Goal: Communication & Community: Answer question/provide support

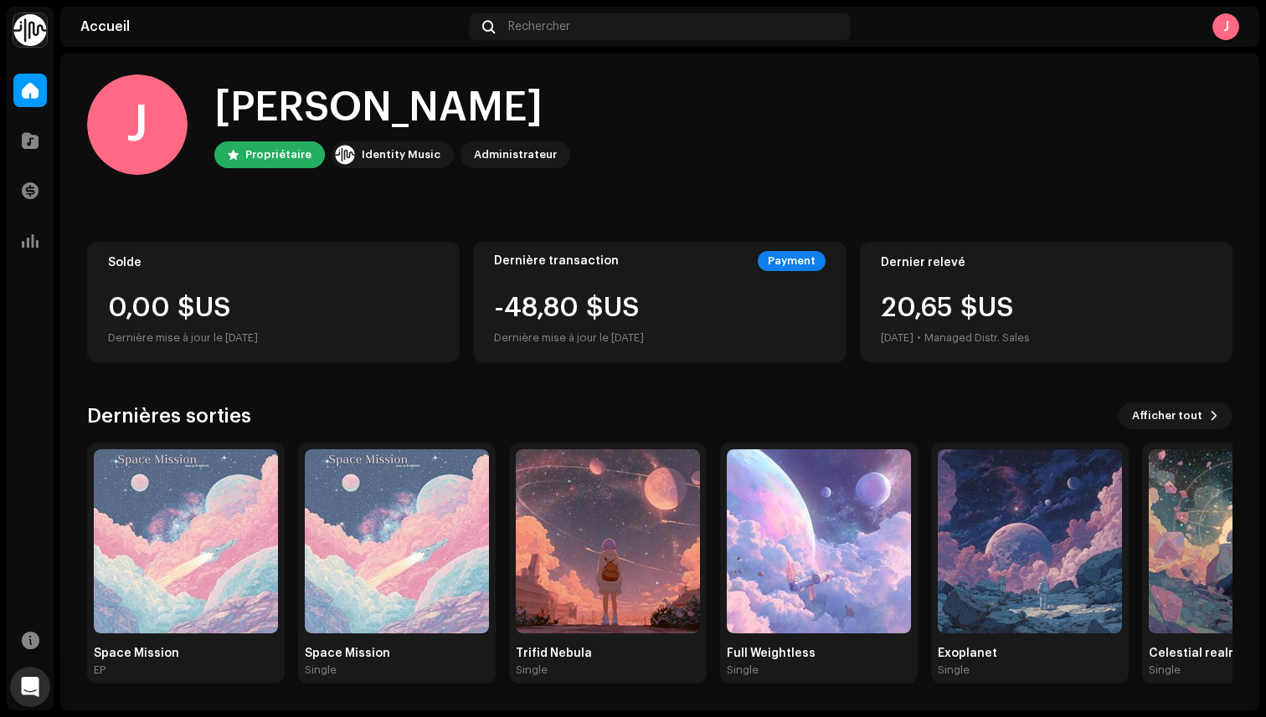
scroll to position [3, 0]
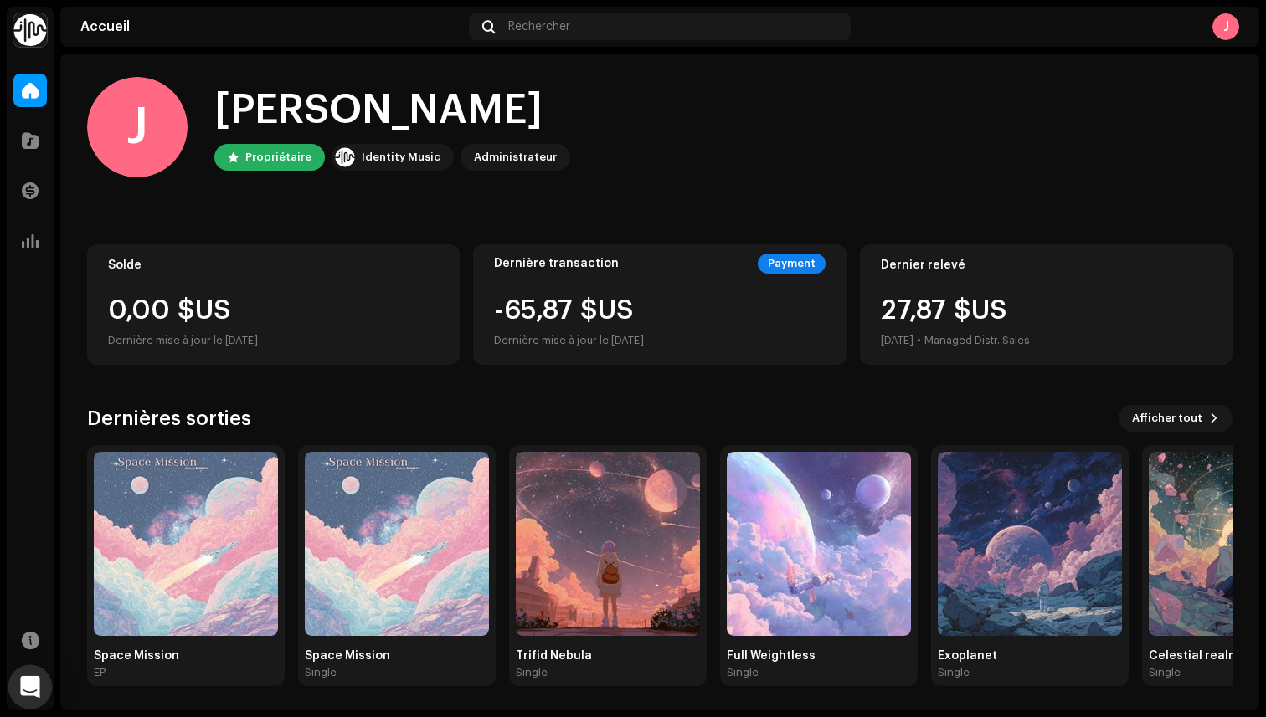
click at [35, 666] on body "EzzØr Accueil Catalogue Transactions Analyse Ressources Accueil Rechercher [PER…" at bounding box center [633, 358] width 1266 height 717
click at [36, 678] on div "Open Intercom Messenger" at bounding box center [30, 688] width 44 height 44
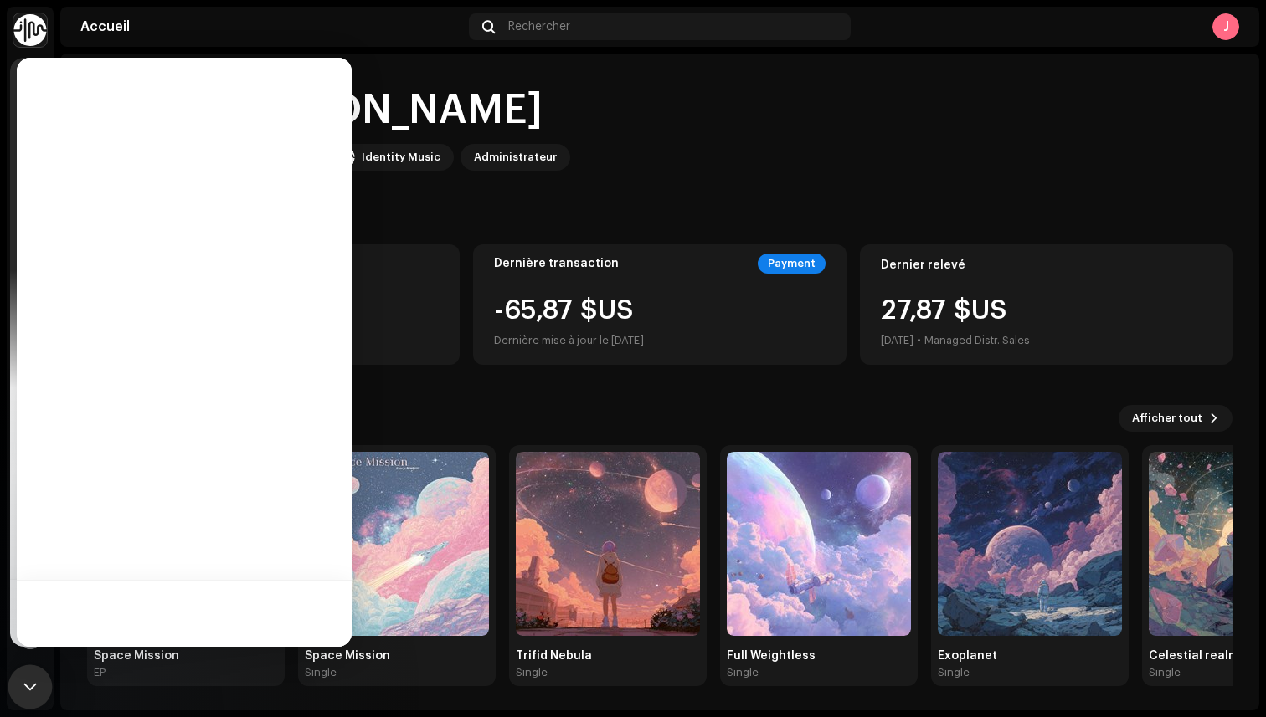
scroll to position [0, 0]
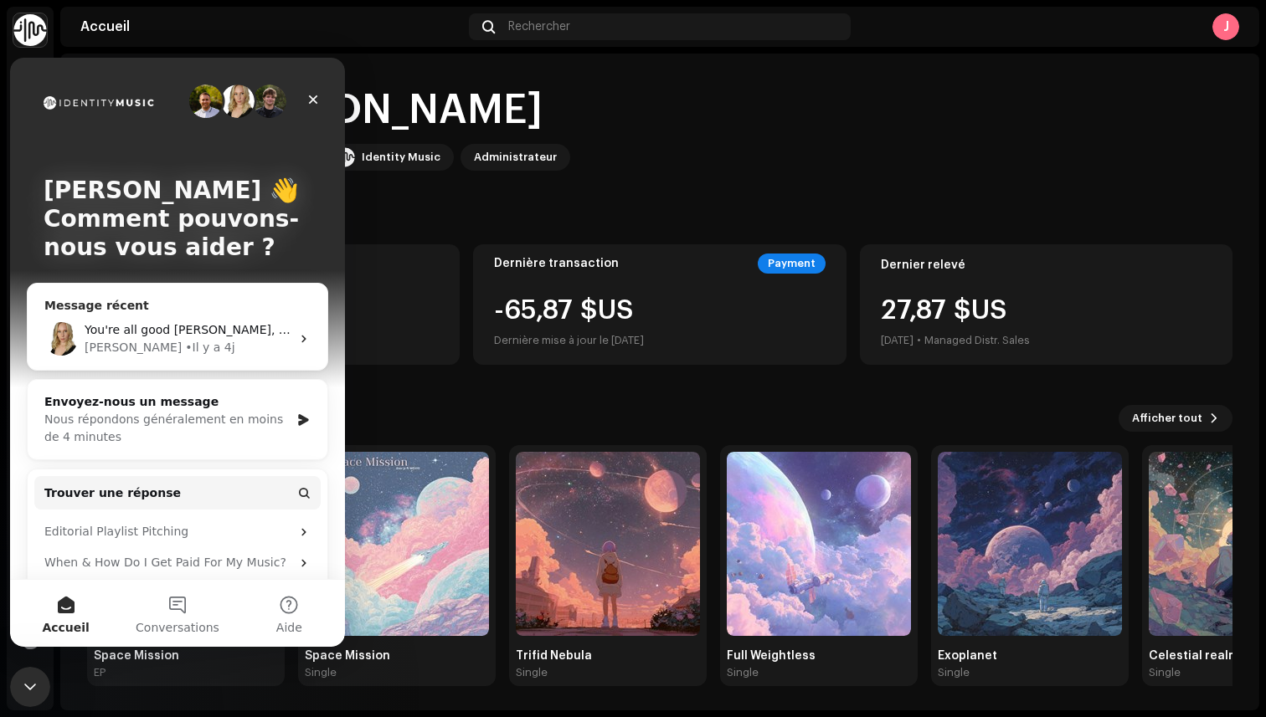
click at [166, 322] on div "You're all good [PERSON_NAME], thank you for your kind words 😊" at bounding box center [188, 330] width 206 height 18
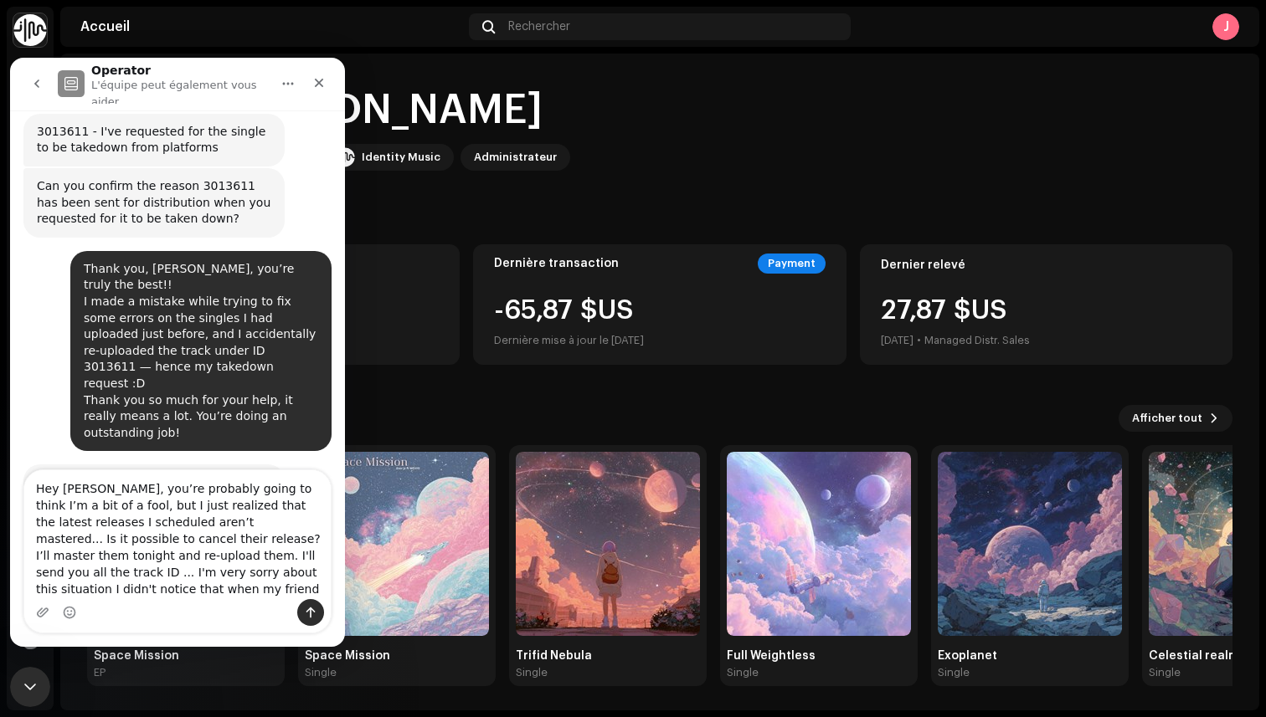
scroll to position [874, 0]
type textarea "Hey [PERSON_NAME], you’re probably going to think I’m a bit of a fool, but I ju…"
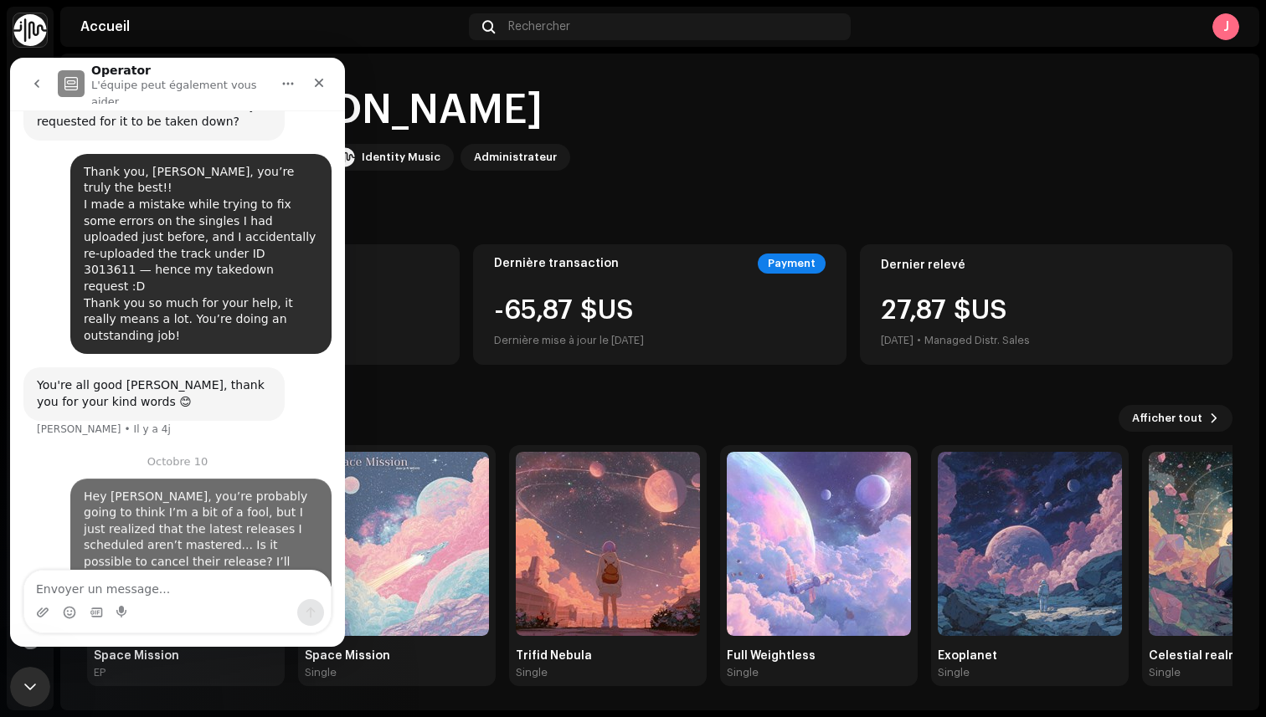
scroll to position [978, 0]
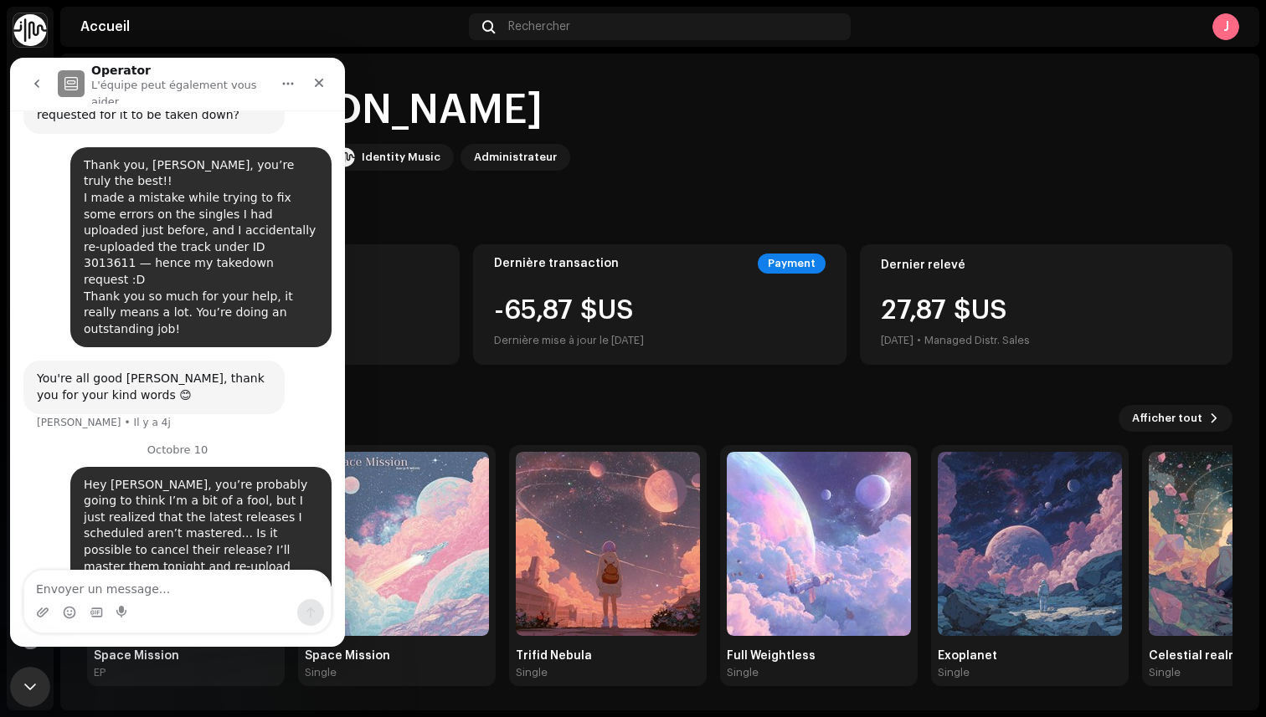
click at [610, 114] on div "[PERSON_NAME], [PERSON_NAME] Propriétaire Identity Music Administrateur" at bounding box center [659, 127] width 1145 height 100
click at [952, 534] on img at bounding box center [1030, 544] width 184 height 184
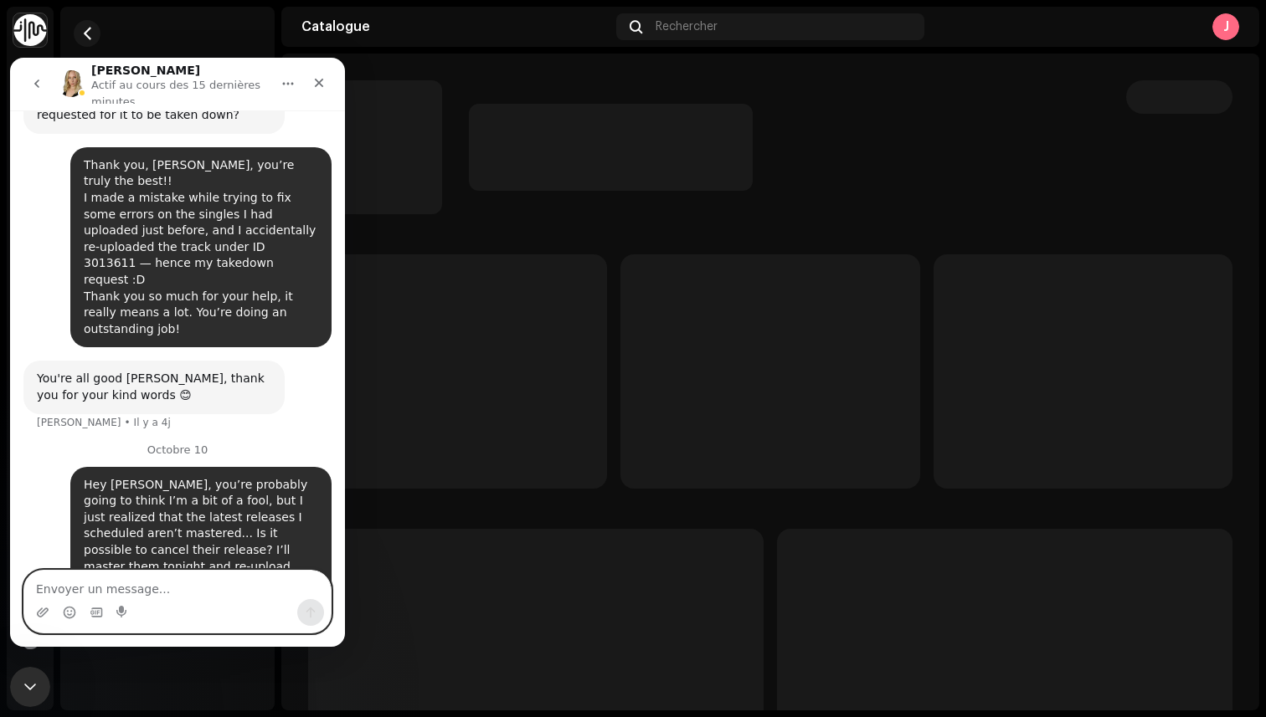
click at [201, 589] on textarea "Envoyer un message..." at bounding box center [177, 585] width 306 height 28
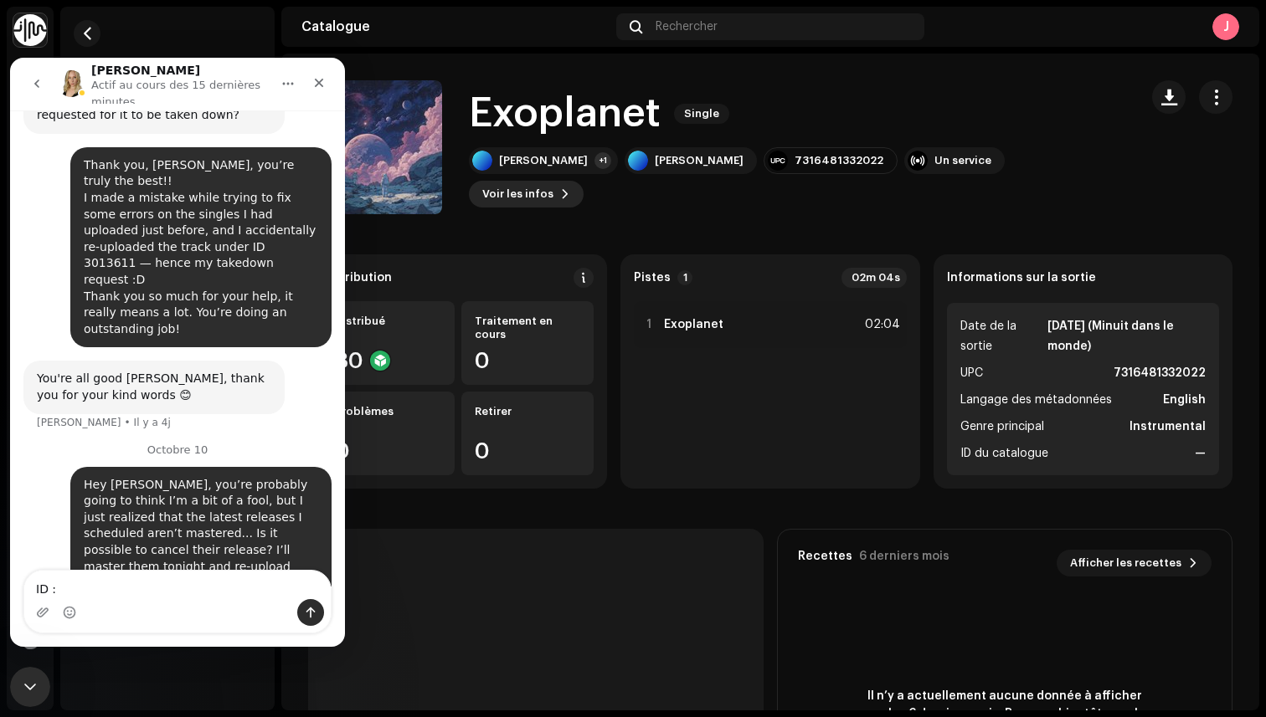
click at [553, 180] on span "Voir les infos" at bounding box center [517, 193] width 71 height 33
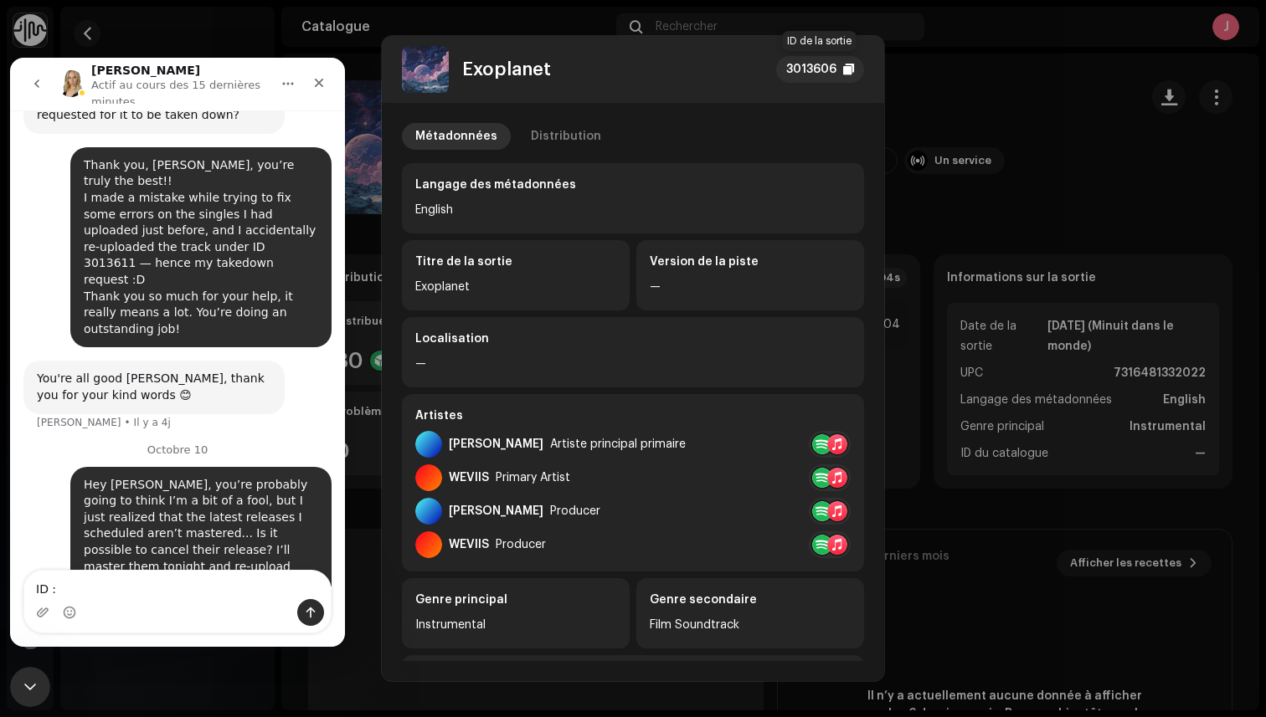
click at [847, 71] on div at bounding box center [848, 69] width 11 height 13
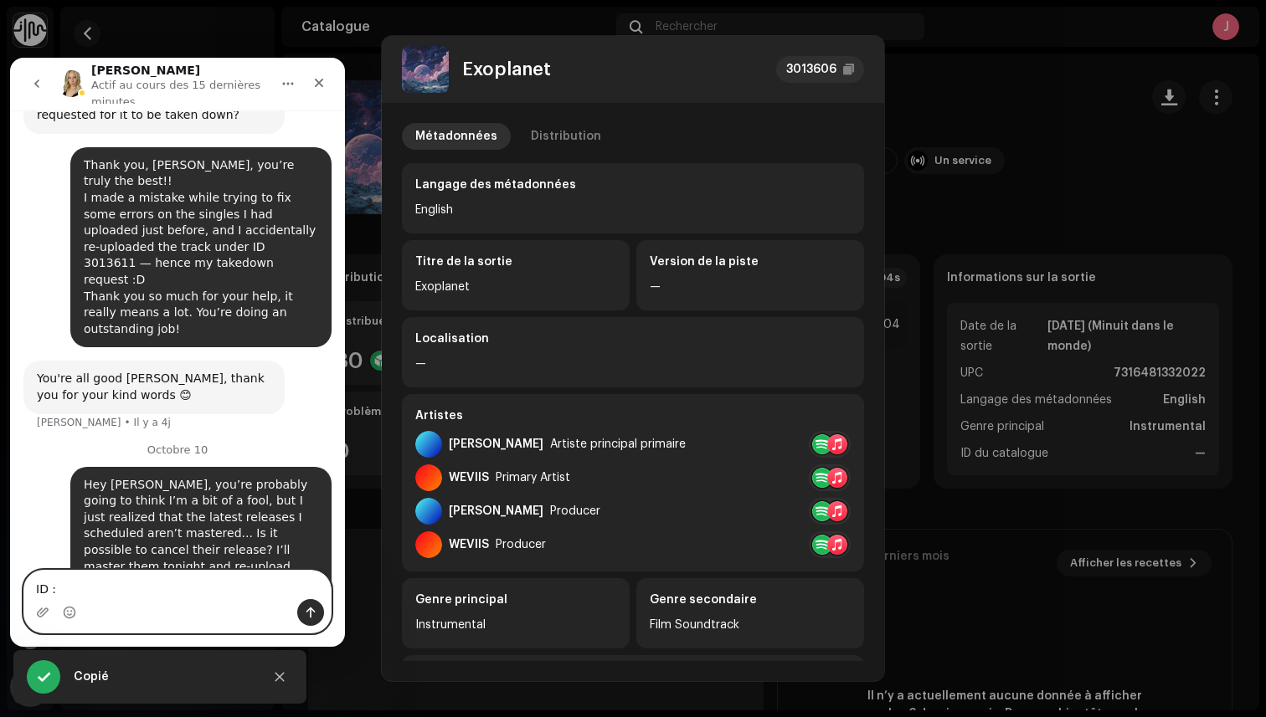
click at [125, 591] on textarea "ID :" at bounding box center [177, 585] width 306 height 28
paste textarea "3013606"
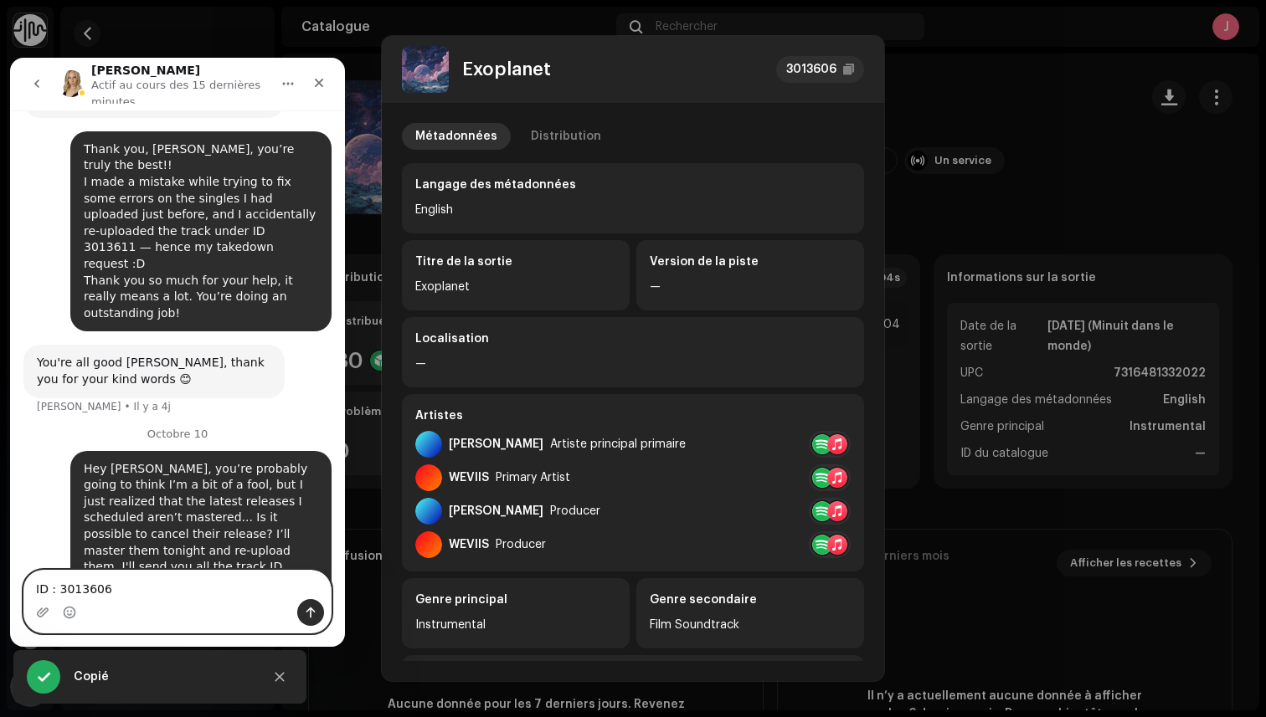
scroll to position [995, 0]
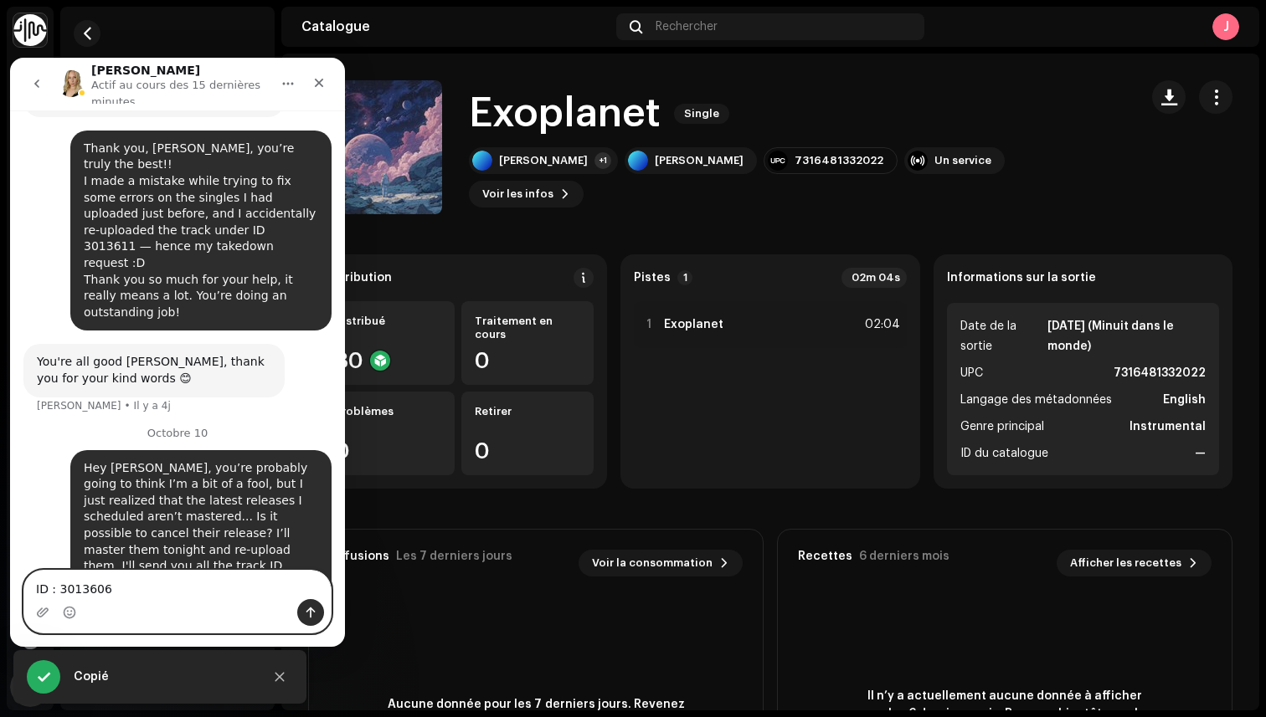
click at [481, 23] on div "Exoplanet 3013606 Métadonnées Distribution Langage des métadonnées English Titr…" at bounding box center [633, 358] width 1266 height 717
click at [88, 32] on span "button" at bounding box center [87, 33] width 13 height 13
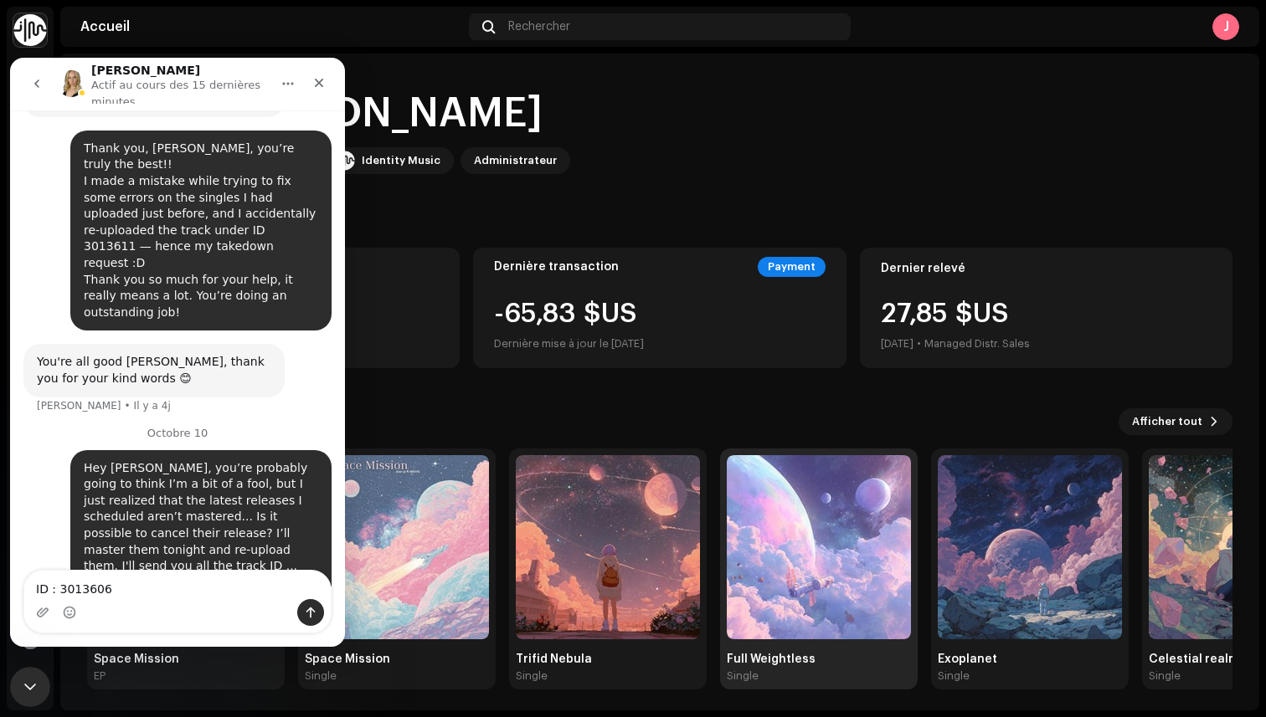
click at [858, 504] on img at bounding box center [819, 547] width 184 height 184
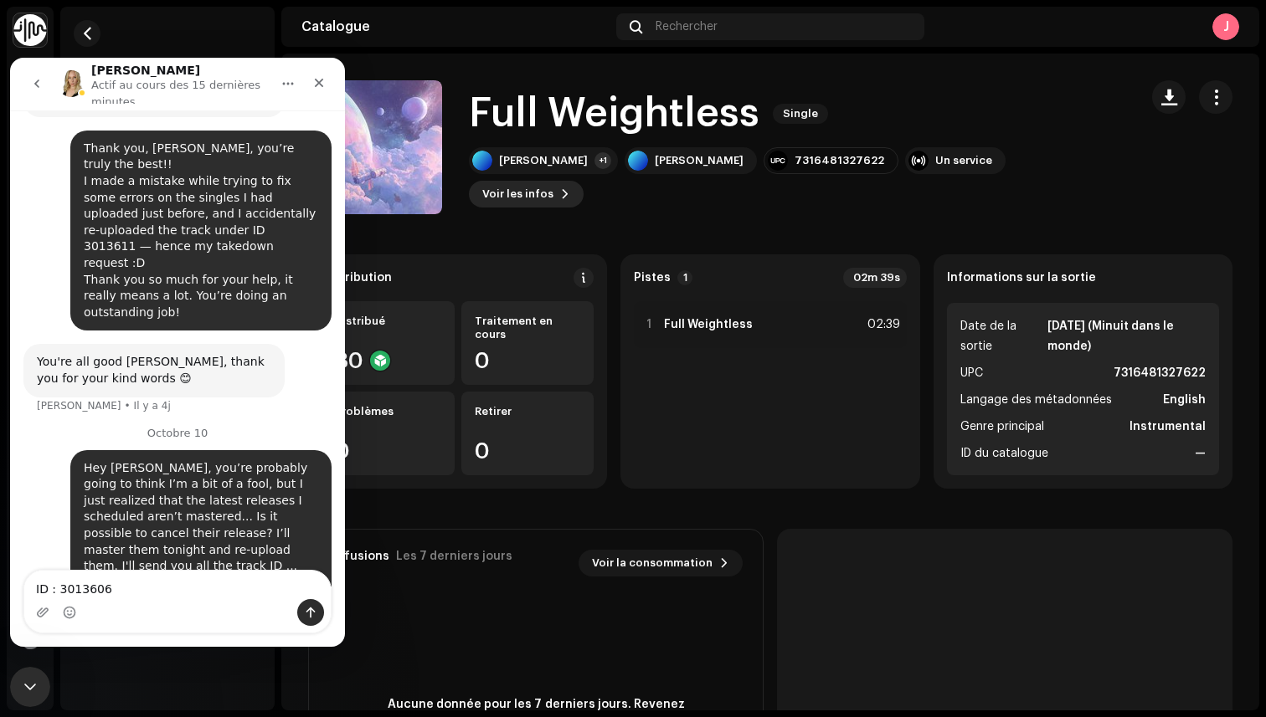
click at [553, 185] on span "Voir les infos" at bounding box center [517, 193] width 71 height 33
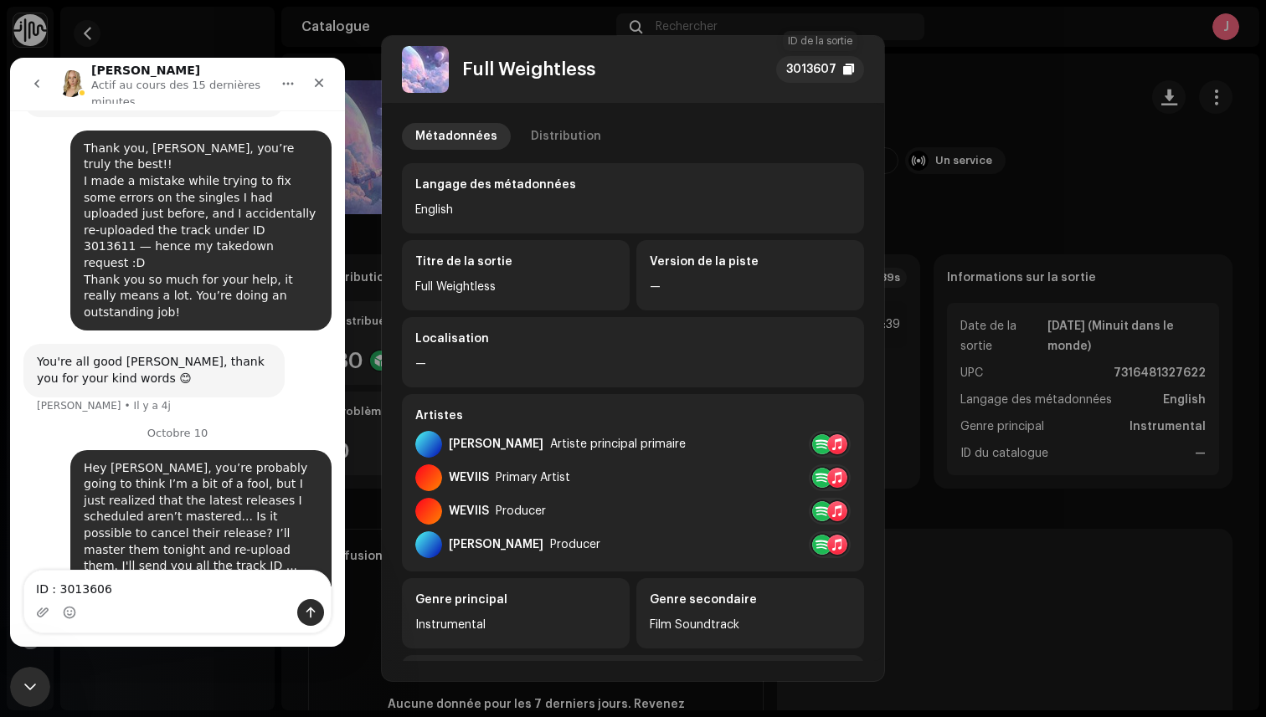
click at [841, 67] on div "3013607" at bounding box center [820, 69] width 88 height 27
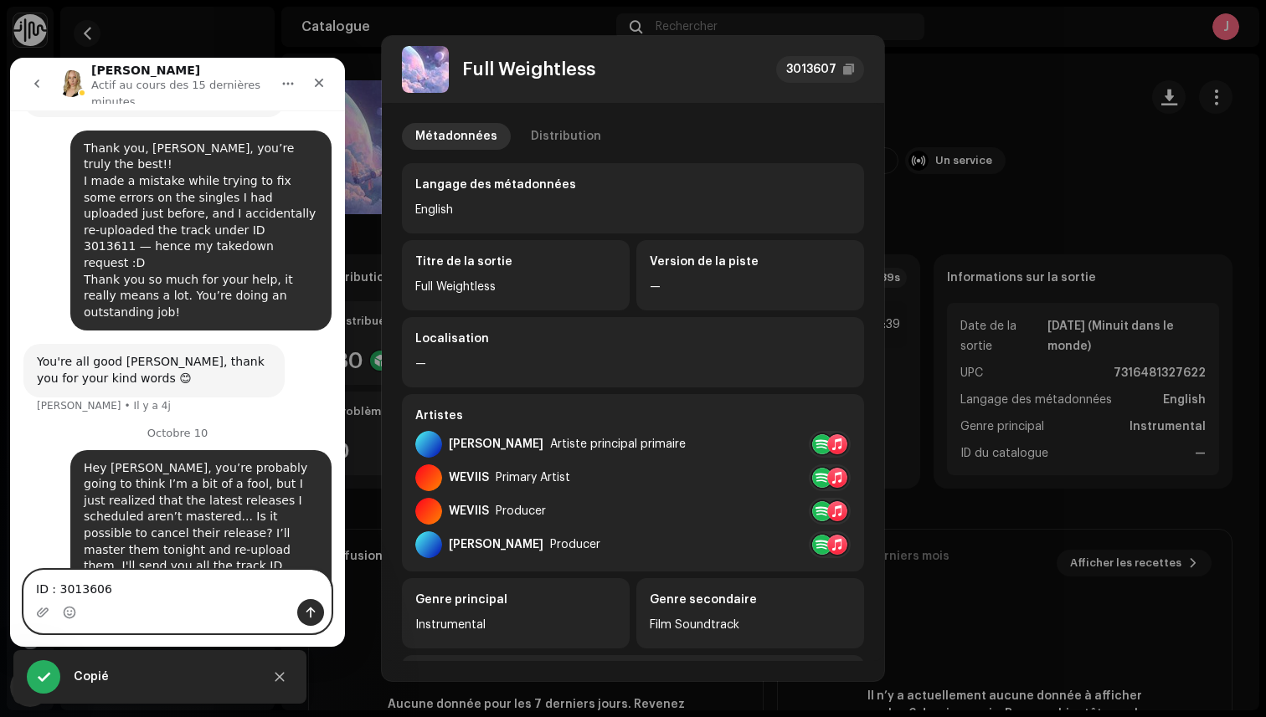
click at [78, 595] on textarea "ID : 3013606" at bounding box center [177, 585] width 306 height 28
paste textarea "3013607"
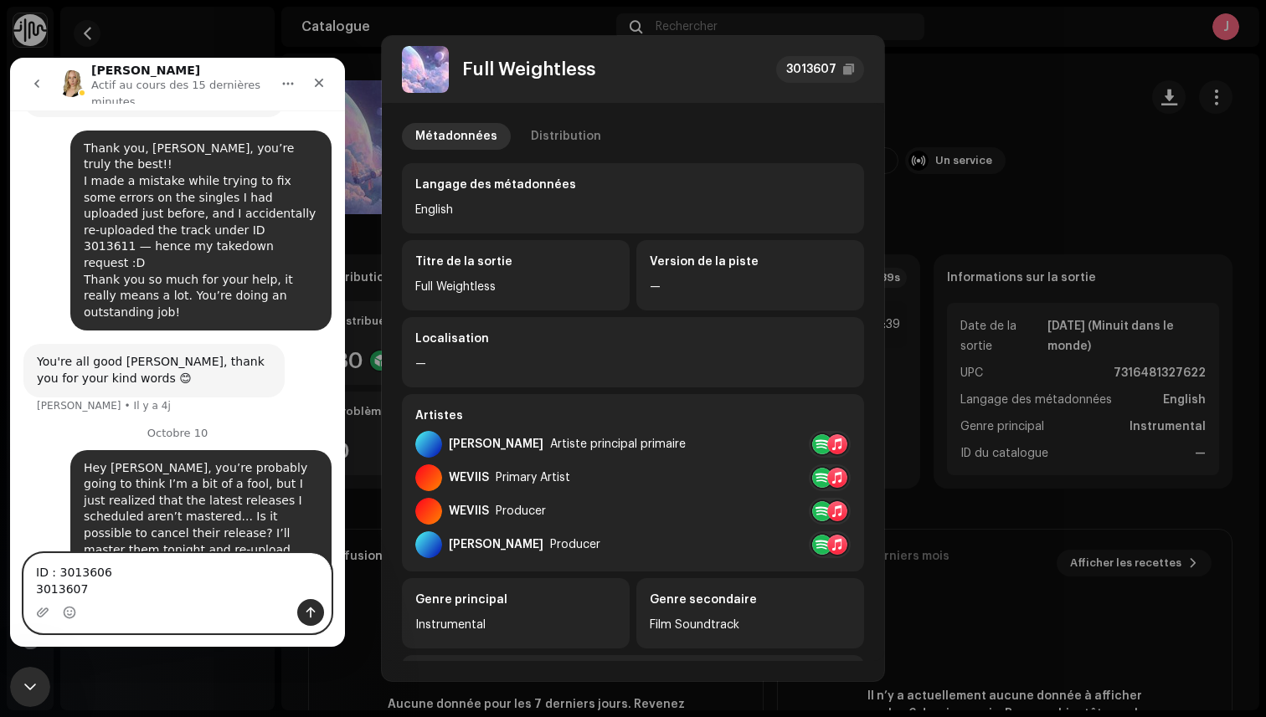
click at [37, 593] on textarea "ID : 3013606 3013607" at bounding box center [177, 576] width 306 height 45
click at [105, 583] on textarea "ID : 3013606 3013607" at bounding box center [177, 576] width 306 height 45
click at [60, 578] on textarea "ID : 3013606 3013607" at bounding box center [177, 576] width 306 height 45
click at [54, 573] on textarea "ID : 3013606 3013607" at bounding box center [177, 576] width 306 height 45
click at [54, 567] on textarea "ID :- 3013606 3013607" at bounding box center [177, 576] width 306 height 45
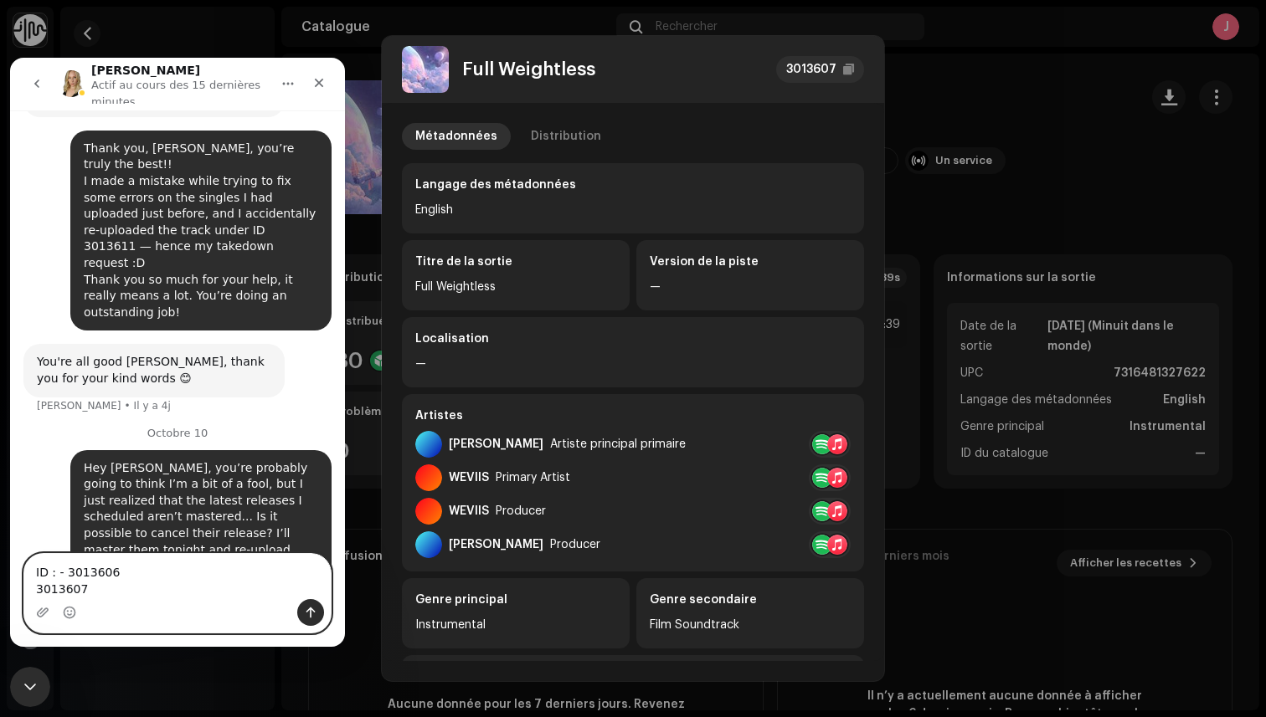
click at [28, 594] on textarea "ID : - 3013606 3013607" at bounding box center [177, 576] width 306 height 45
click at [33, 591] on textarea "ID : - 3013606 - 3013607" at bounding box center [177, 576] width 306 height 45
click at [124, 588] on textarea "ID : - 3013606 - 3013607" at bounding box center [177, 576] width 306 height 45
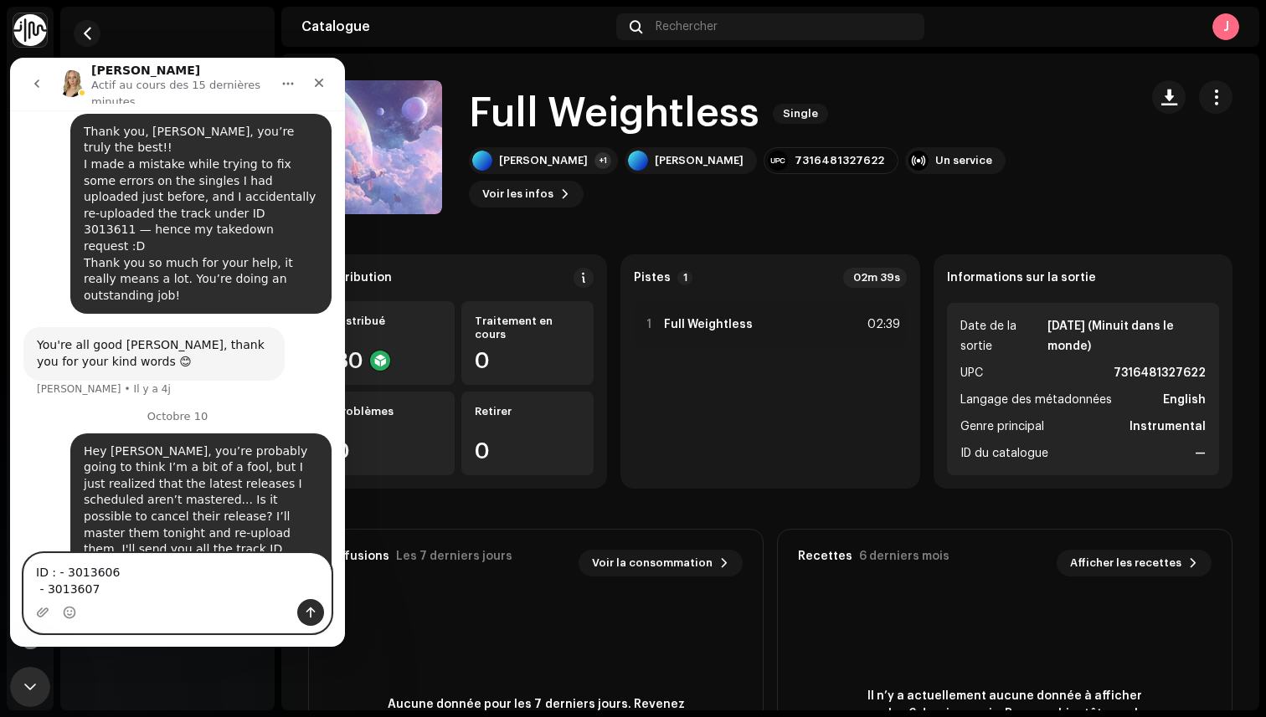
click at [384, 10] on div "Full Weightless 3013607 Métadonnées Distribution Langage des métadonnées Englis…" at bounding box center [633, 358] width 1266 height 717
click at [83, 33] on span "button" at bounding box center [87, 33] width 13 height 13
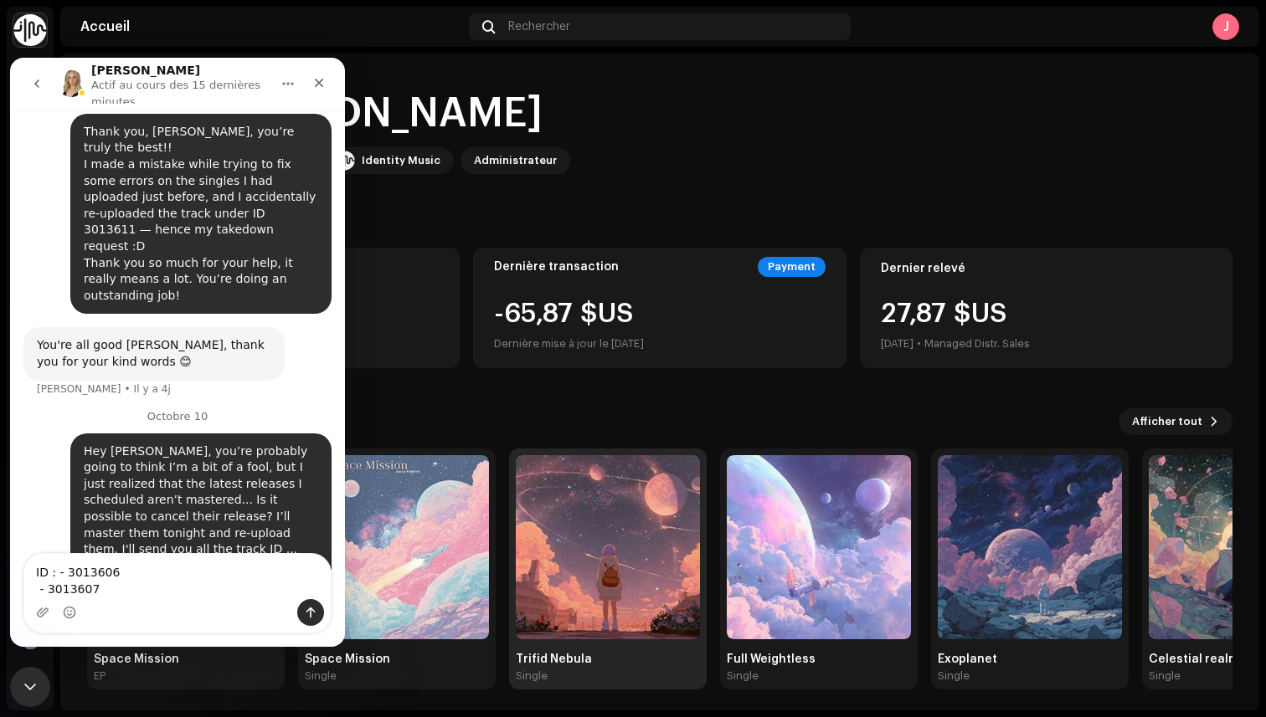
click at [662, 536] on img at bounding box center [608, 547] width 184 height 184
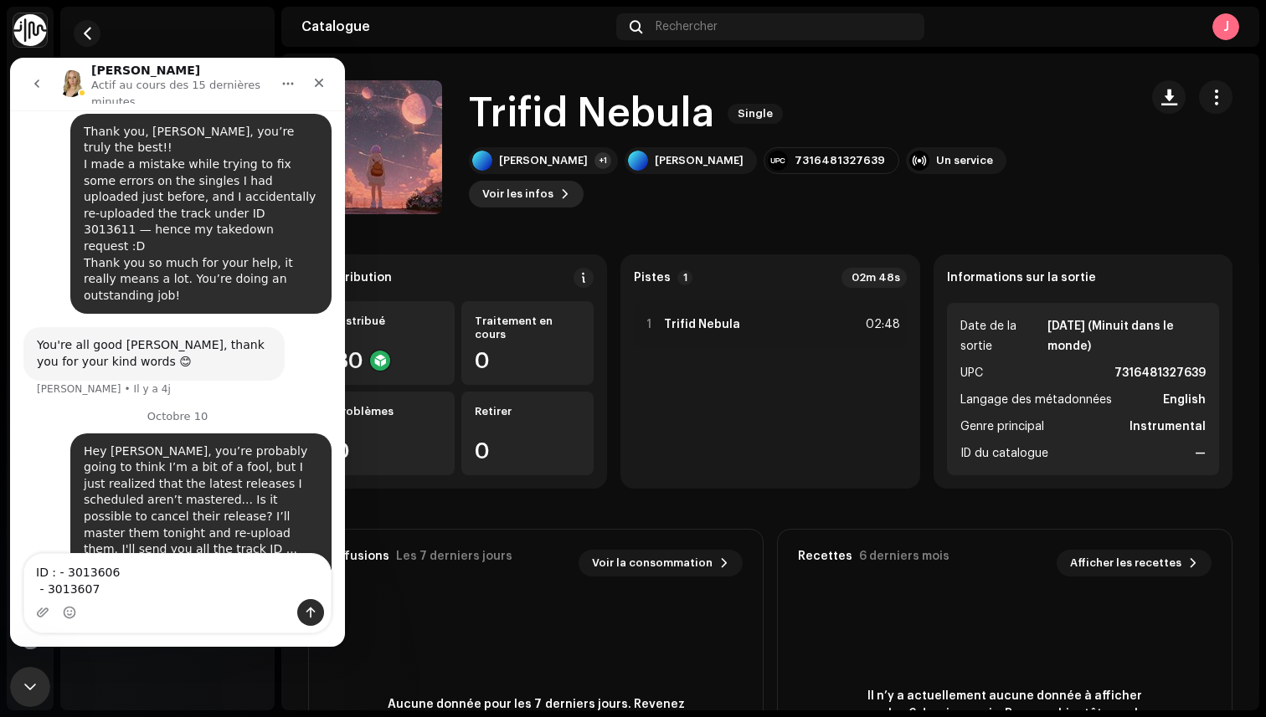
click at [583, 184] on button "Voir les infos" at bounding box center [526, 194] width 115 height 27
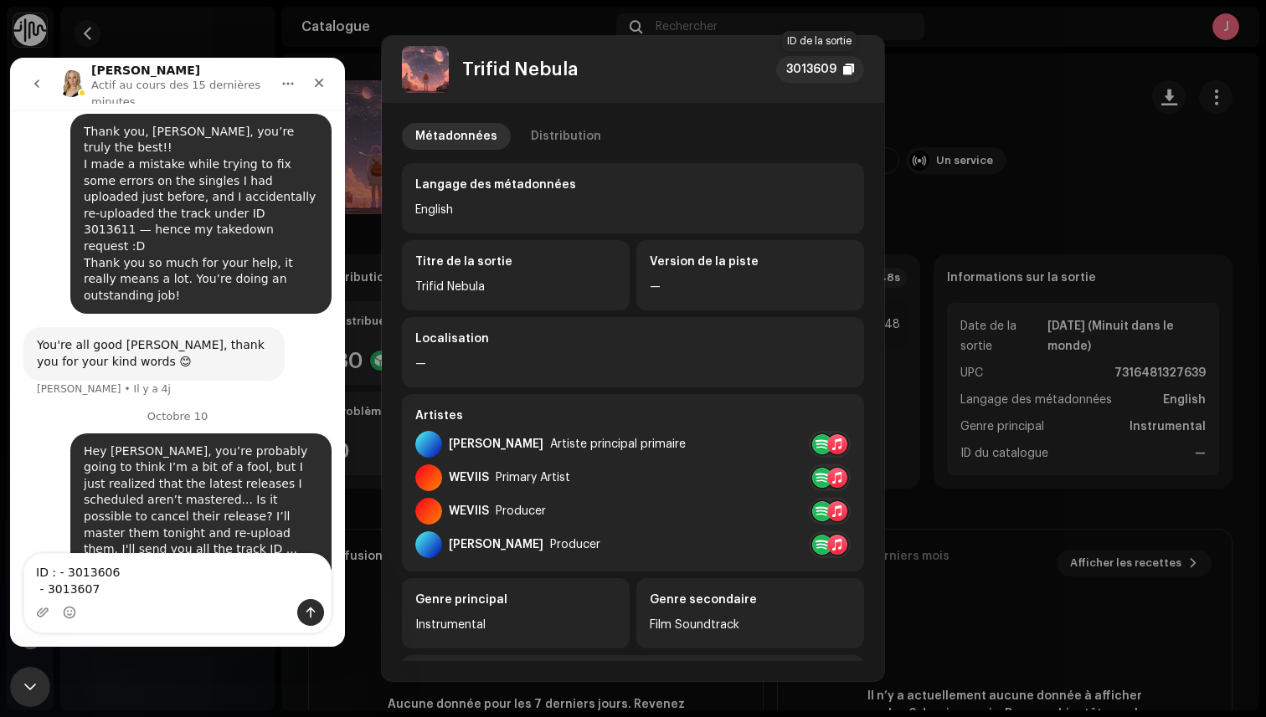
click at [837, 57] on div "3013609" at bounding box center [820, 69] width 88 height 27
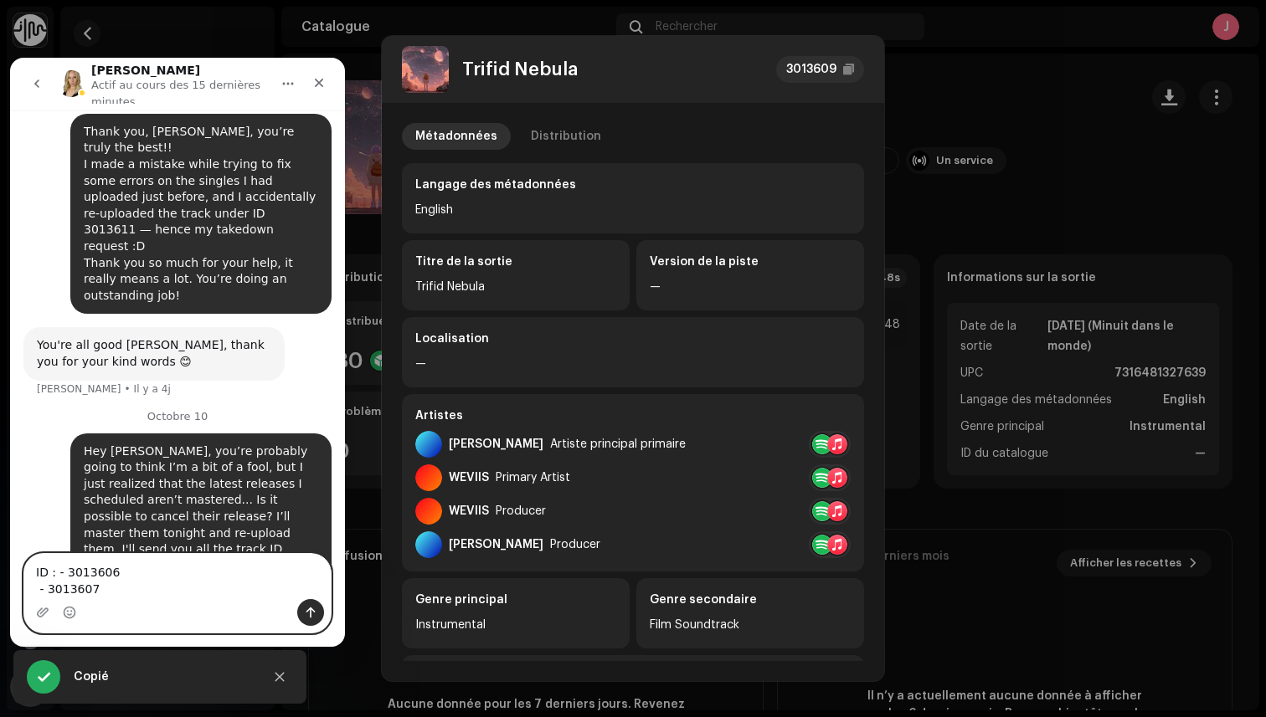
click at [71, 595] on textarea "ID : - 3013606 - 3013607" at bounding box center [177, 576] width 306 height 45
paste textarea "3013609"
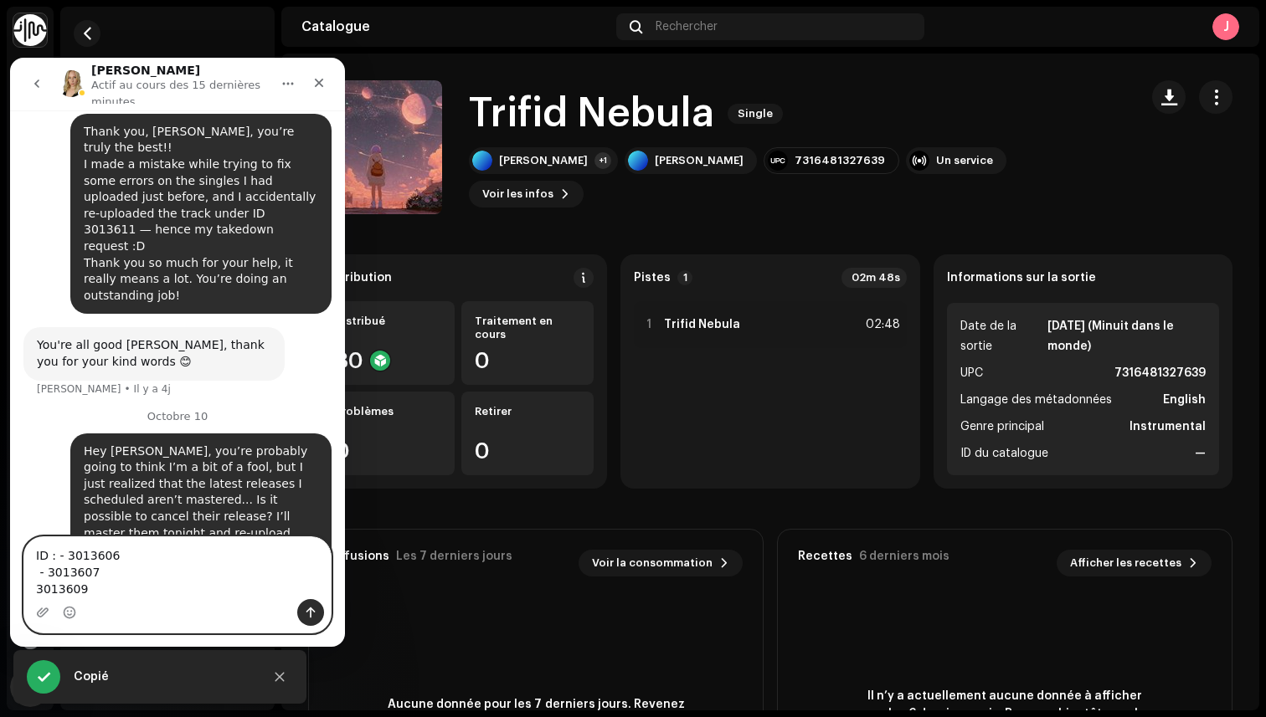
click at [1000, 160] on div "Trifid Nebula 3013609 Métadonnées Distribution Langage des métadonnées English …" at bounding box center [633, 358] width 1266 height 717
click at [85, 41] on button "button" at bounding box center [87, 33] width 27 height 27
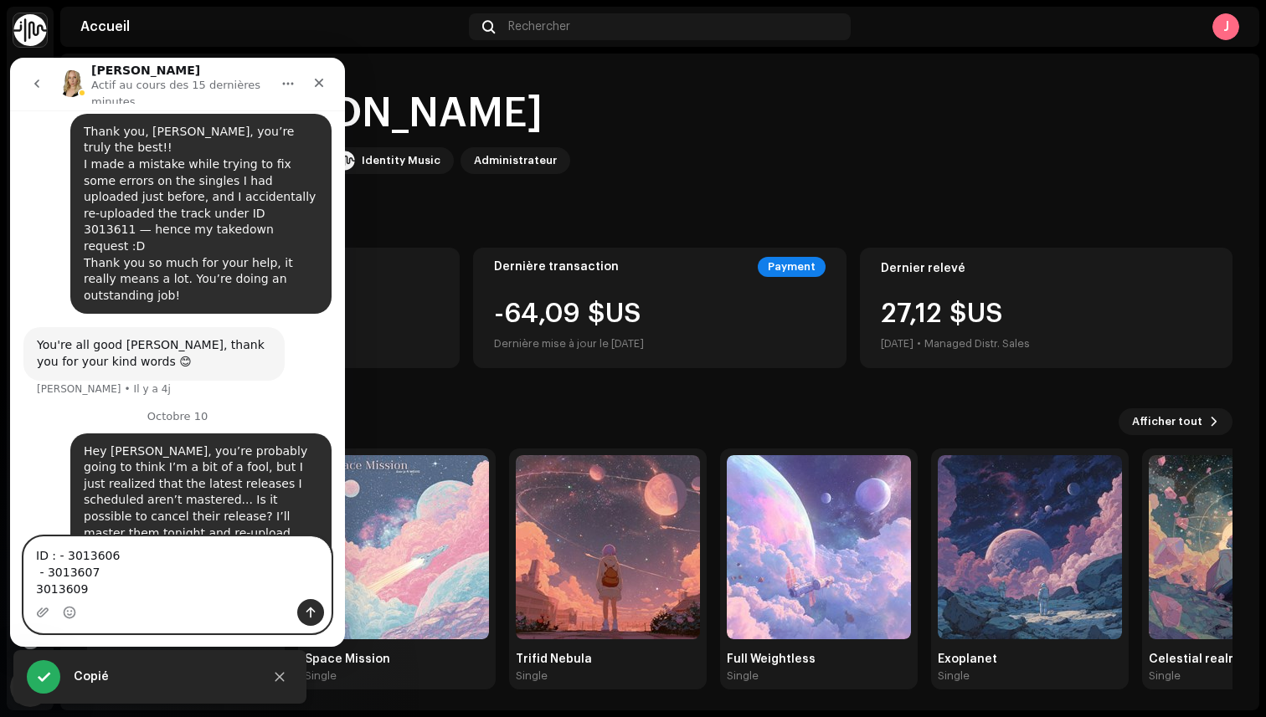
click at [38, 592] on textarea "ID : - 3013606 - 3013607 3013609" at bounding box center [177, 568] width 306 height 62
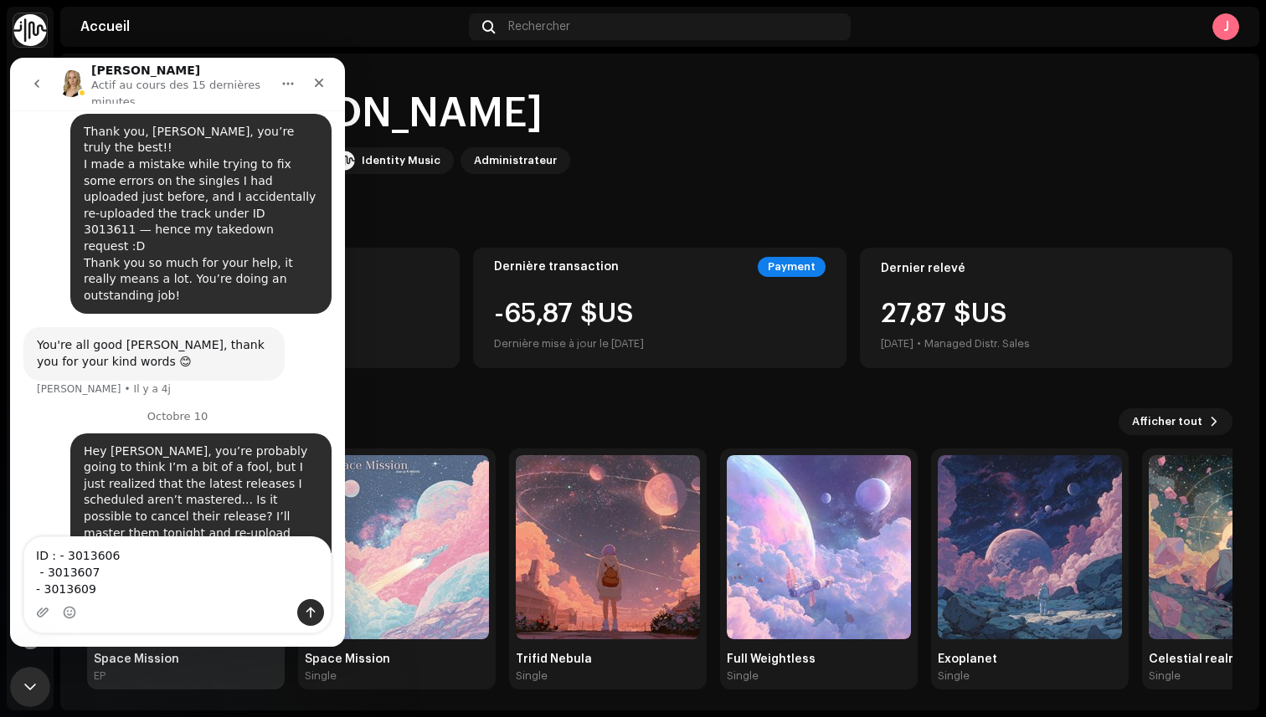
click at [214, 686] on div "Space Mission EP" at bounding box center [186, 569] width 198 height 241
click at [224, 676] on div "EP" at bounding box center [186, 676] width 184 height 13
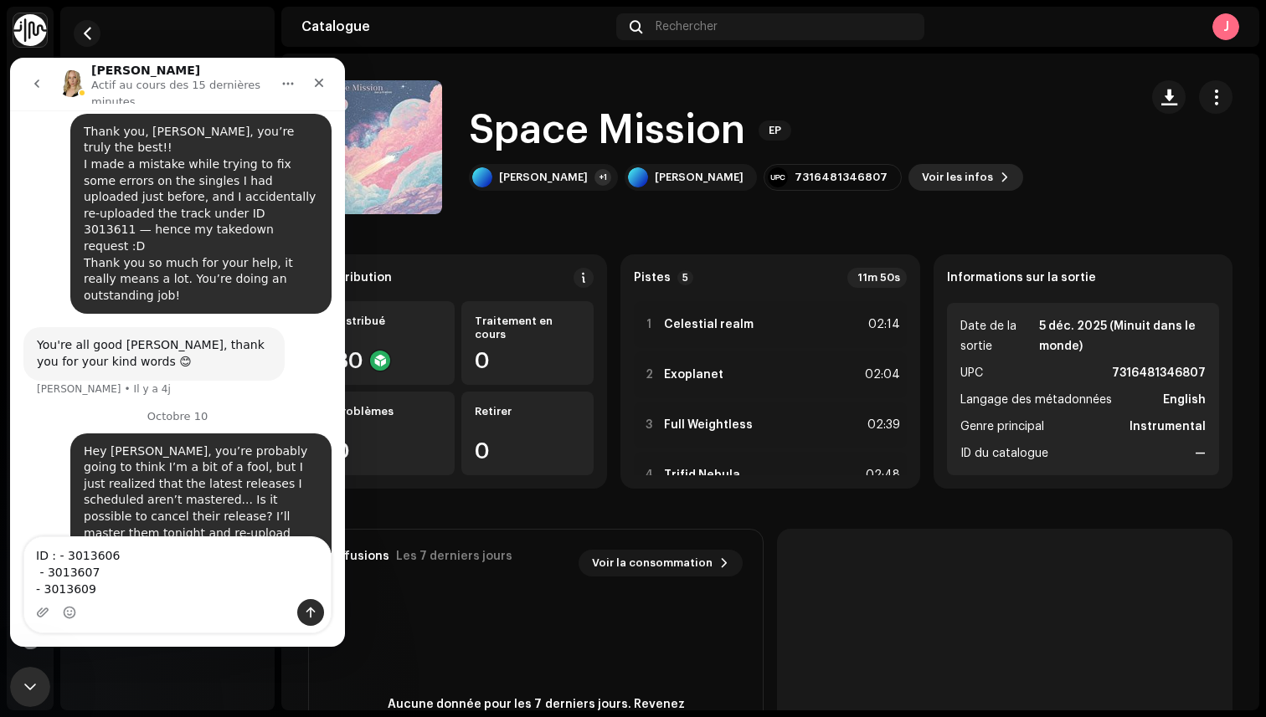
click at [922, 185] on span "Voir les infos" at bounding box center [957, 177] width 71 height 33
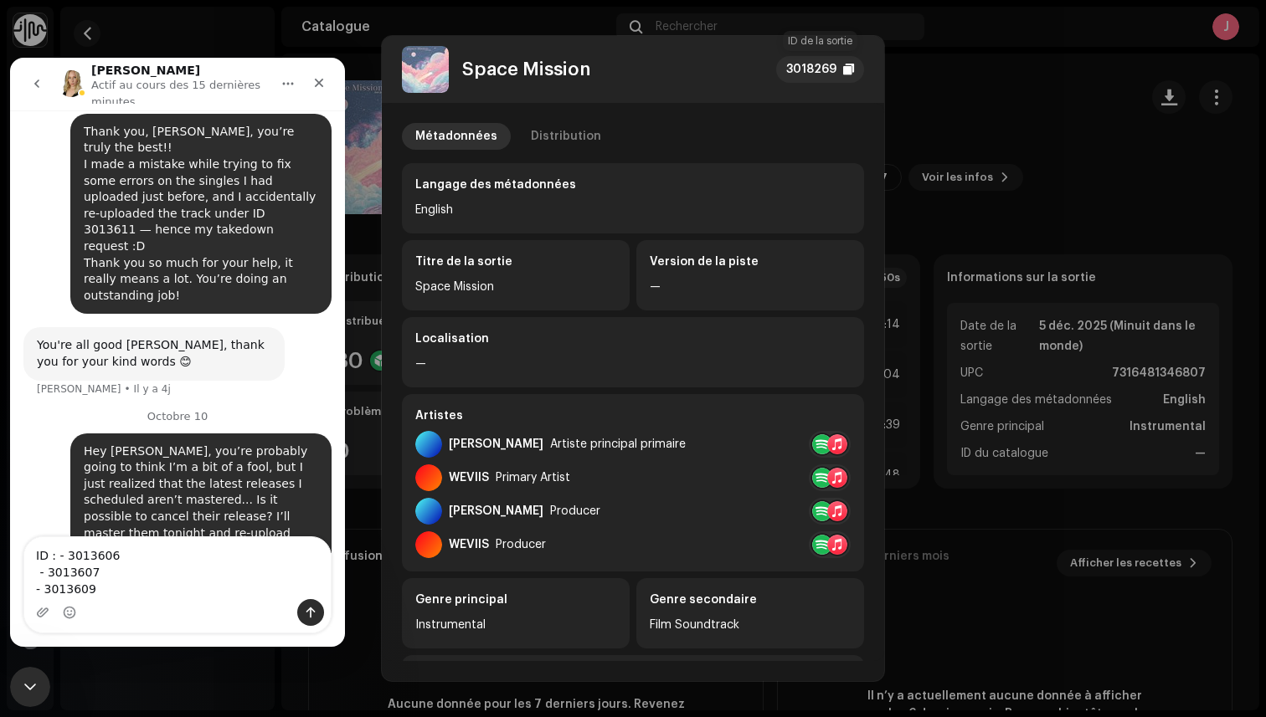
click at [835, 71] on div "3018269" at bounding box center [811, 69] width 50 height 20
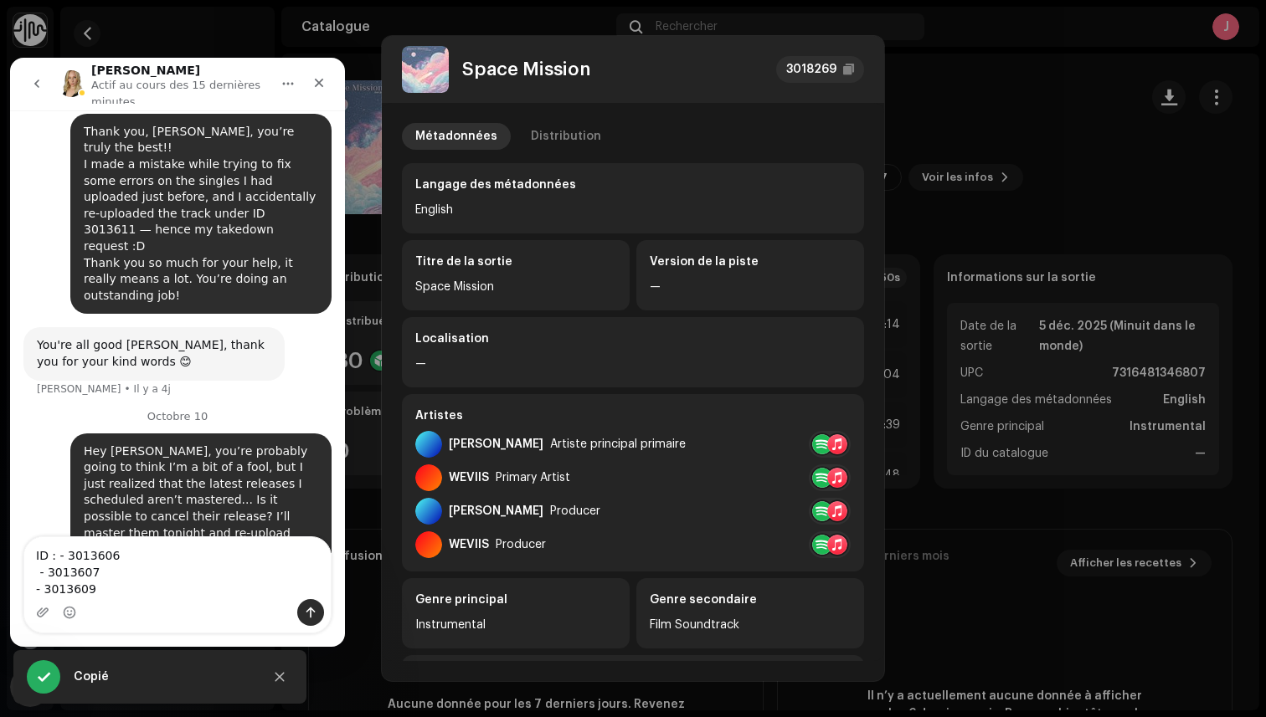
click at [170, 605] on div "Intercom Messenger" at bounding box center [177, 612] width 306 height 27
click at [128, 593] on textarea "ID : - 3013606 - 3013607 - 3013609" at bounding box center [177, 568] width 306 height 62
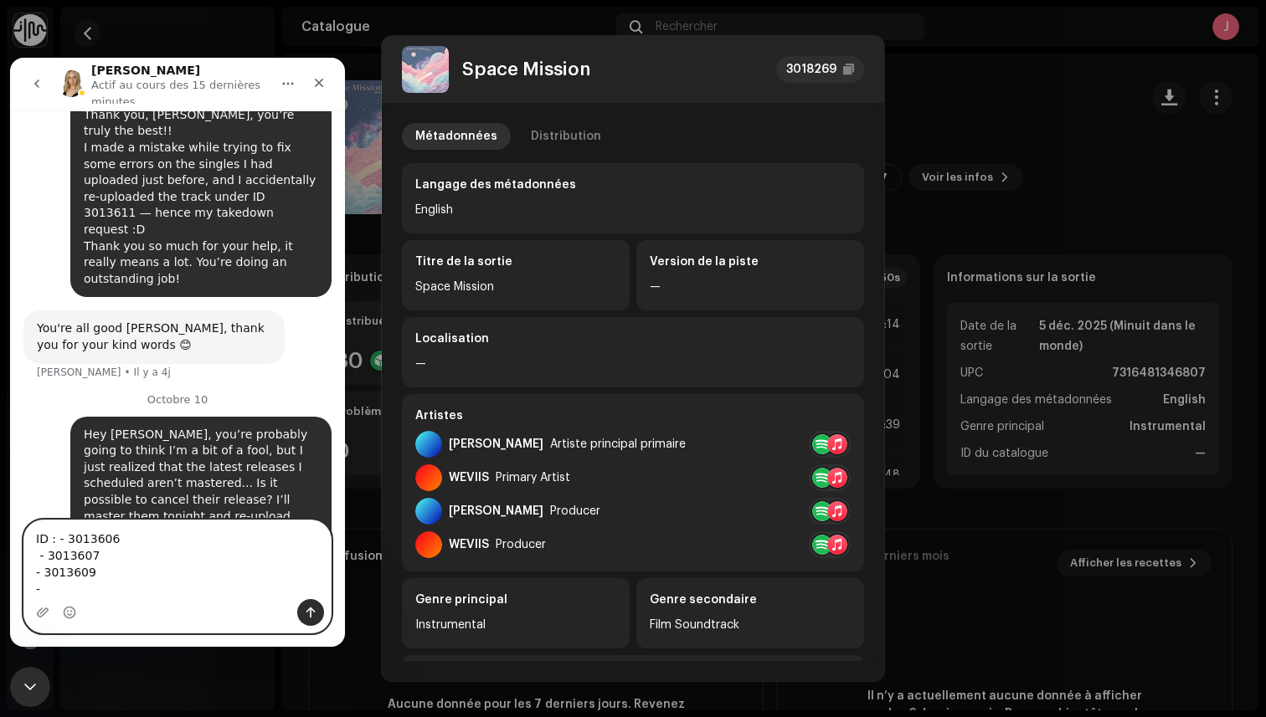
paste textarea "3018269"
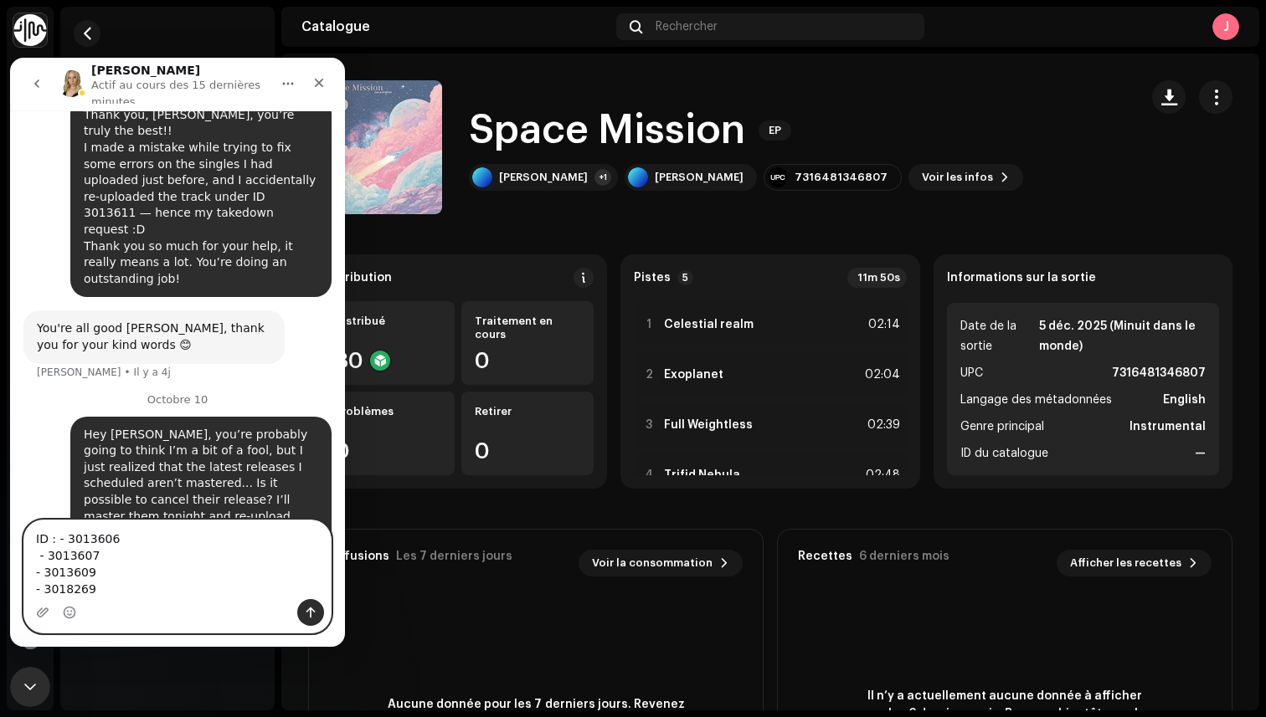
click at [1072, 197] on div "Space Mission 3018269 Métadonnées Distribution Langage des métadonnées English …" at bounding box center [633, 358] width 1266 height 717
type textarea "ID : - 3013606 - 3013607 - 3013609 - 3018269"
click at [90, 34] on span "button" at bounding box center [87, 33] width 13 height 13
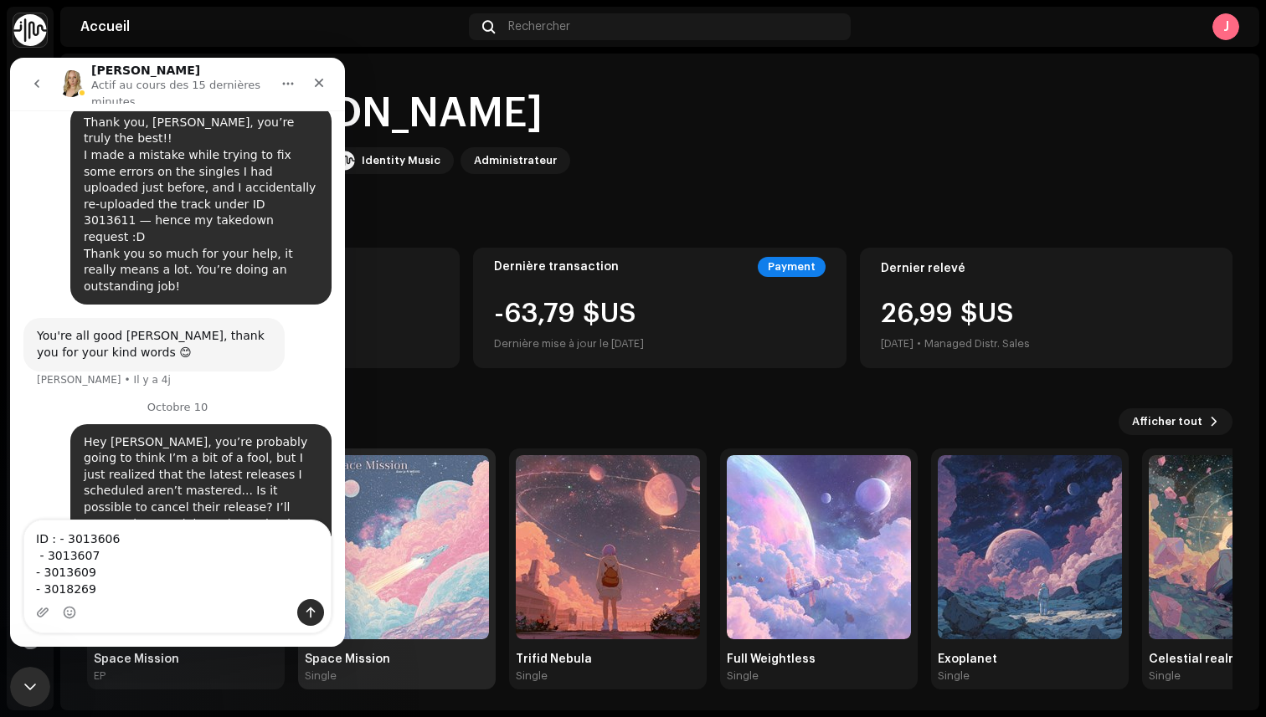
click at [442, 526] on img at bounding box center [397, 547] width 184 height 184
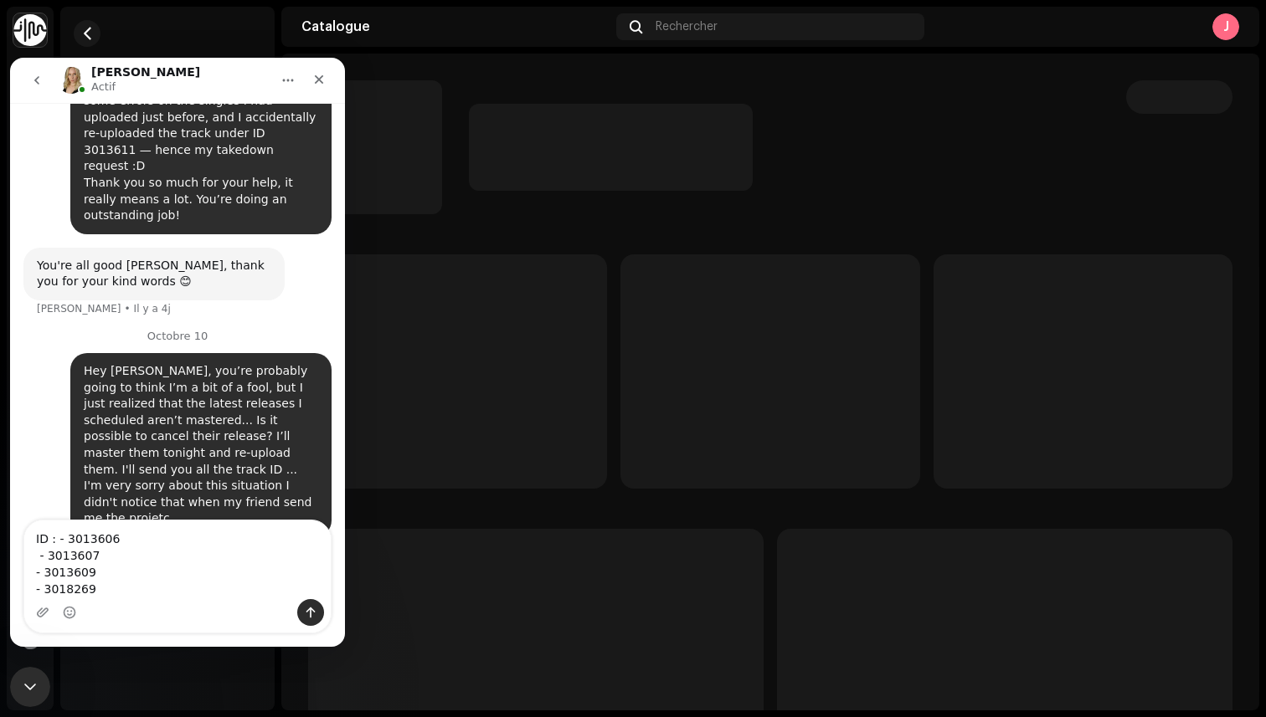
scroll to position [1085, 0]
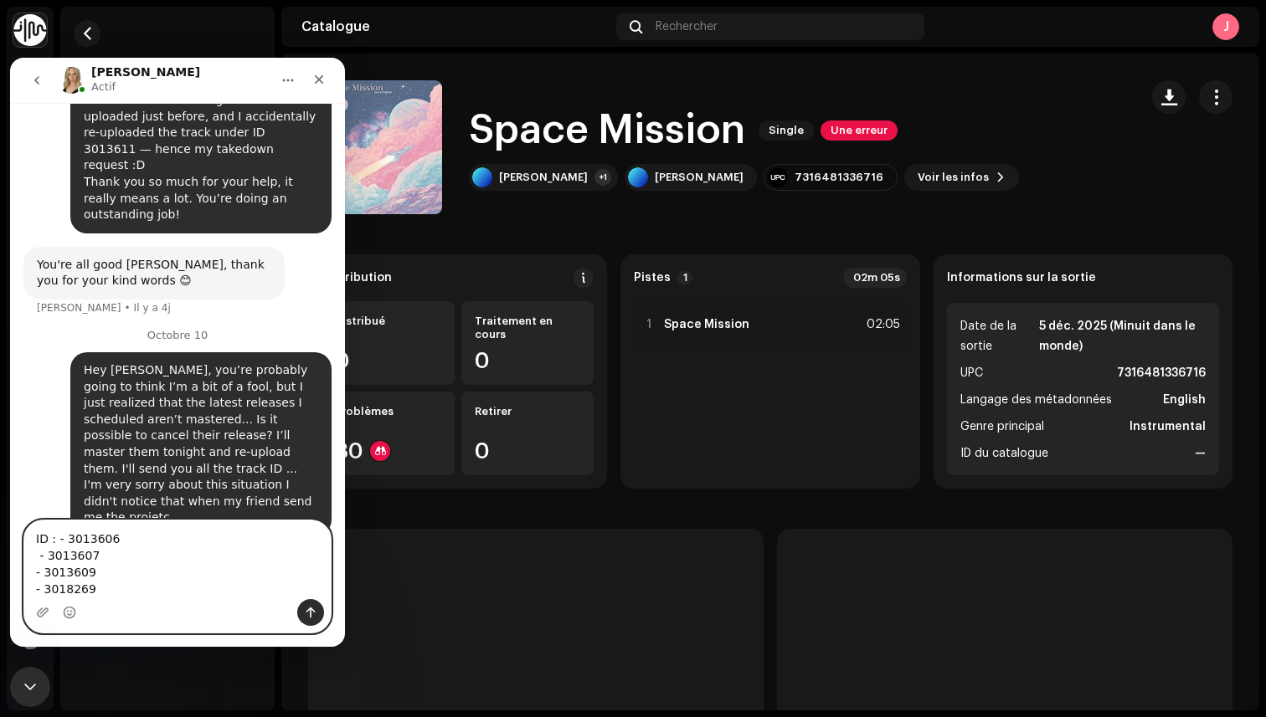
click at [152, 594] on textarea "ID : - 3013606 - 3013607 - 3013609 - 3018269" at bounding box center [177, 560] width 306 height 79
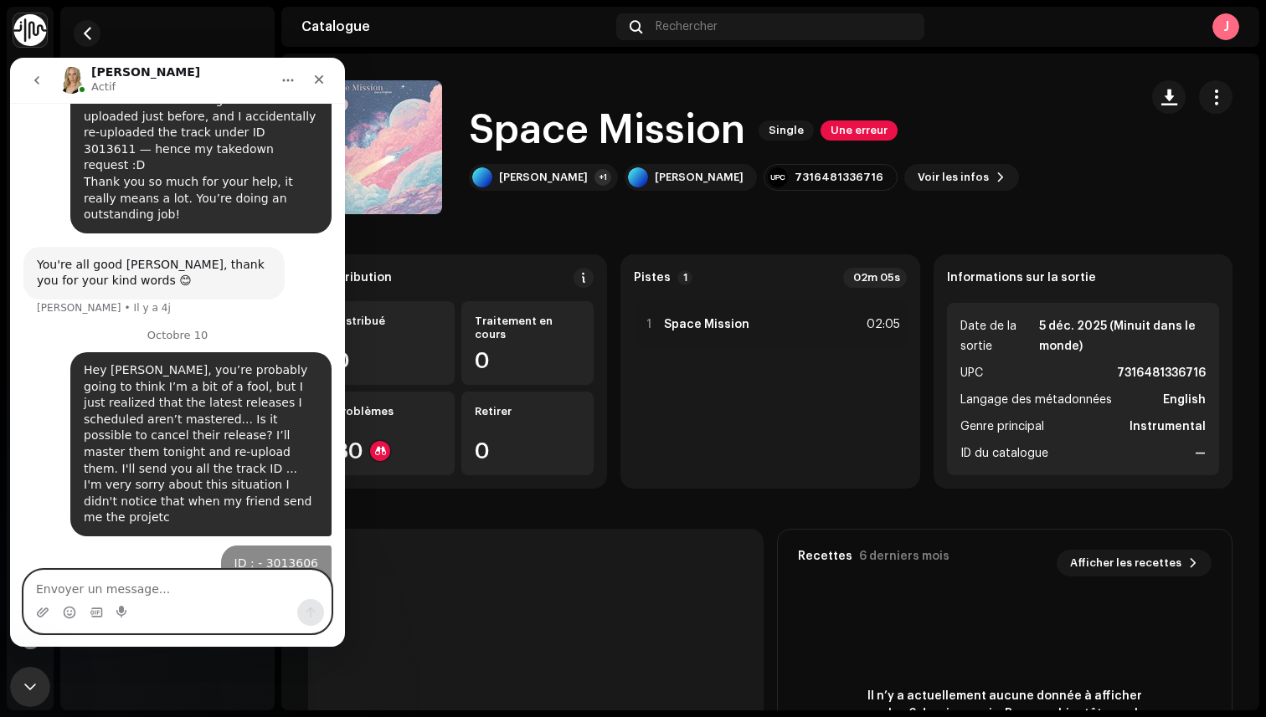
scroll to position [1122, 0]
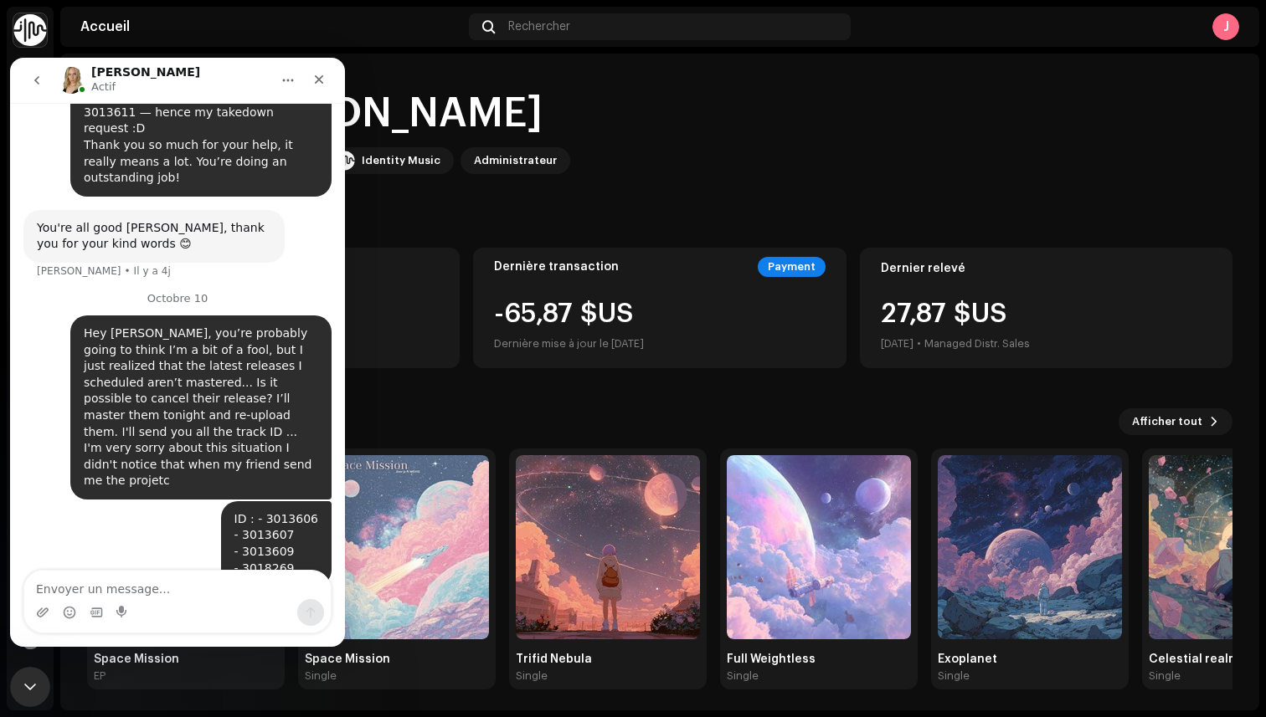
click at [33, 79] on icon "go back" at bounding box center [36, 80] width 13 height 13
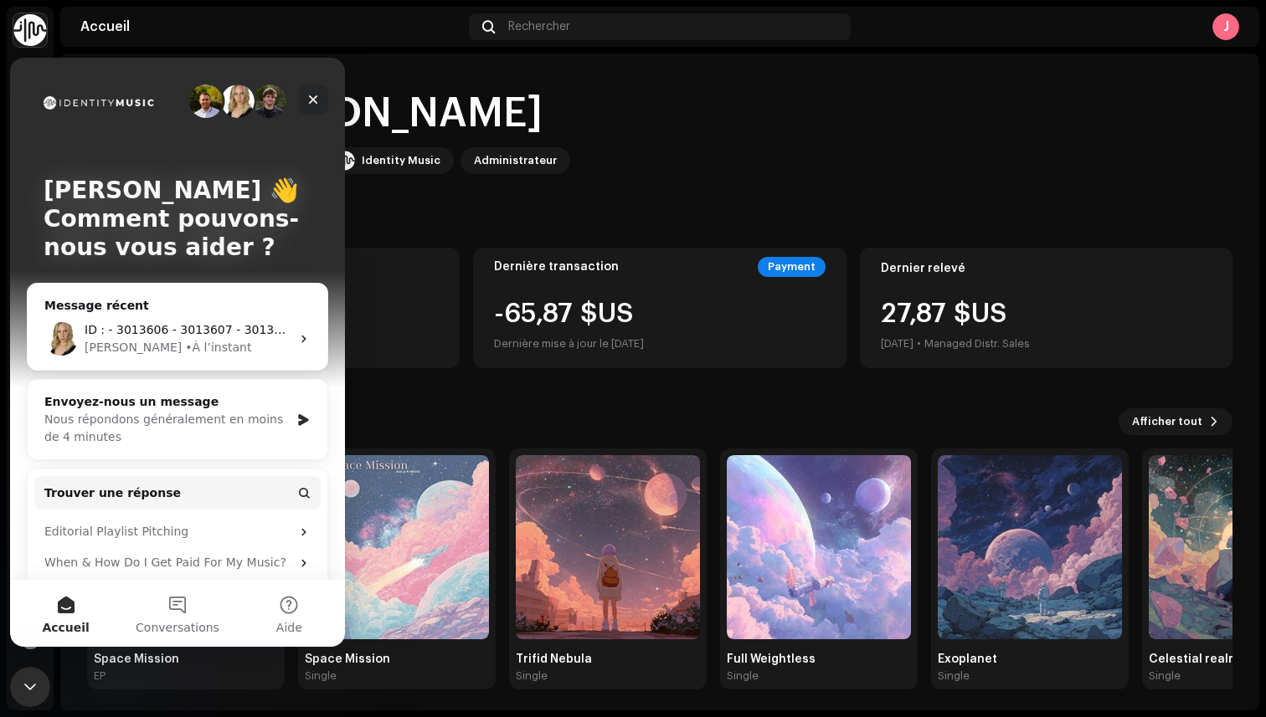
click at [317, 105] on icon "Fermer" at bounding box center [312, 99] width 13 height 13
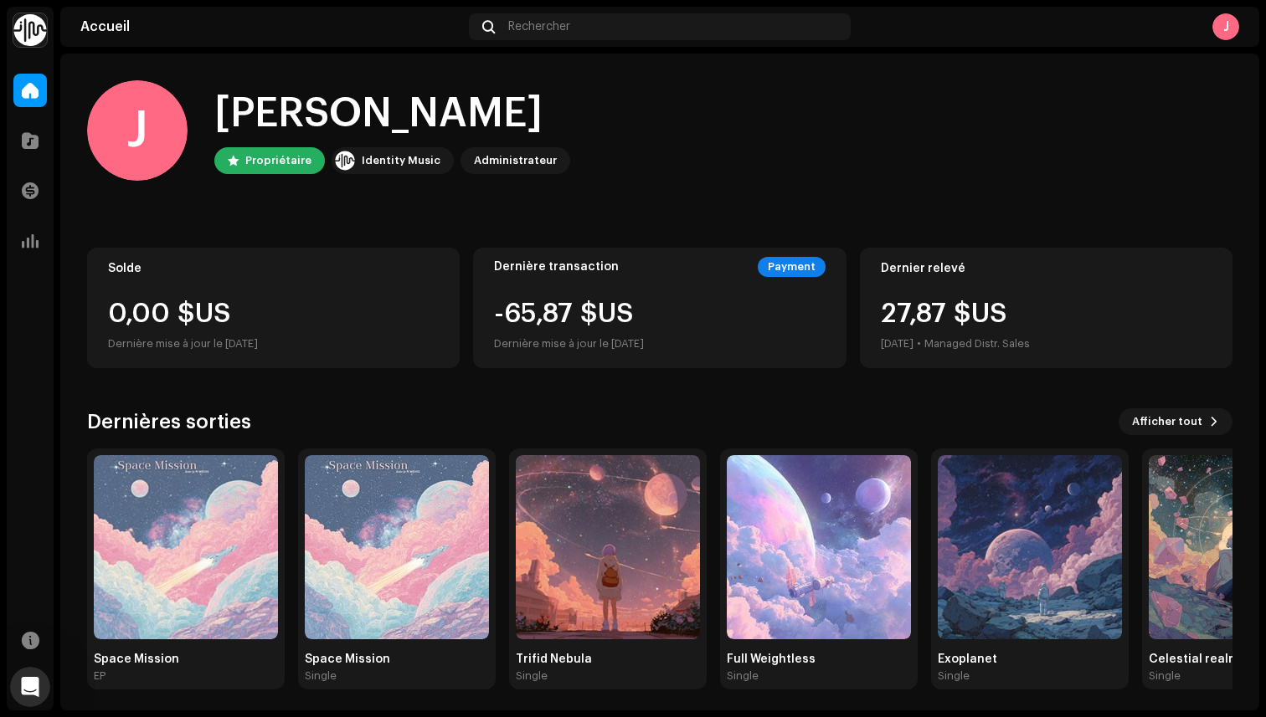
click at [723, 150] on div "[PERSON_NAME], [PERSON_NAME] Propriétaire Identity Music Administrateur" at bounding box center [659, 130] width 1145 height 100
click at [31, 686] on icon "Ouvrir le Messenger Intercom" at bounding box center [28, 685] width 28 height 28
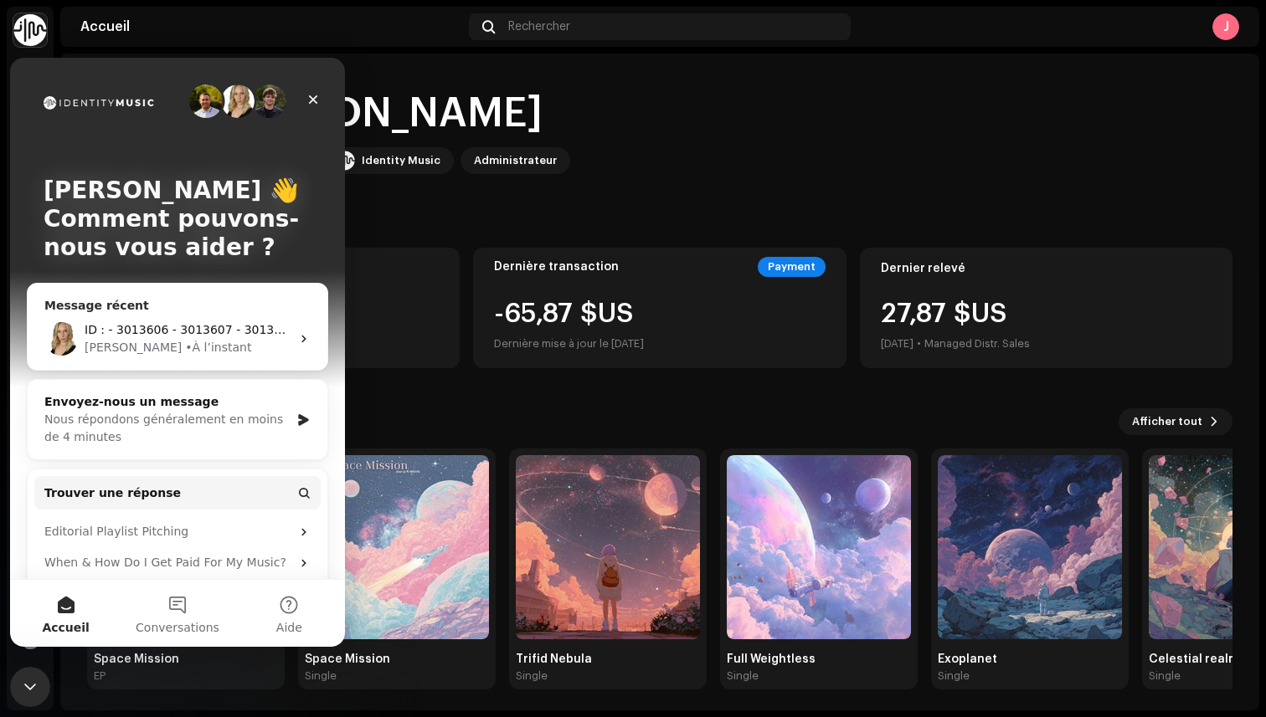
click at [185, 343] on div "• À l’instant" at bounding box center [218, 348] width 66 height 18
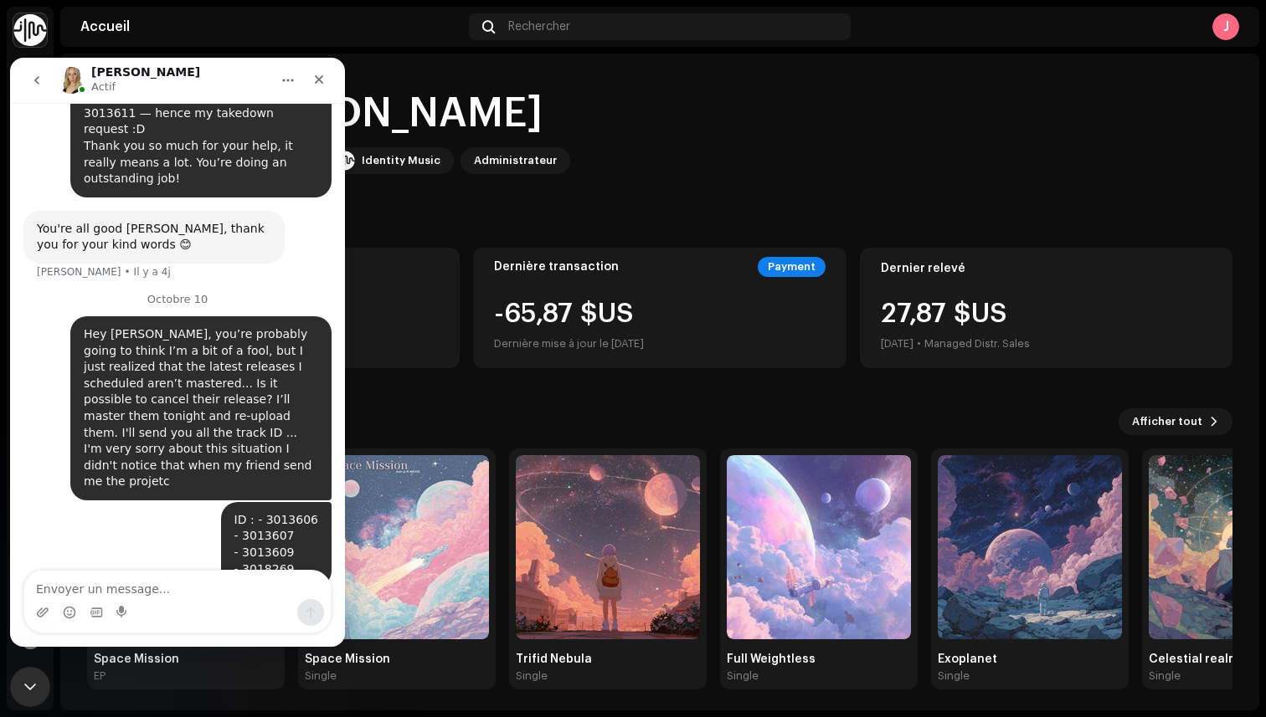
scroll to position [1122, 0]
click at [123, 588] on textarea "Envoyer un message..." at bounding box center [177, 585] width 306 height 28
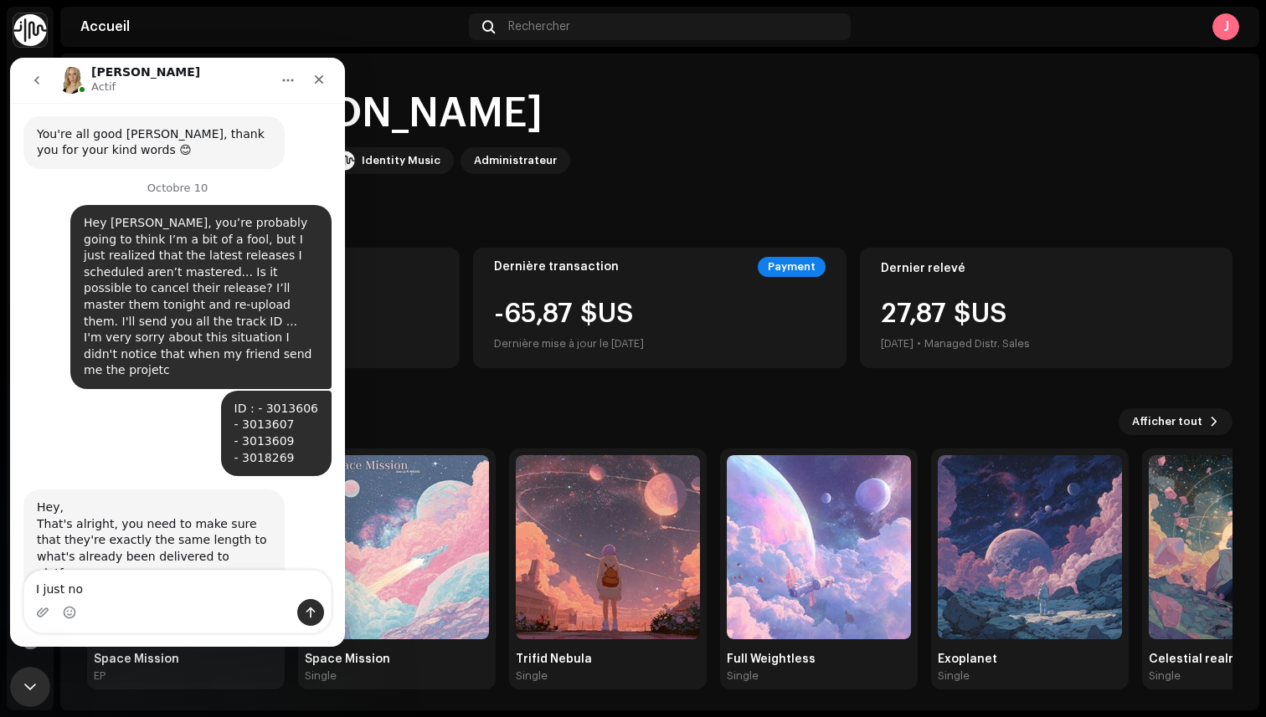
scroll to position [1221, 0]
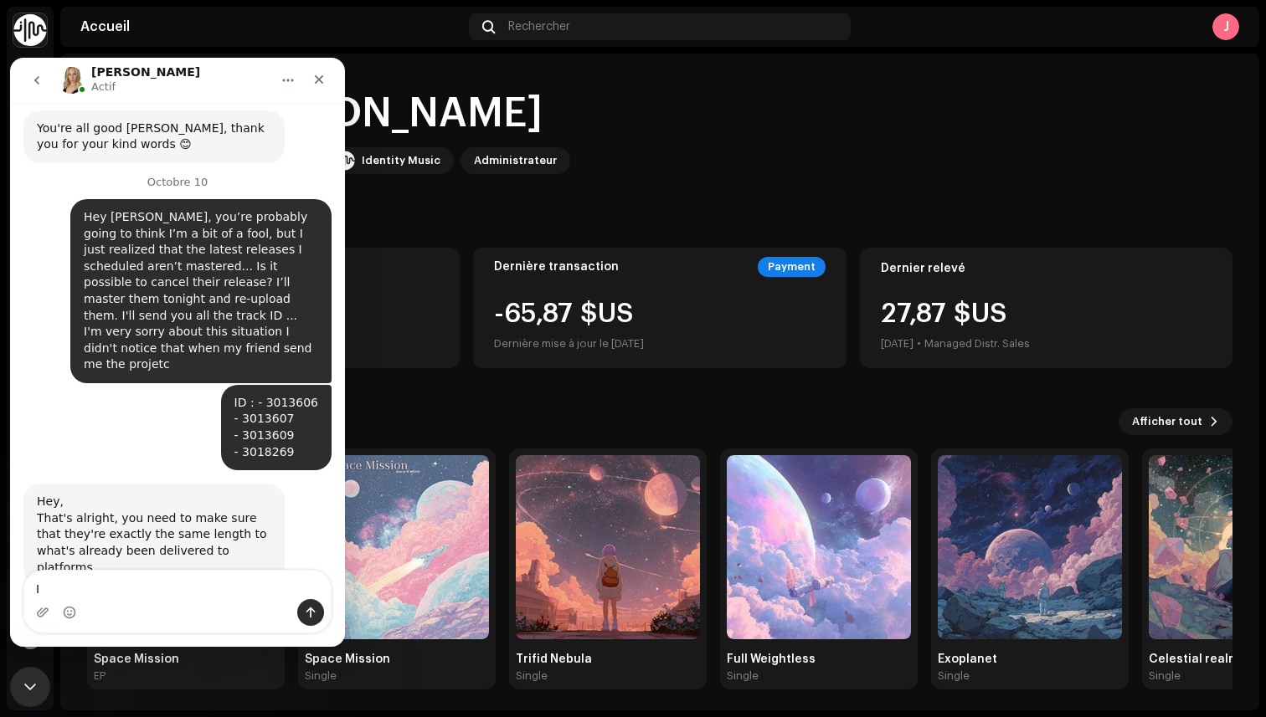
type textarea "I"
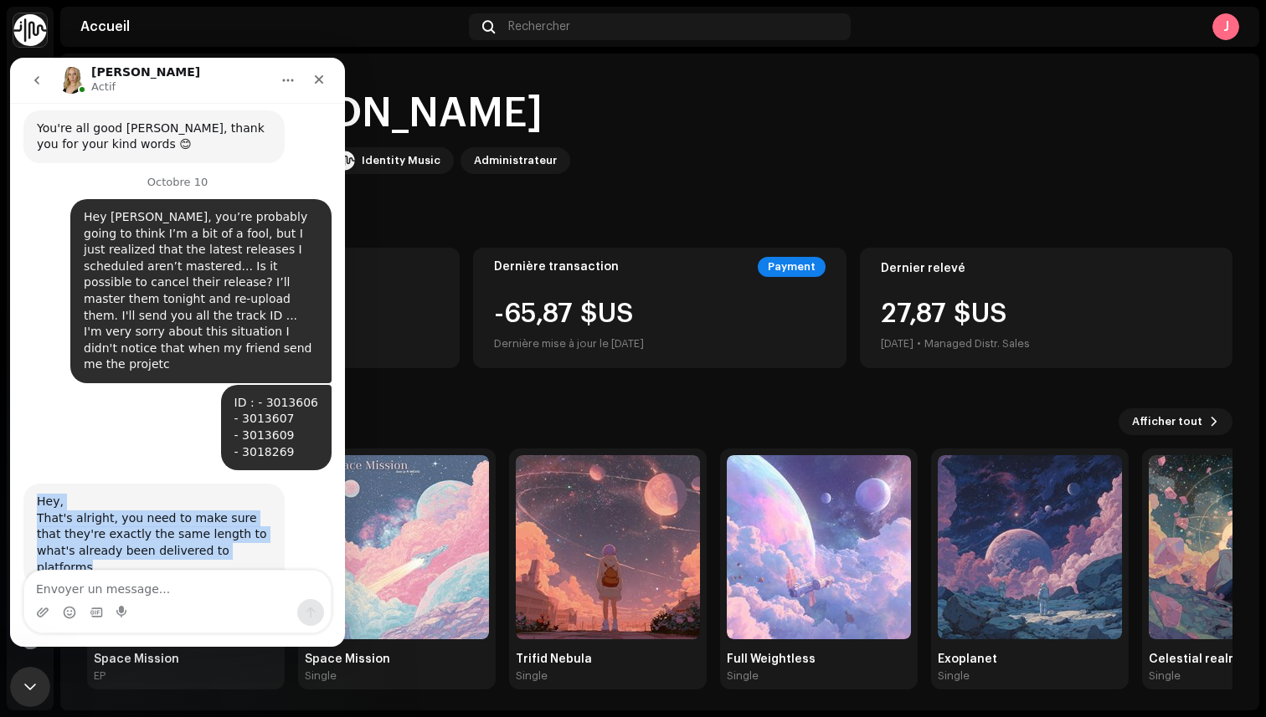
drag, startPoint x: 244, startPoint y: 456, endPoint x: 0, endPoint y: 400, distance: 250.0
click at [10, 400] on html "[PERSON_NAME] Actif Septembre 27 Hi [PERSON_NAME], how are you? I wanted to let…" at bounding box center [177, 352] width 335 height 589
copy div "Hey, That's alright, you need to make sure that they're exactly the same length…"
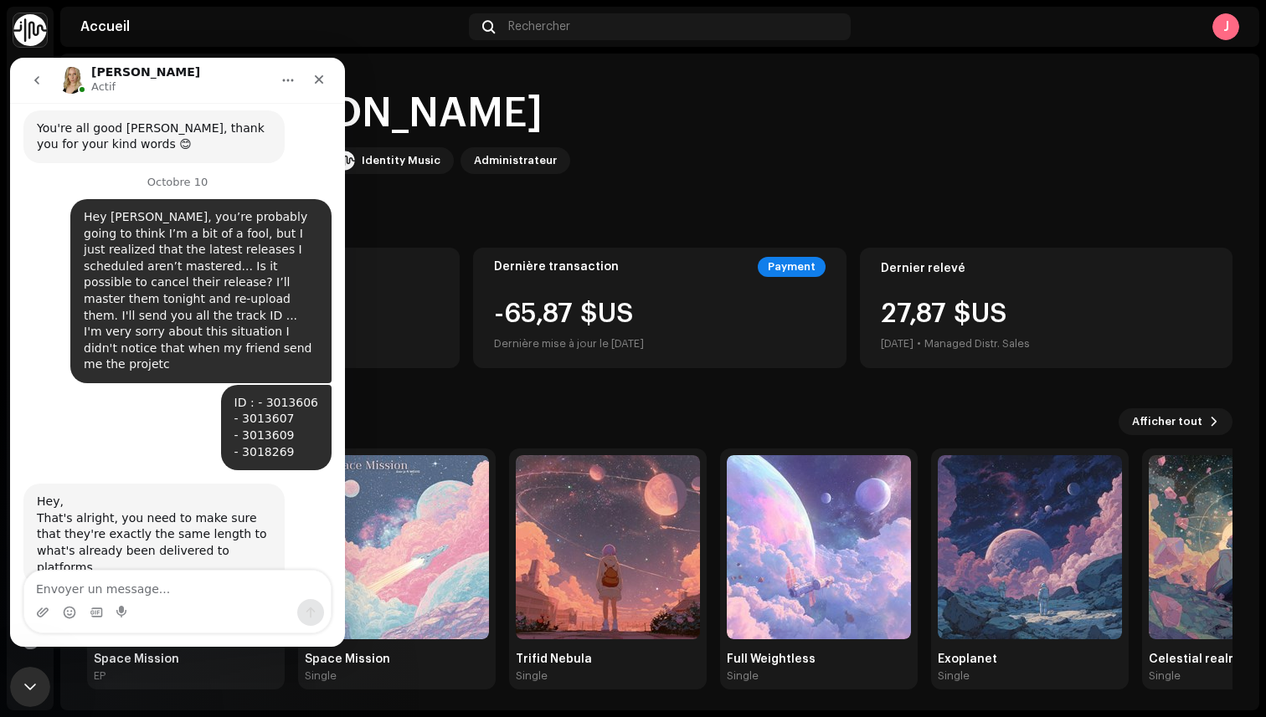
click at [141, 623] on div "Saisie en cours" at bounding box center [177, 655] width 308 height 64
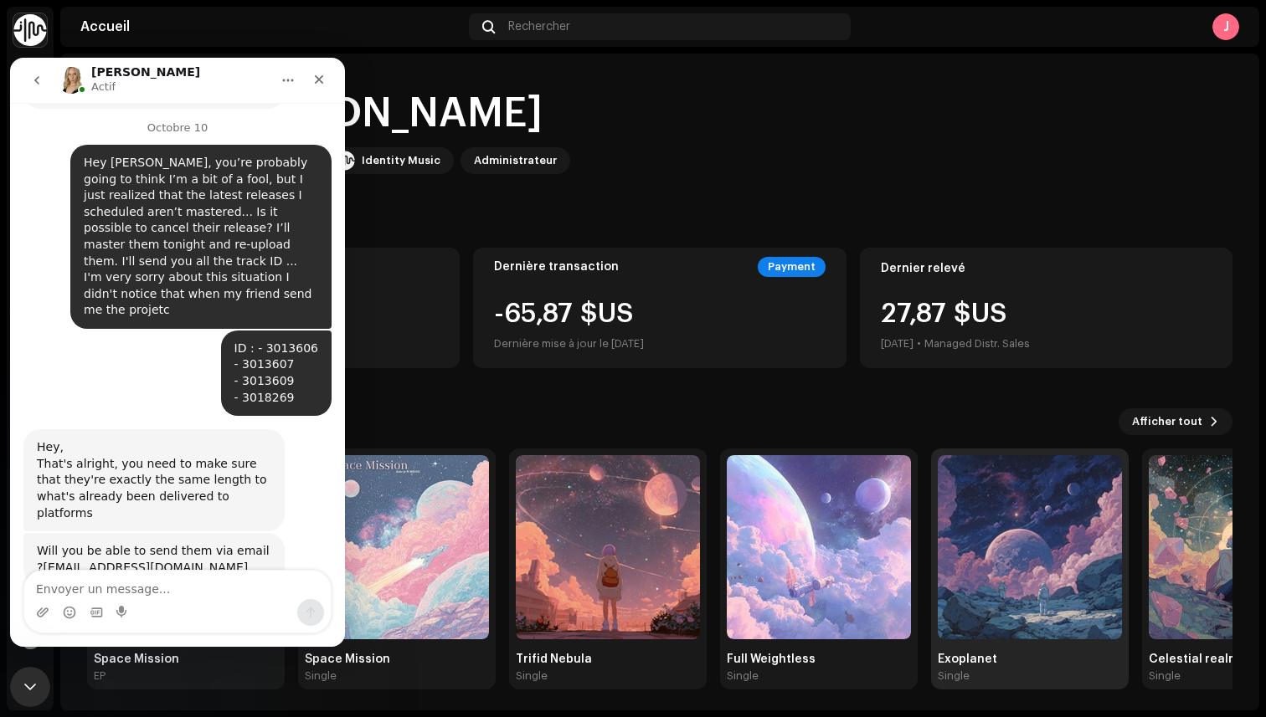
scroll to position [1211, 0]
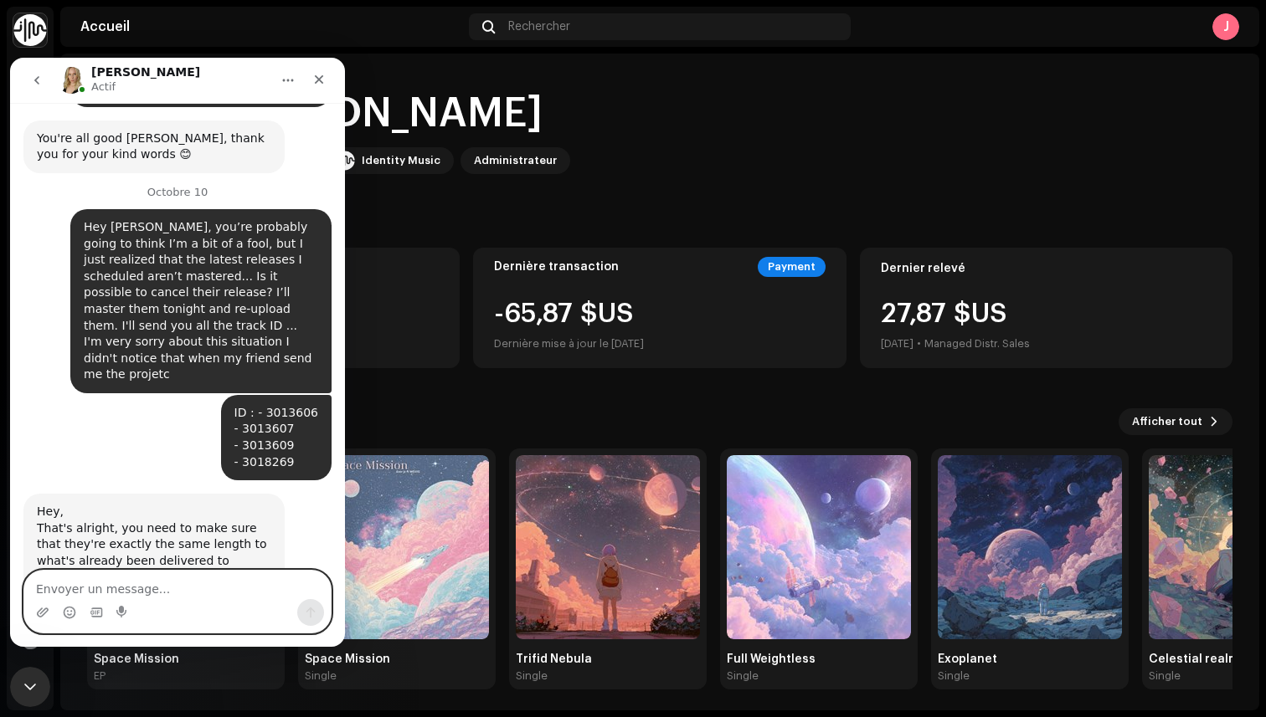
click at [130, 590] on textarea "Envoyer un message..." at bounding box center [177, 585] width 306 height 28
type textarea "D"
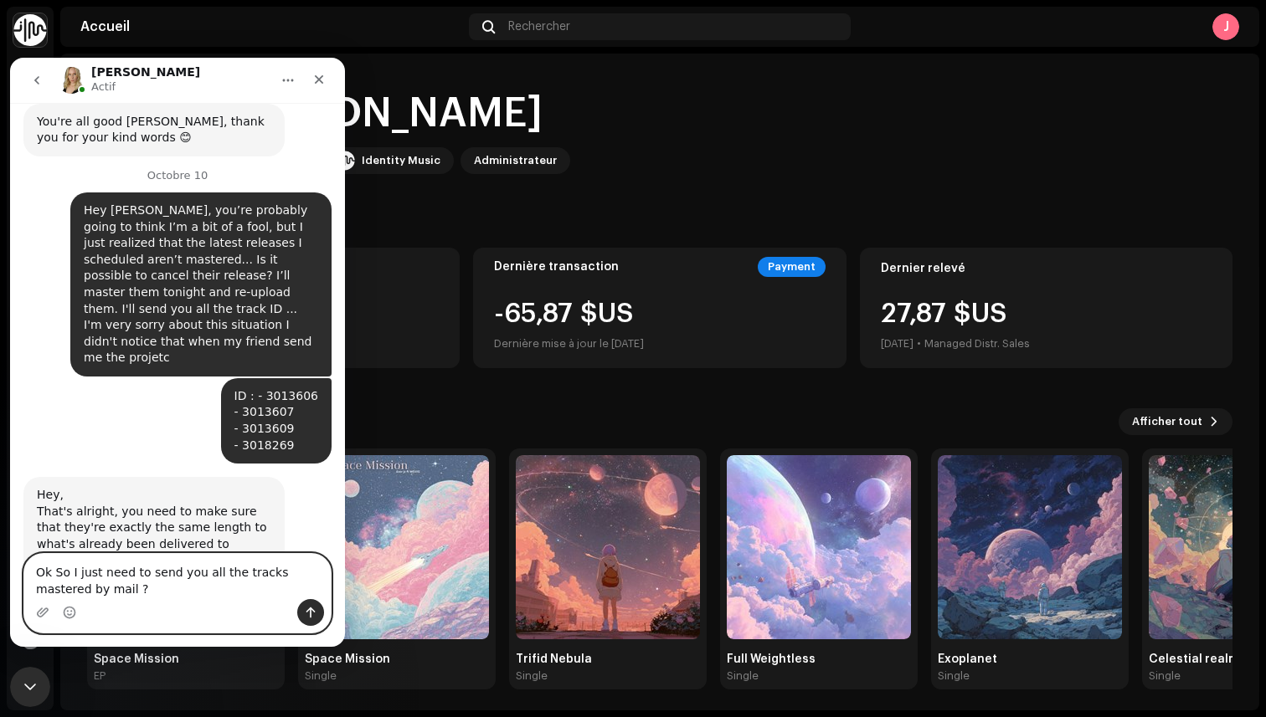
type textarea "Ok So I just need to send you all the tracks mastered by mail ?"
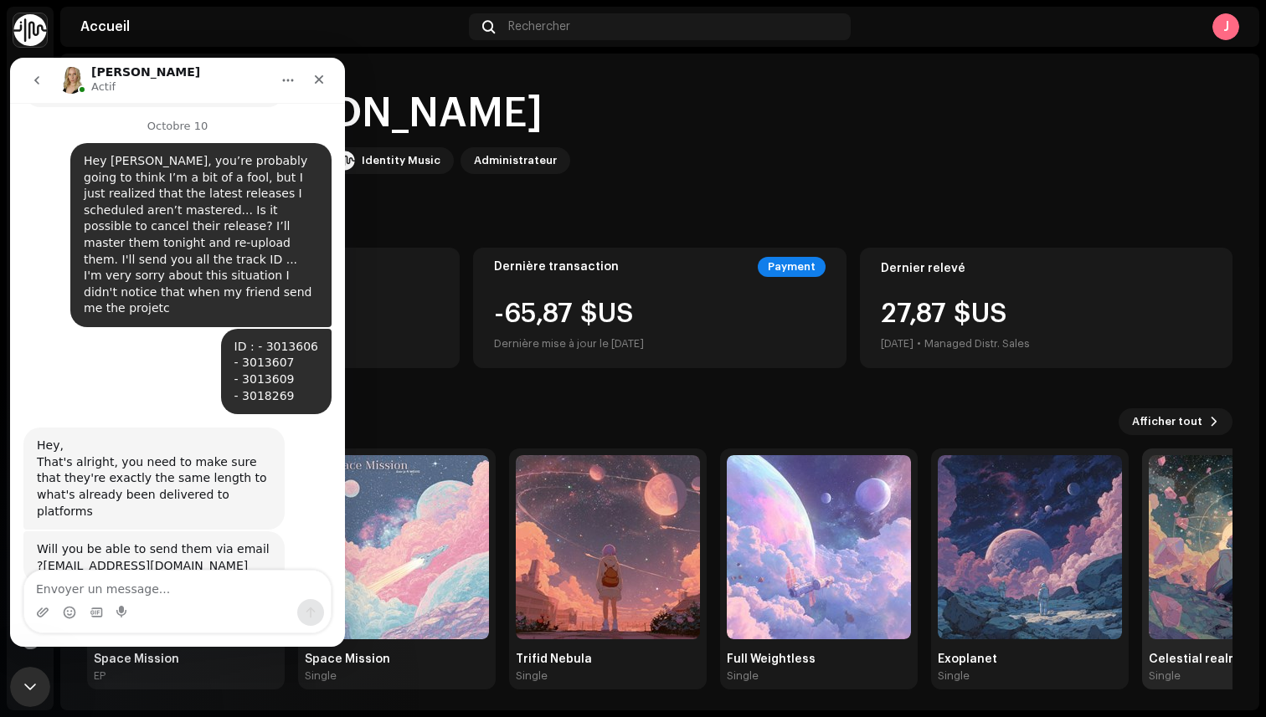
click at [1190, 543] on img at bounding box center [1241, 547] width 184 height 184
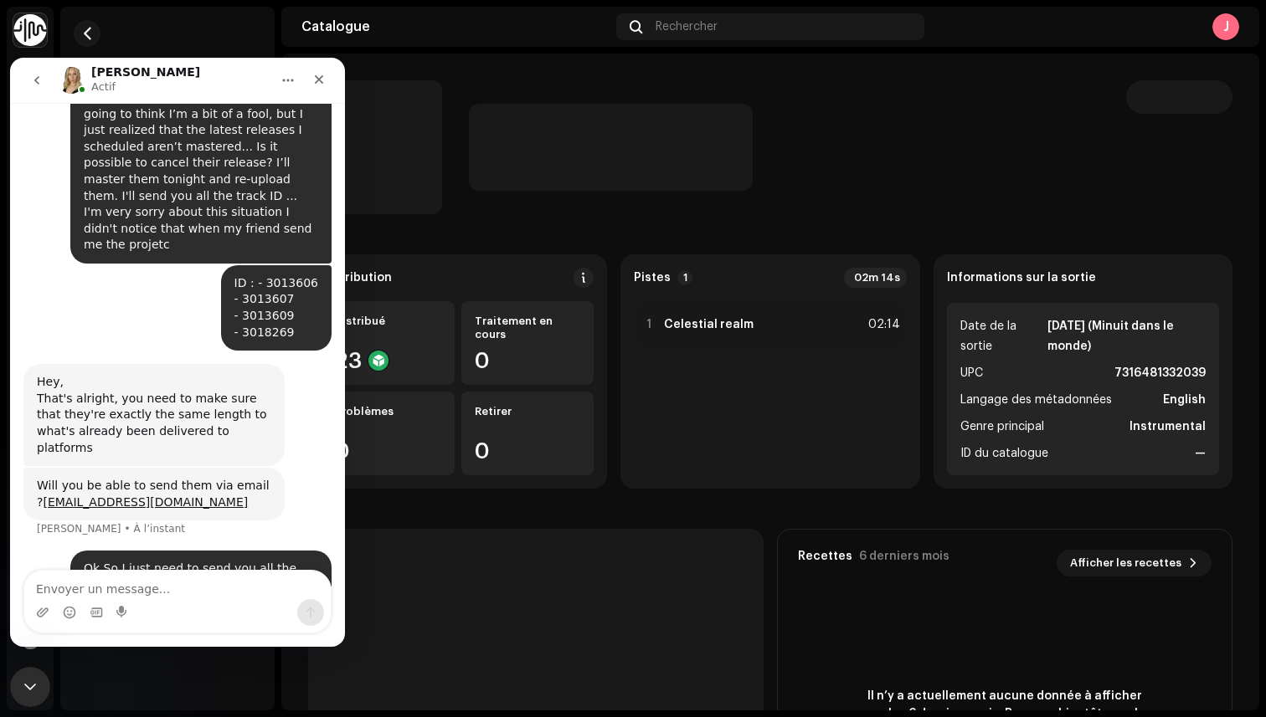
scroll to position [1342, 0]
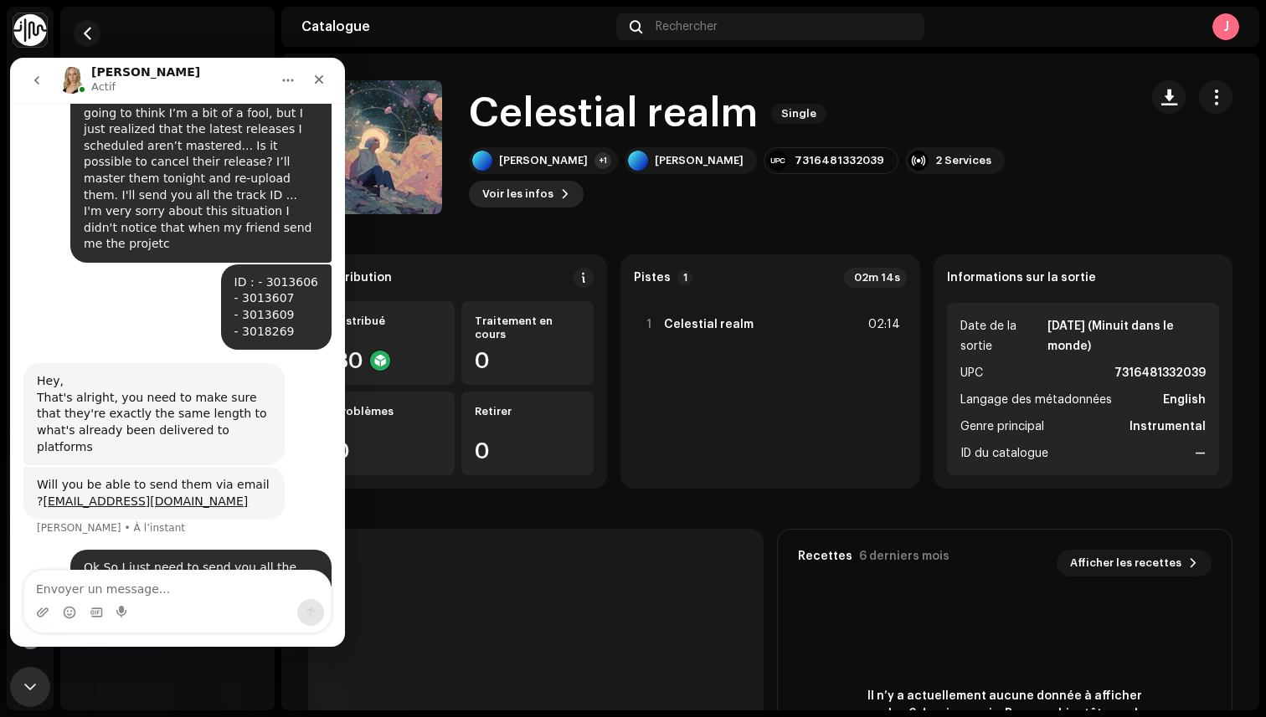
click at [553, 177] on span "Voir les infos" at bounding box center [517, 193] width 71 height 33
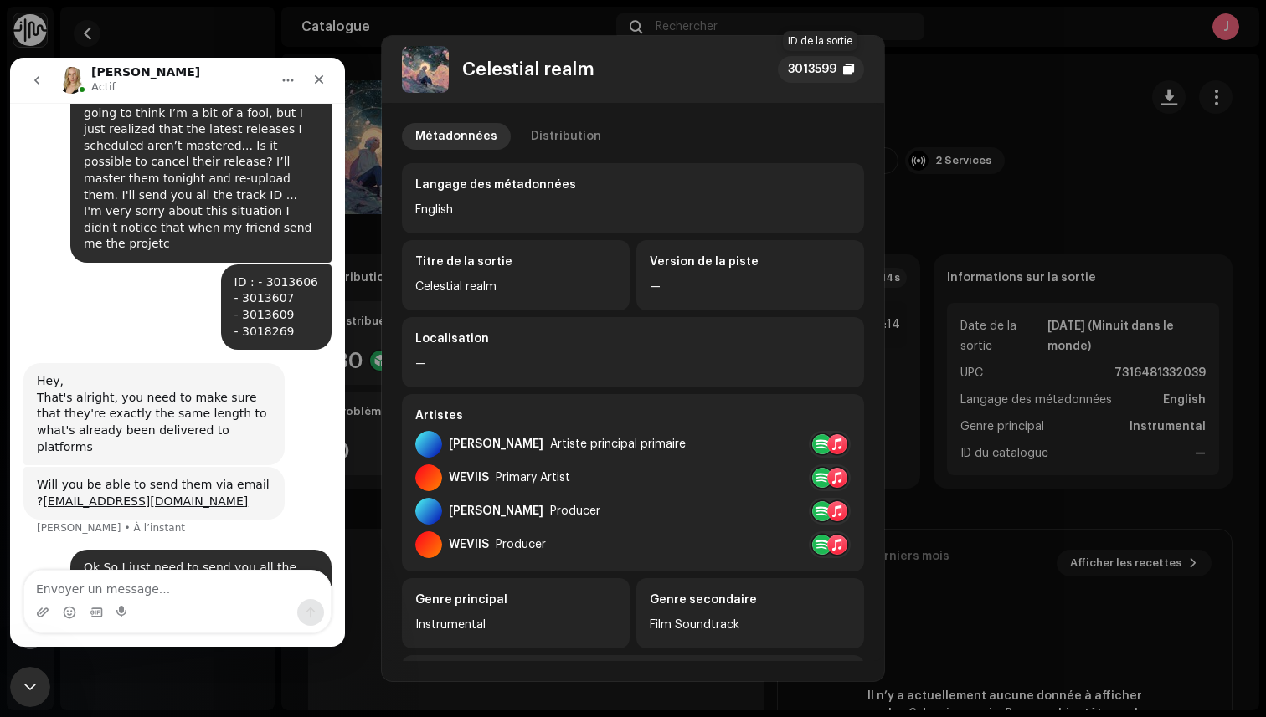
click at [827, 64] on div "3013599" at bounding box center [812, 69] width 49 height 20
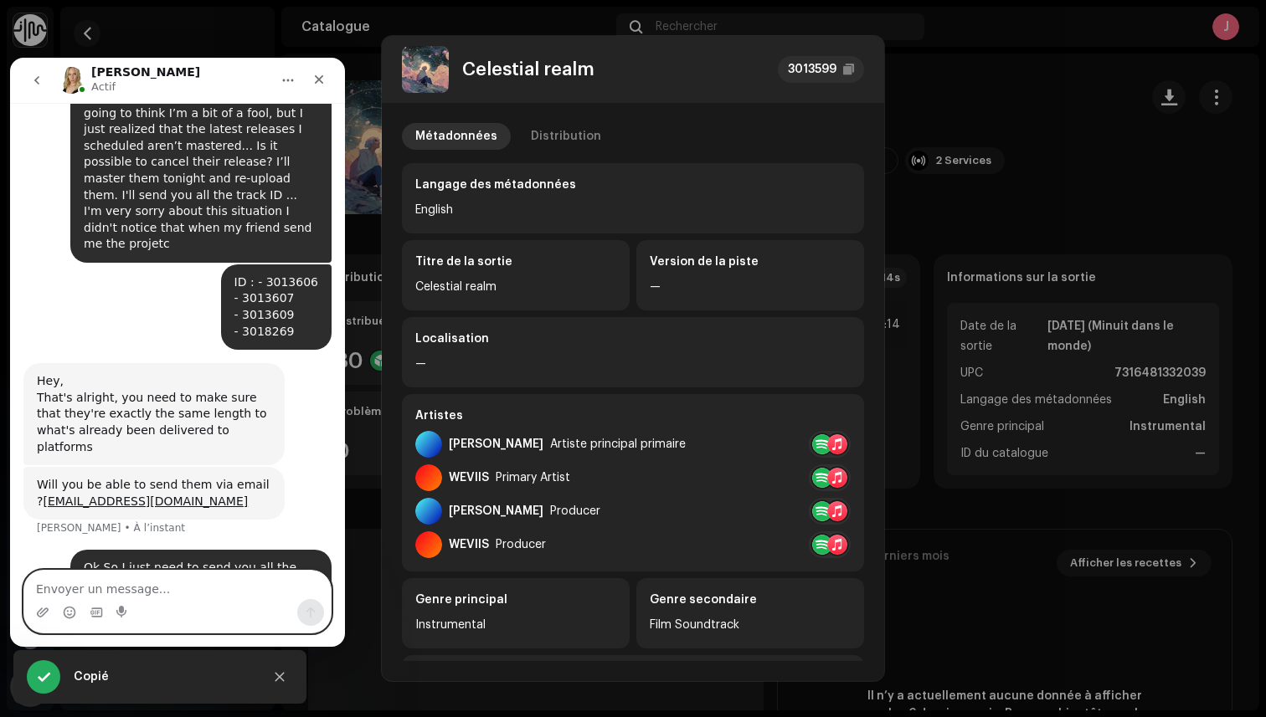
click at [137, 586] on textarea "Envoyer un message..." at bounding box center [177, 585] width 306 height 28
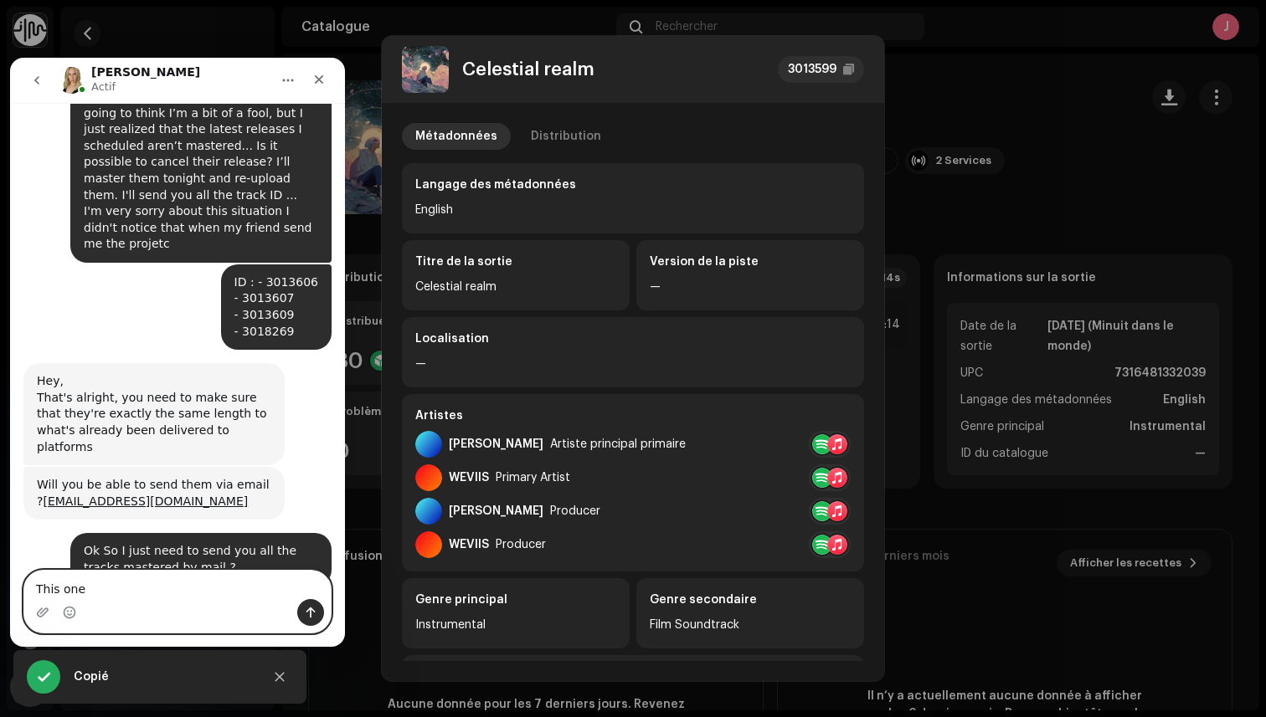
scroll to position [1392, 0]
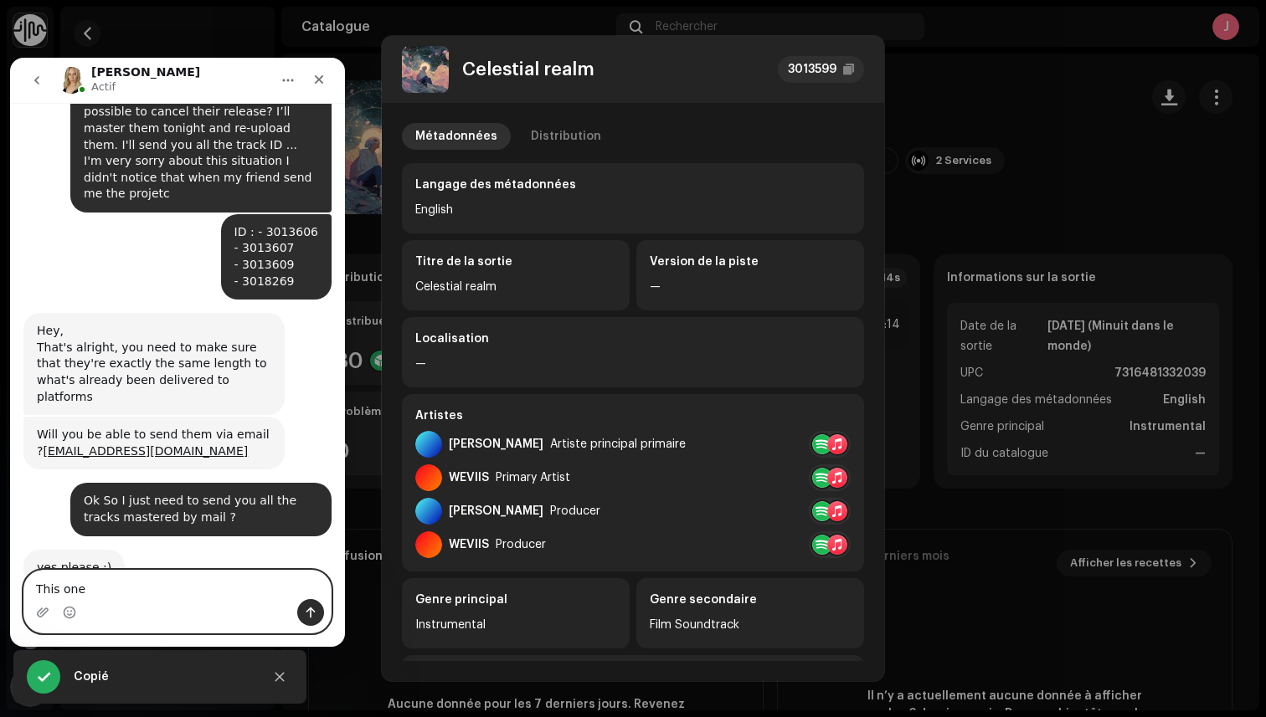
paste textarea "3013599"
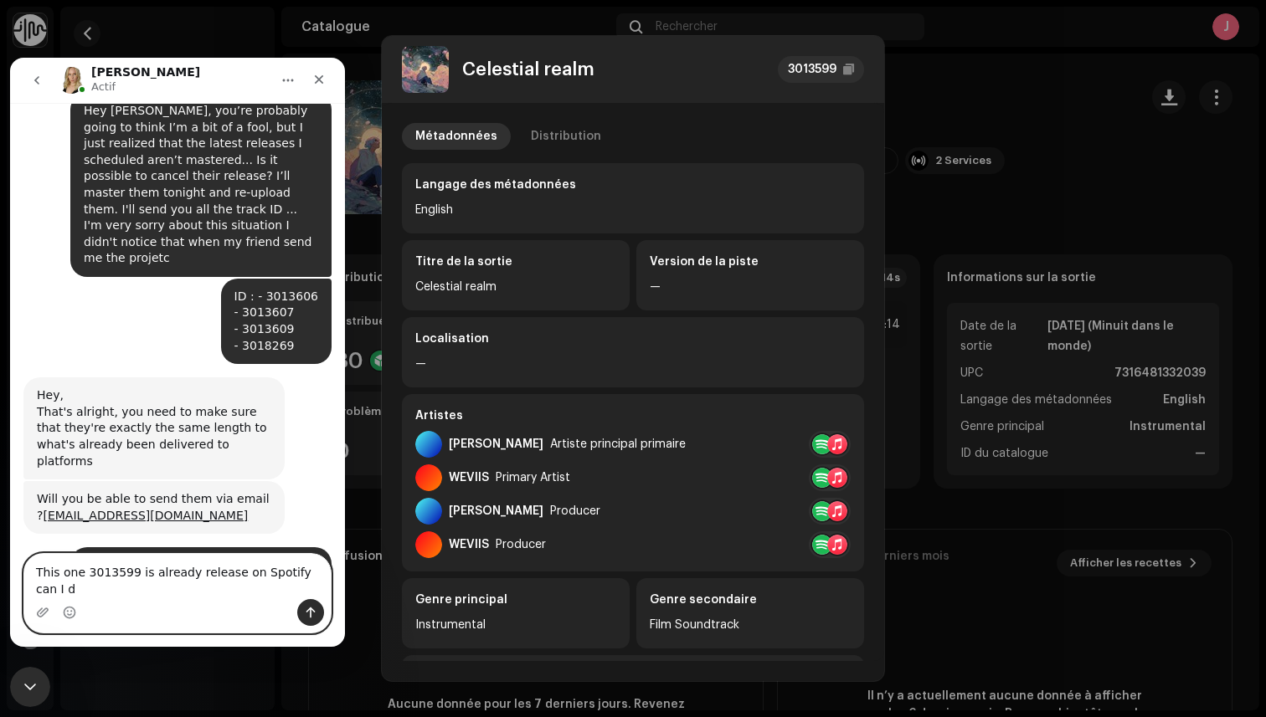
scroll to position [1344, 0]
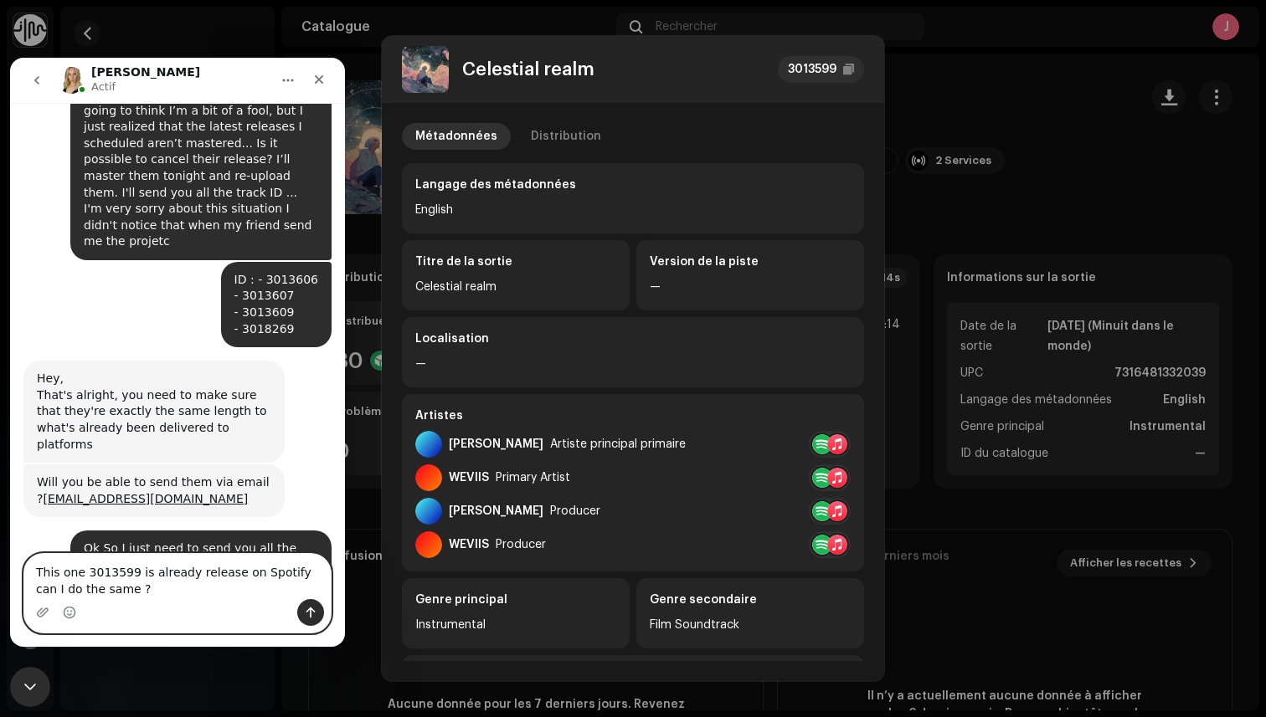
type textarea "This one 3013599 is already release on Spotify can I do the same ?"
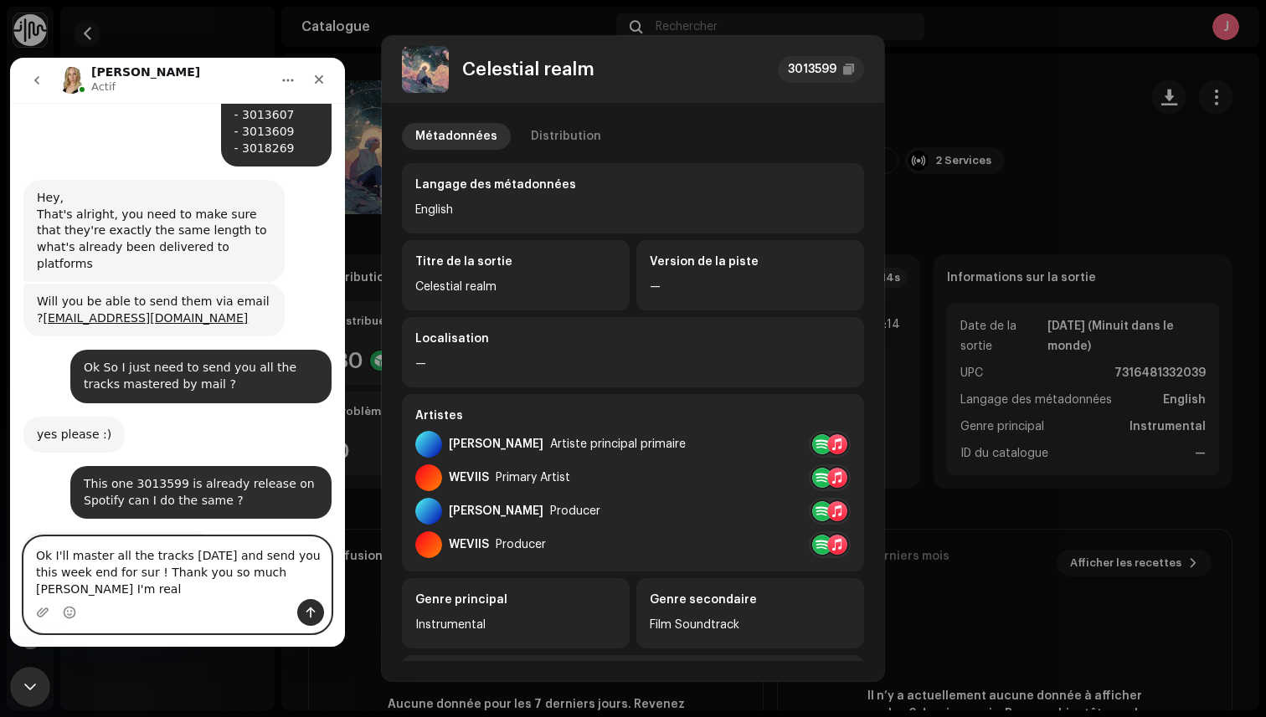
scroll to position [1542, 0]
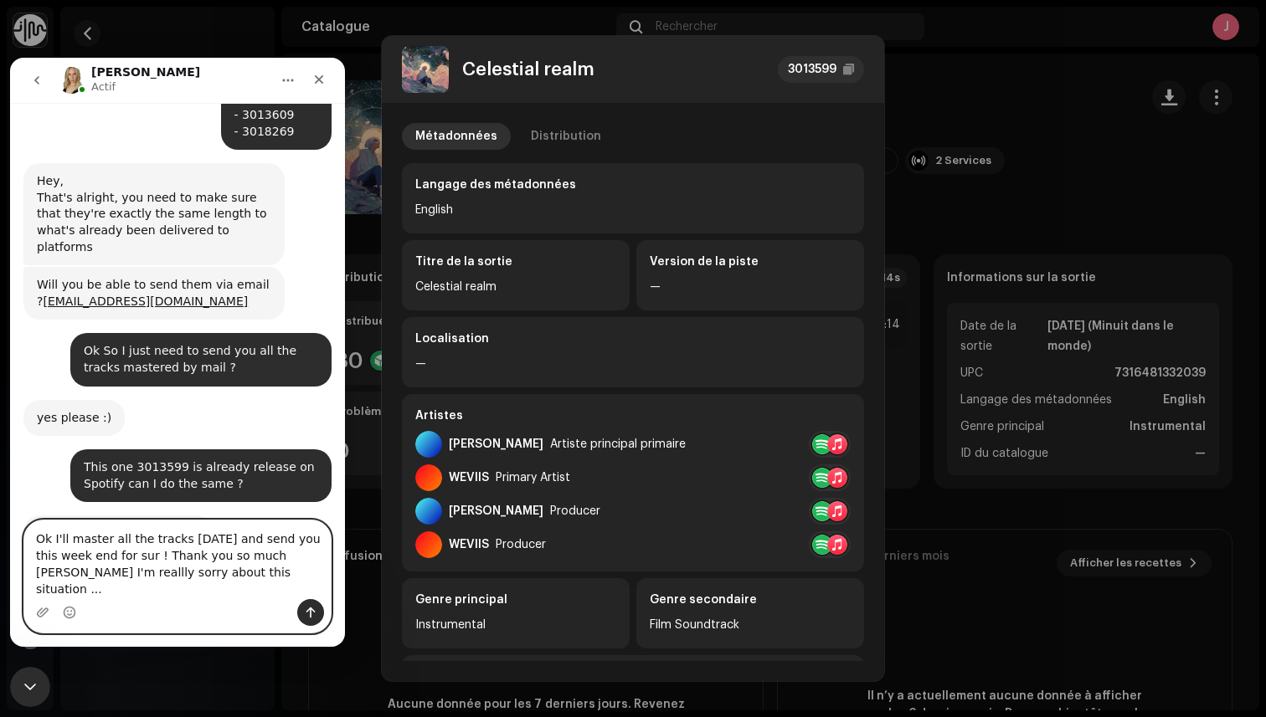
type textarea "Ok I'll master all the tracks [DATE] and send you this week end for sur ! Thank…"
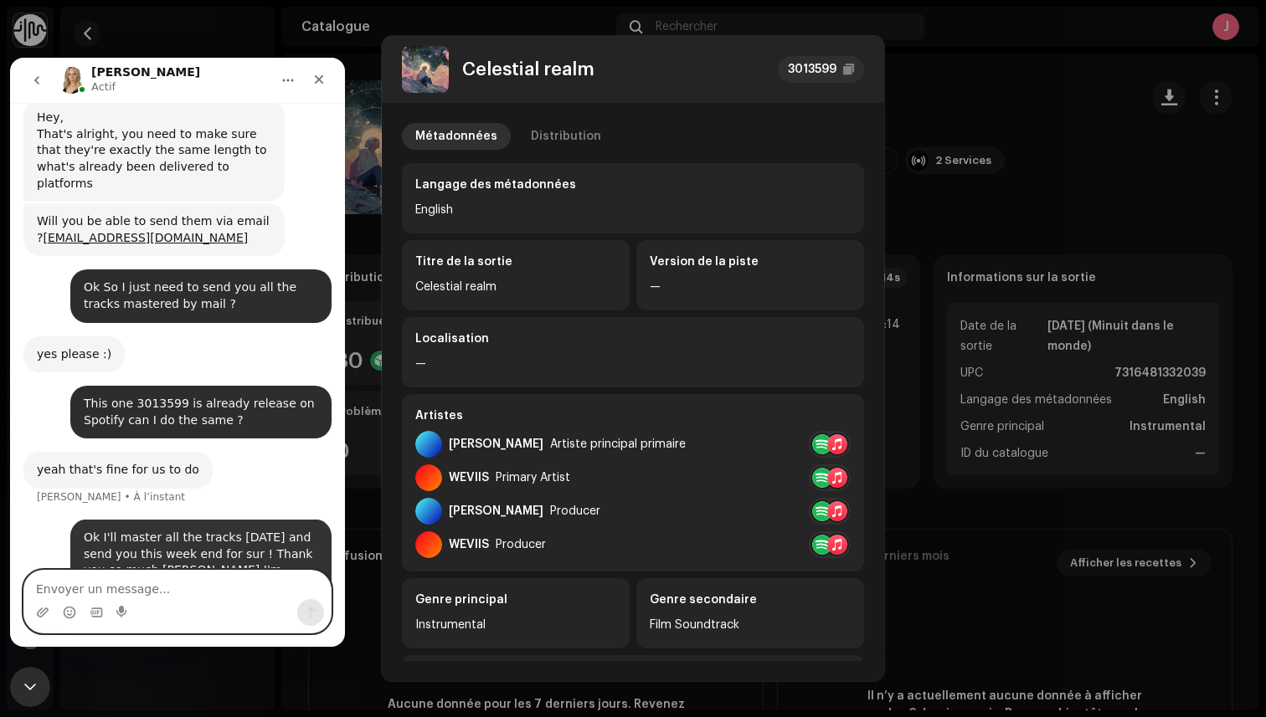
scroll to position [1607, 0]
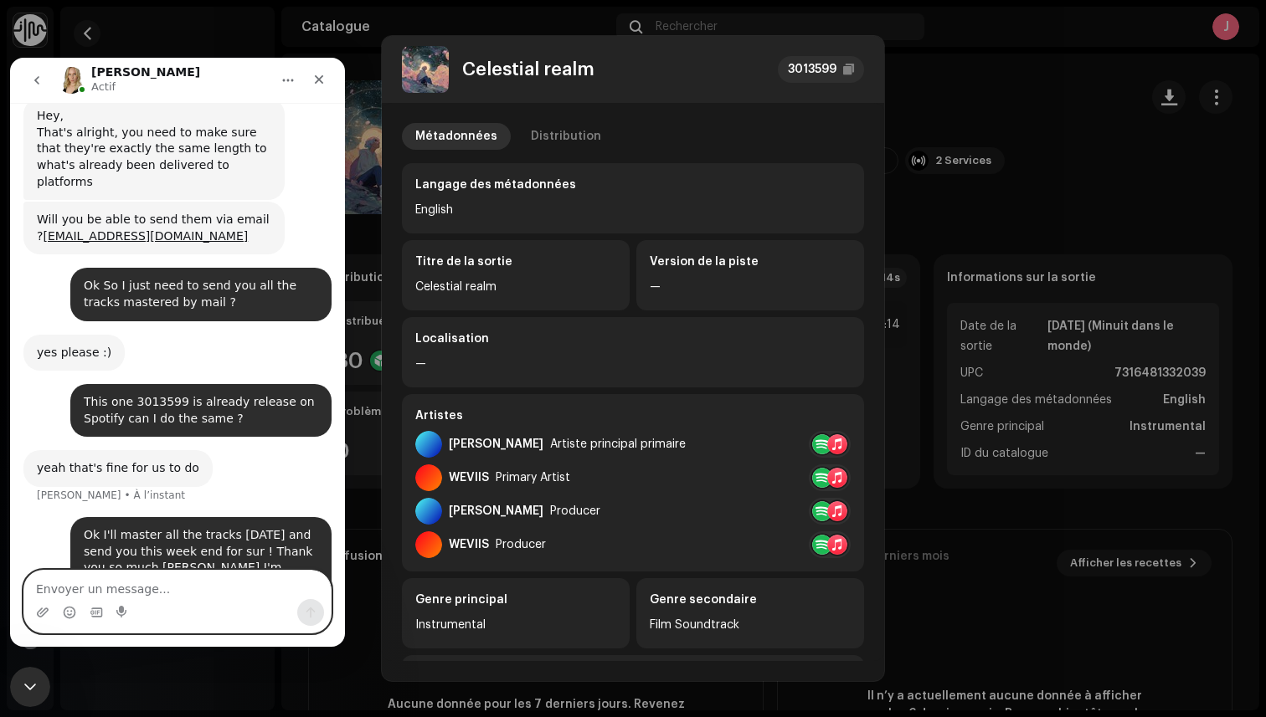
click at [150, 591] on textarea "Envoyer un message..." at bounding box center [177, 585] width 306 height 28
click at [163, 593] on textarea "Envoyer un message..." at bounding box center [177, 585] width 306 height 28
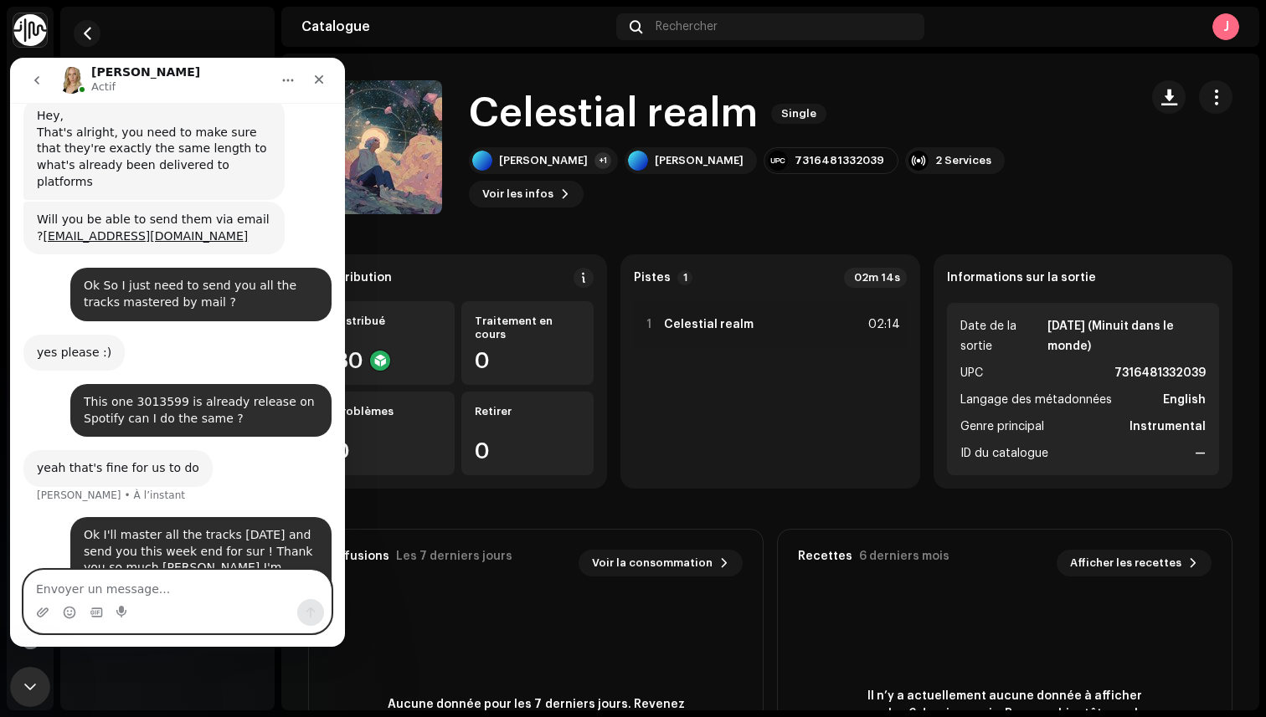
click at [990, 97] on div "Celestial realm 3013599 Métadonnées Distribution Langage des métadonnées Englis…" at bounding box center [633, 358] width 1266 height 717
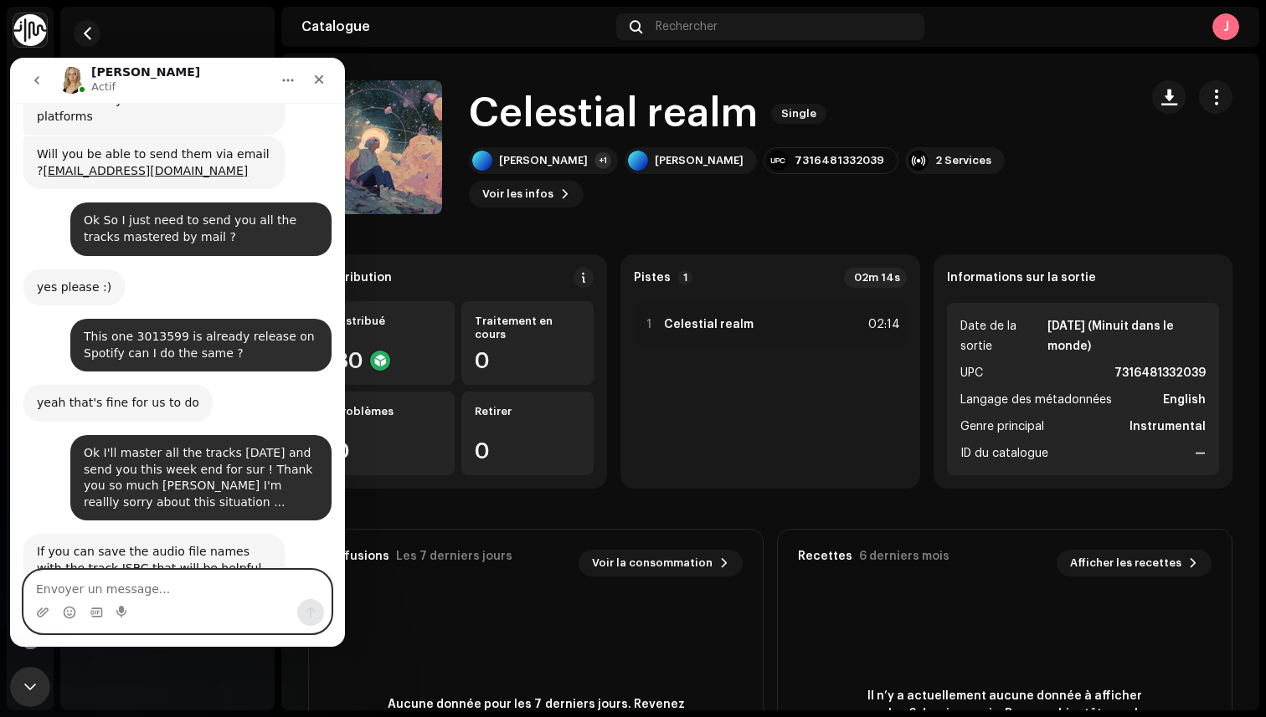
scroll to position [1673, 0]
click at [174, 582] on textarea "Envoyer un message..." at bounding box center [177, 585] width 306 height 28
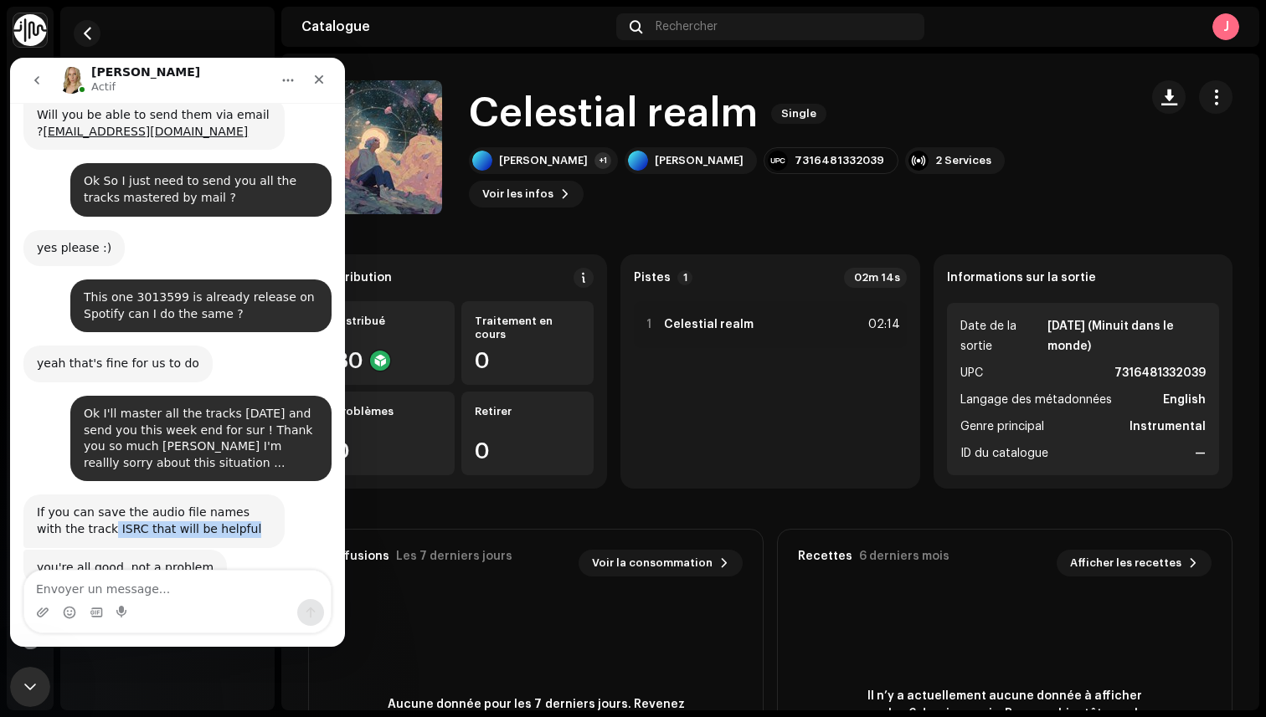
drag, startPoint x: 85, startPoint y: 407, endPoint x: 228, endPoint y: 418, distance: 143.6
click at [228, 505] on div "If you can save the audio file names with the track ISRC that will be helpful" at bounding box center [154, 521] width 234 height 33
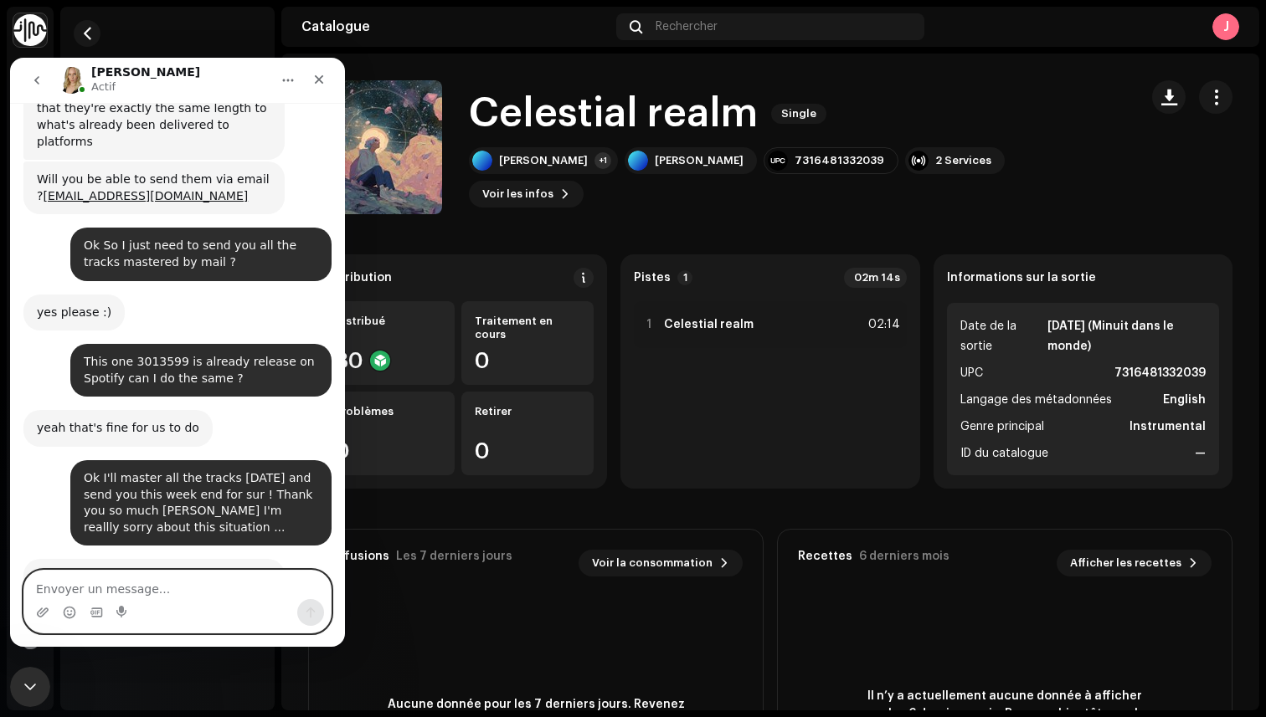
click at [95, 590] on textarea "Envoyer un message..." at bounding box center [177, 585] width 306 height 28
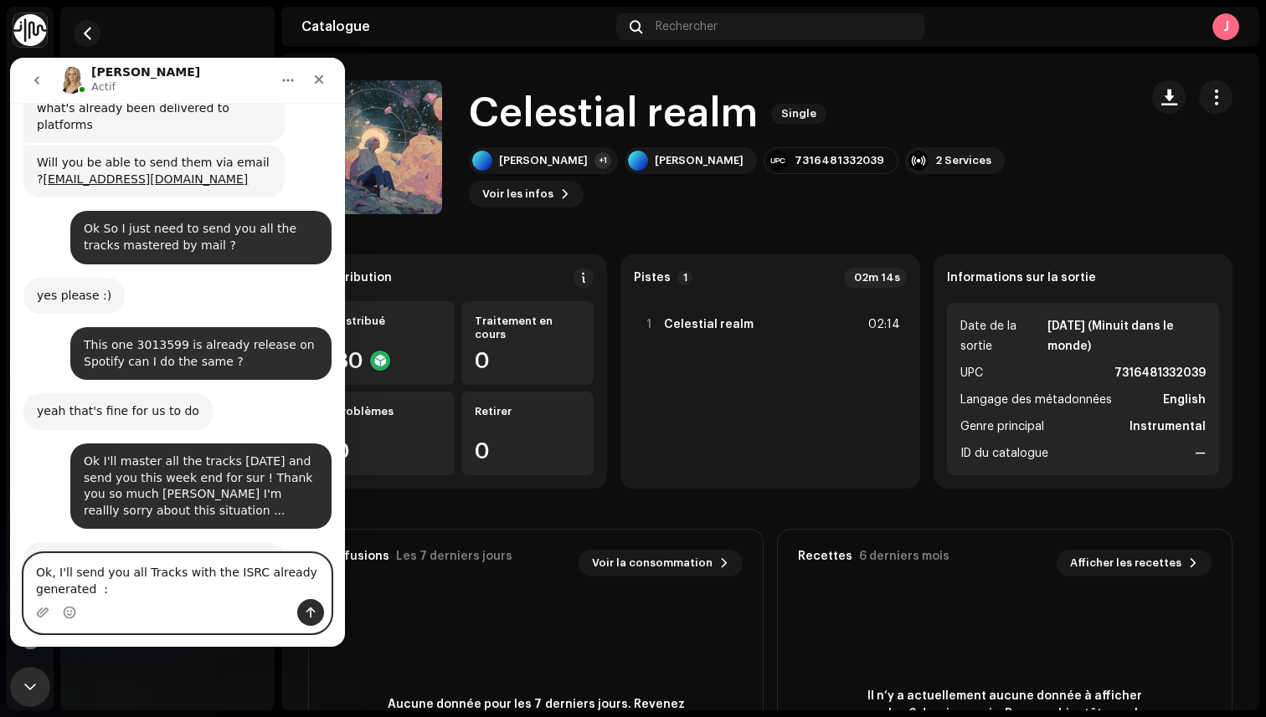
type textarea "Ok, I'll send you all Tracks with the ISRC already generated :)"
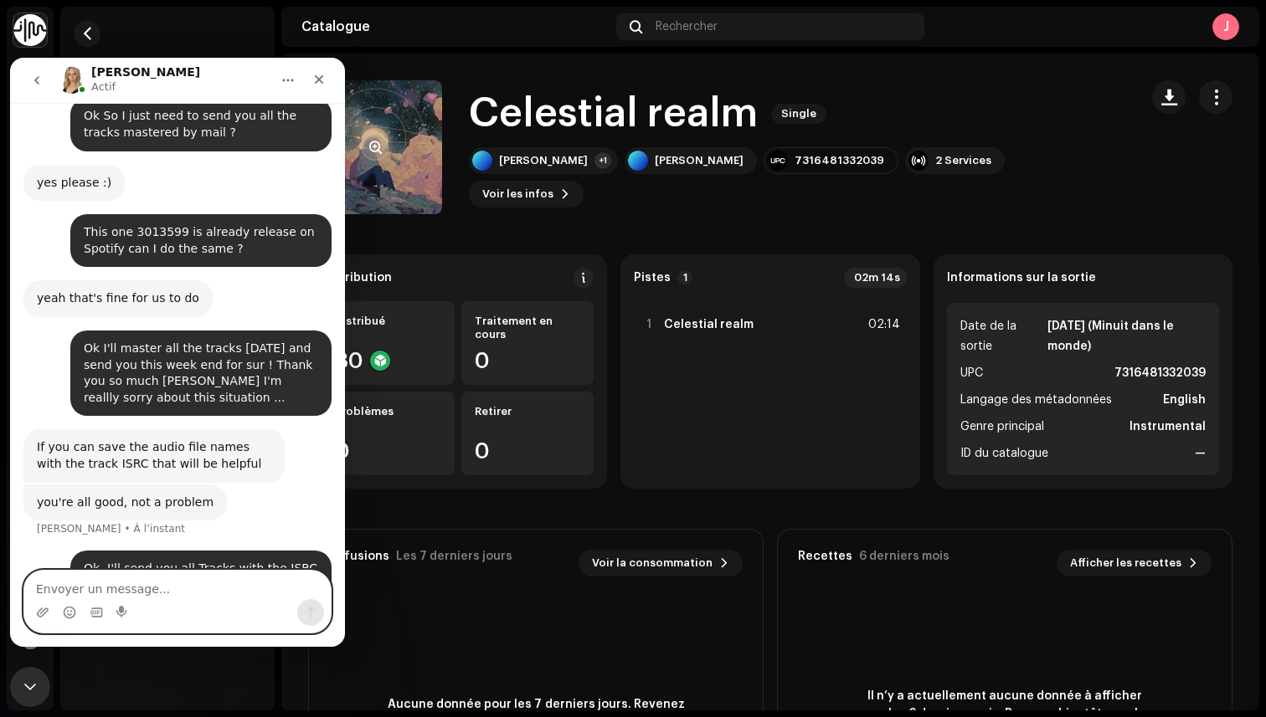
scroll to position [1778, 0]
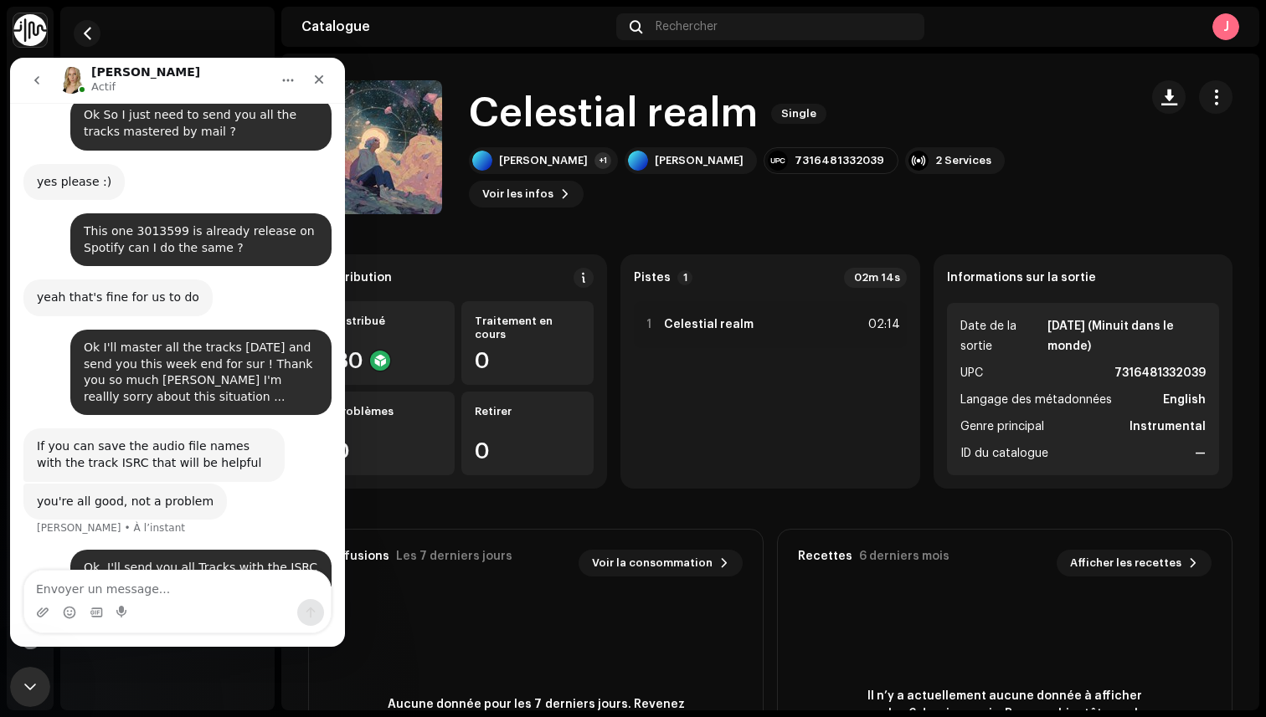
click at [758, 94] on div "Celestial realm Single [PERSON_NAME] +1 [PERSON_NAME] 7316481332039 2 Services …" at bounding box center [716, 147] width 817 height 134
click at [25, 83] on button "go back" at bounding box center [37, 80] width 32 height 32
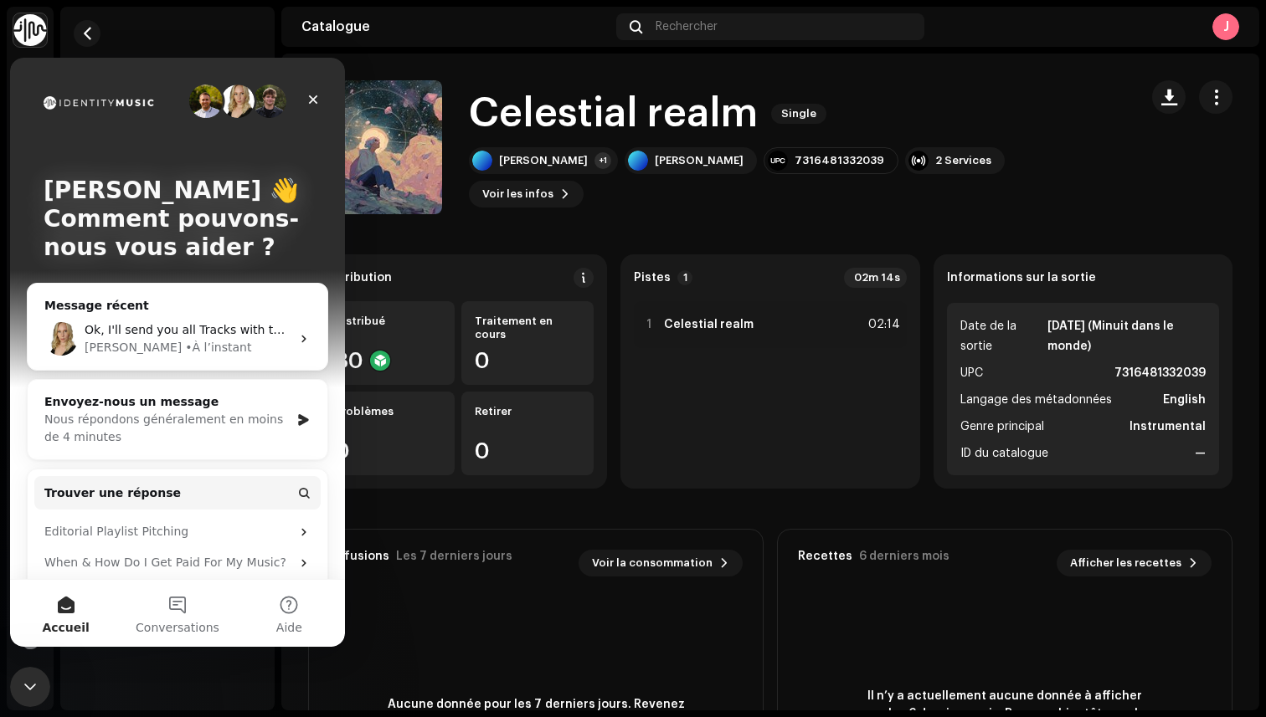
scroll to position [0, 0]
click at [113, 33] on div "Vue d'ensemble Métadonnées Pistes Distribution Splits de la piste Analyse Conso…" at bounding box center [167, 152] width 214 height 291
click at [112, 33] on div "Vue d'ensemble Métadonnées Pistes Distribution Splits de la piste Analyse Conso…" at bounding box center [167, 152] width 214 height 291
click at [90, 31] on span "button" at bounding box center [87, 33] width 13 height 13
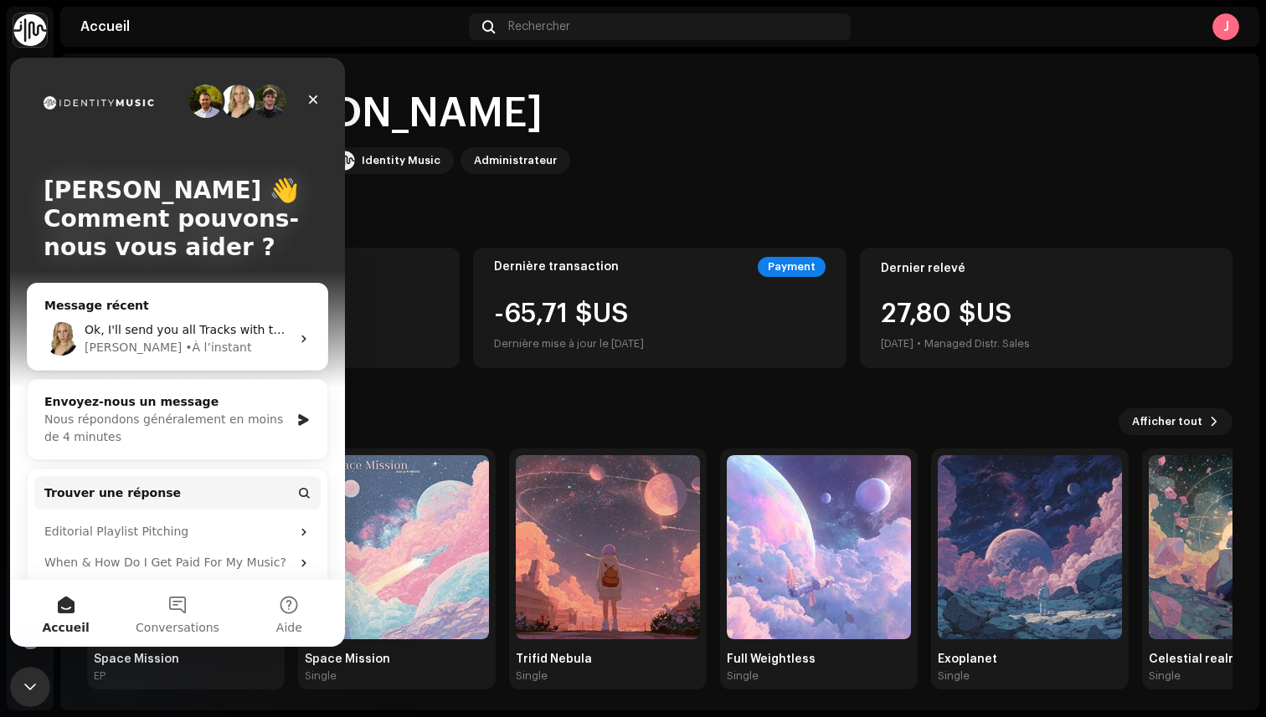
click at [60, 624] on span "Accueil" at bounding box center [66, 628] width 48 height 12
click at [303, 102] on div "Fermer" at bounding box center [313, 100] width 30 height 30
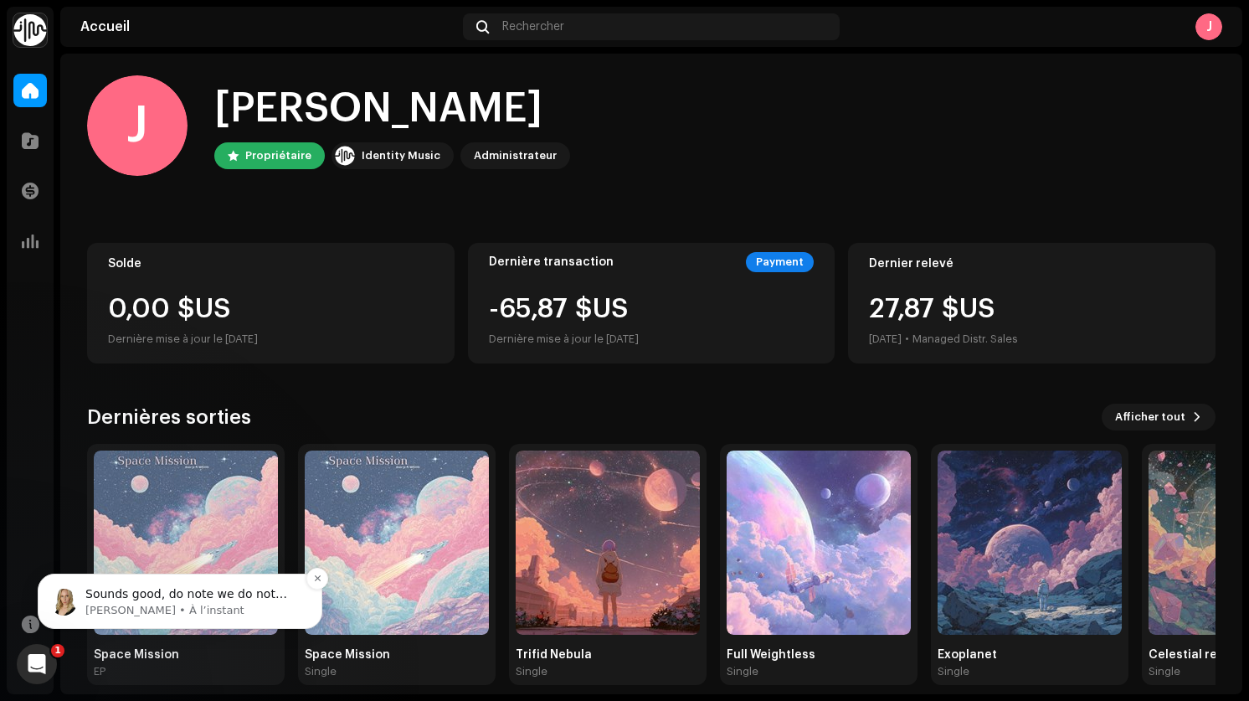
click at [168, 601] on p "Sounds good, do note we do not work over the weekend so might not be until [DAT…" at bounding box center [193, 594] width 216 height 17
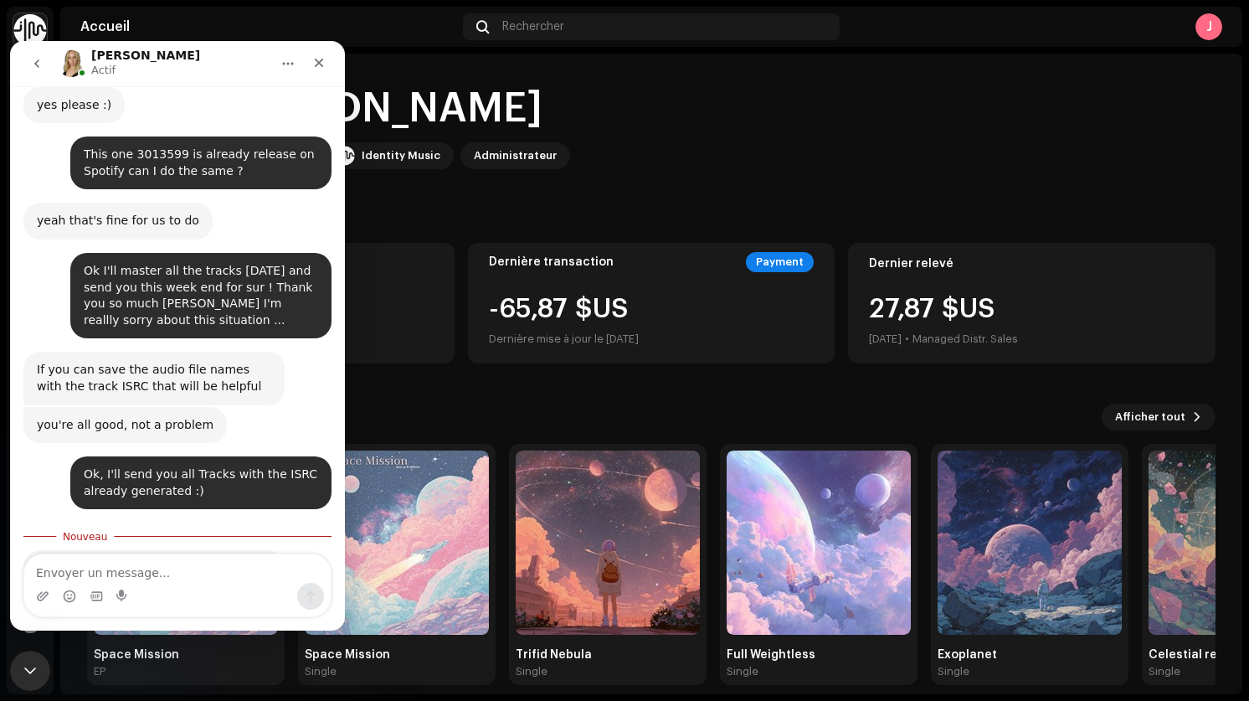
scroll to position [1840, 0]
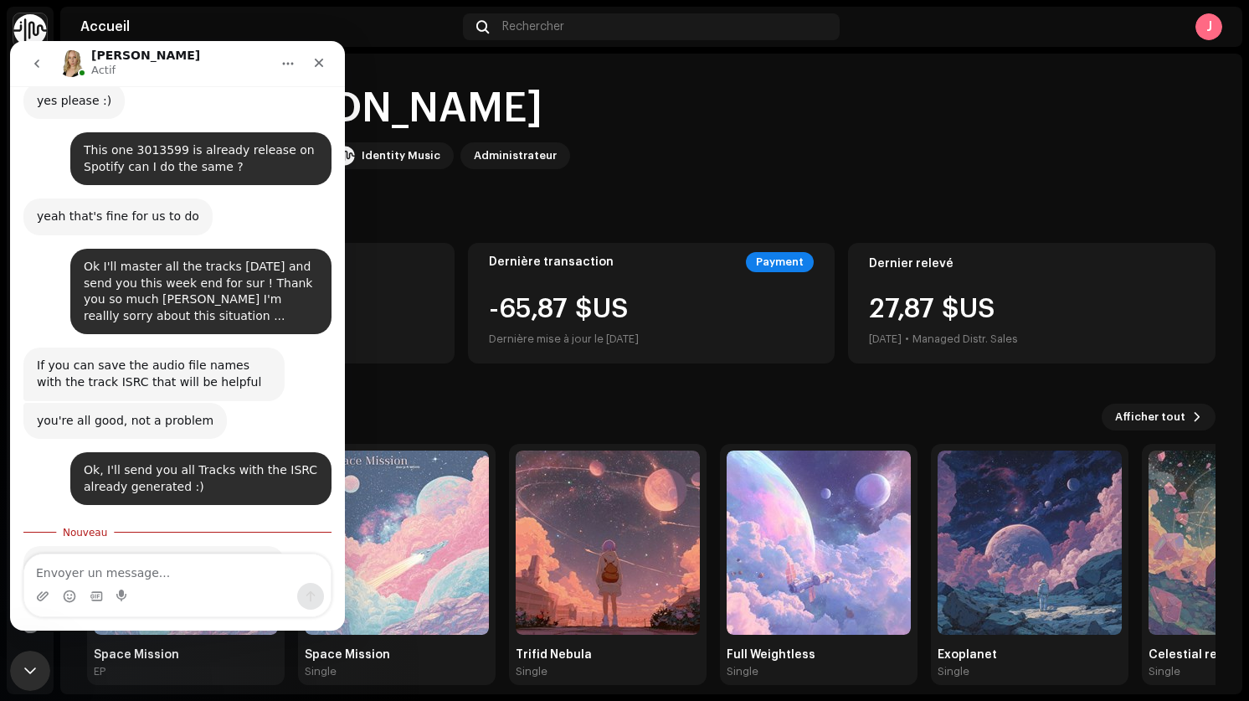
click at [156, 558] on textarea "Envoyer un message..." at bounding box center [177, 568] width 306 height 28
type textarea "Yes no problem, I wish you a good week end :D"
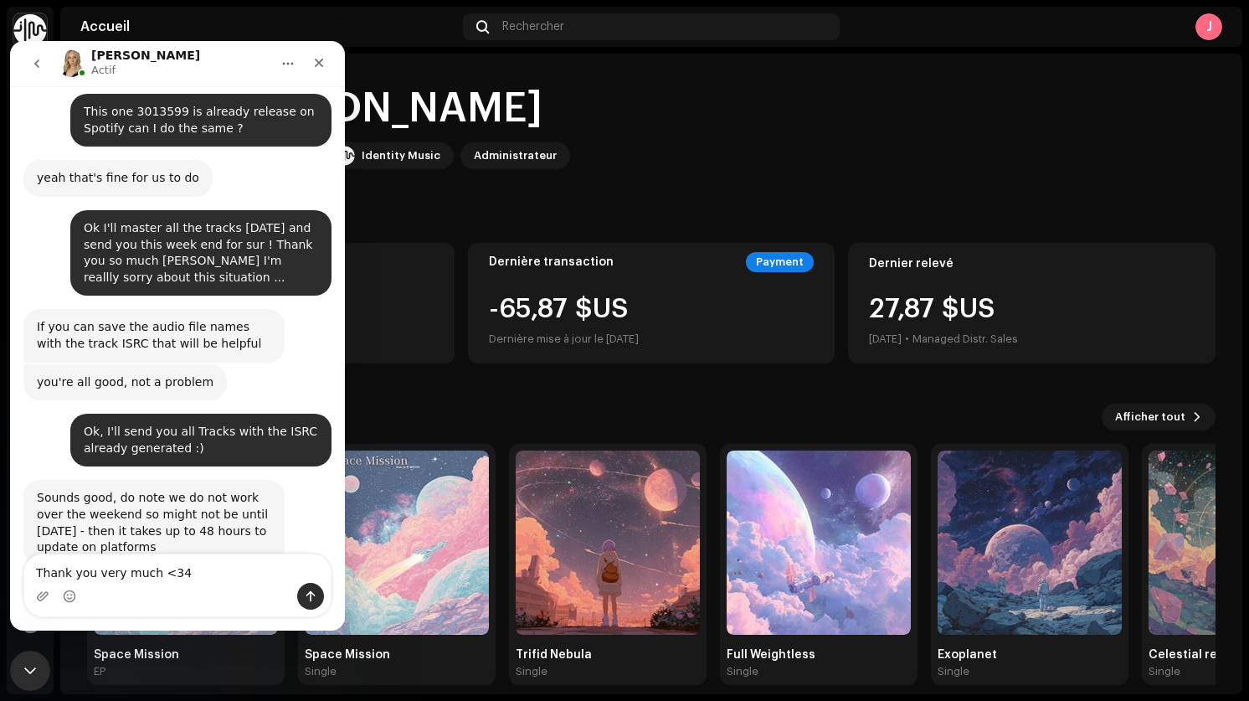
type textarea "Thank you very much <3"
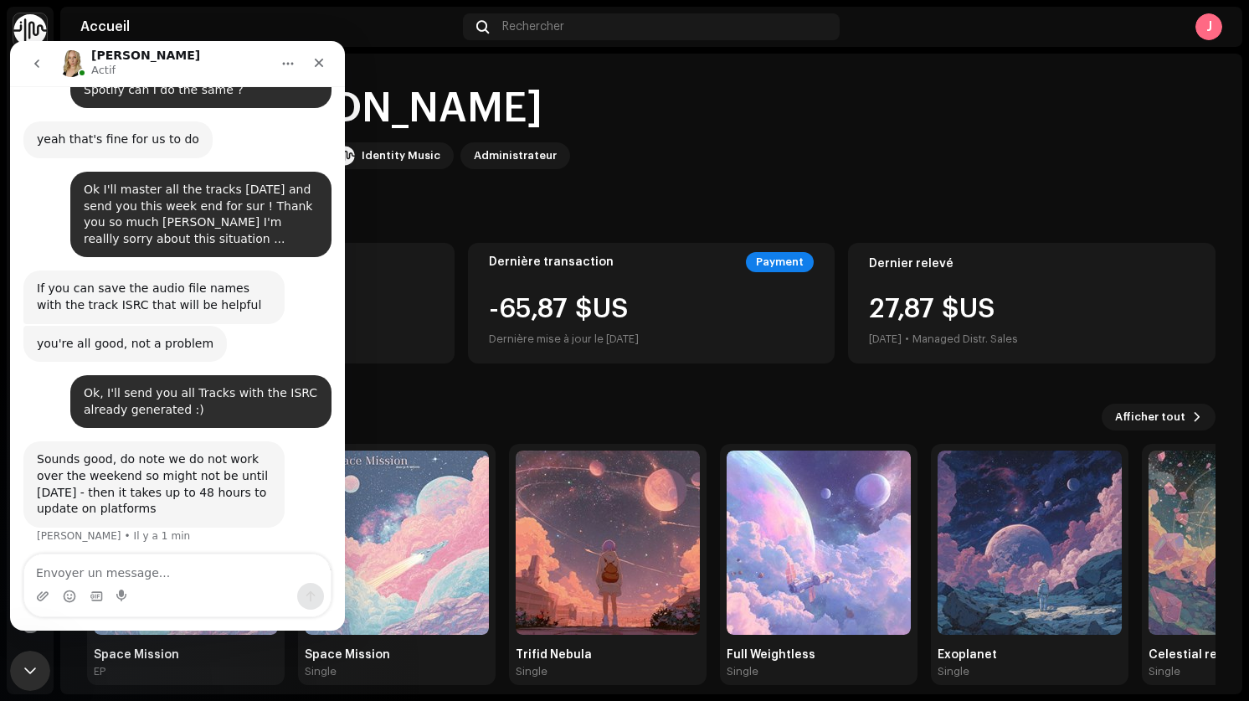
click at [727, 141] on div "[PERSON_NAME], [PERSON_NAME] Propriétaire Identity Music Administrateur" at bounding box center [651, 125] width 1128 height 100
click at [39, 62] on icon "go back" at bounding box center [36, 63] width 13 height 13
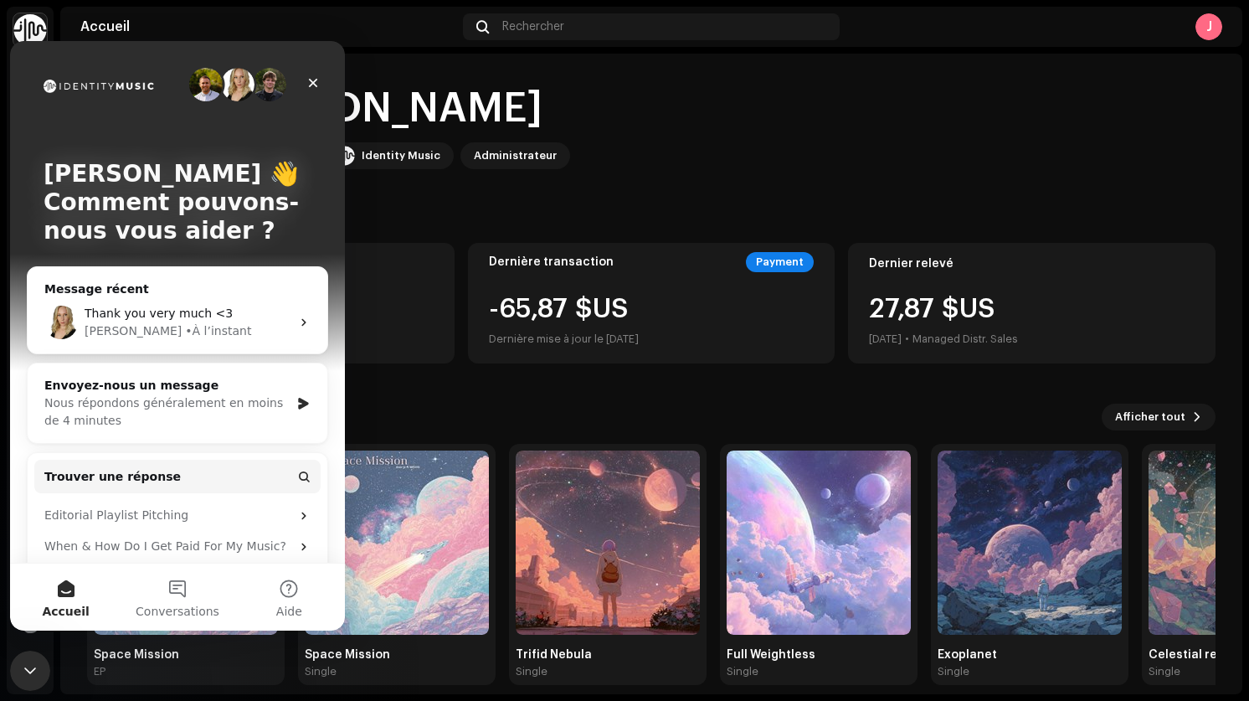
scroll to position [0, 0]
click at [330, 83] on div "[PERSON_NAME] 👋 Comment pouvons-nous vous aider ? Message récent Thank you very…" at bounding box center [177, 340] width 335 height 599
click at [308, 83] on icon "Fermer" at bounding box center [312, 82] width 13 height 13
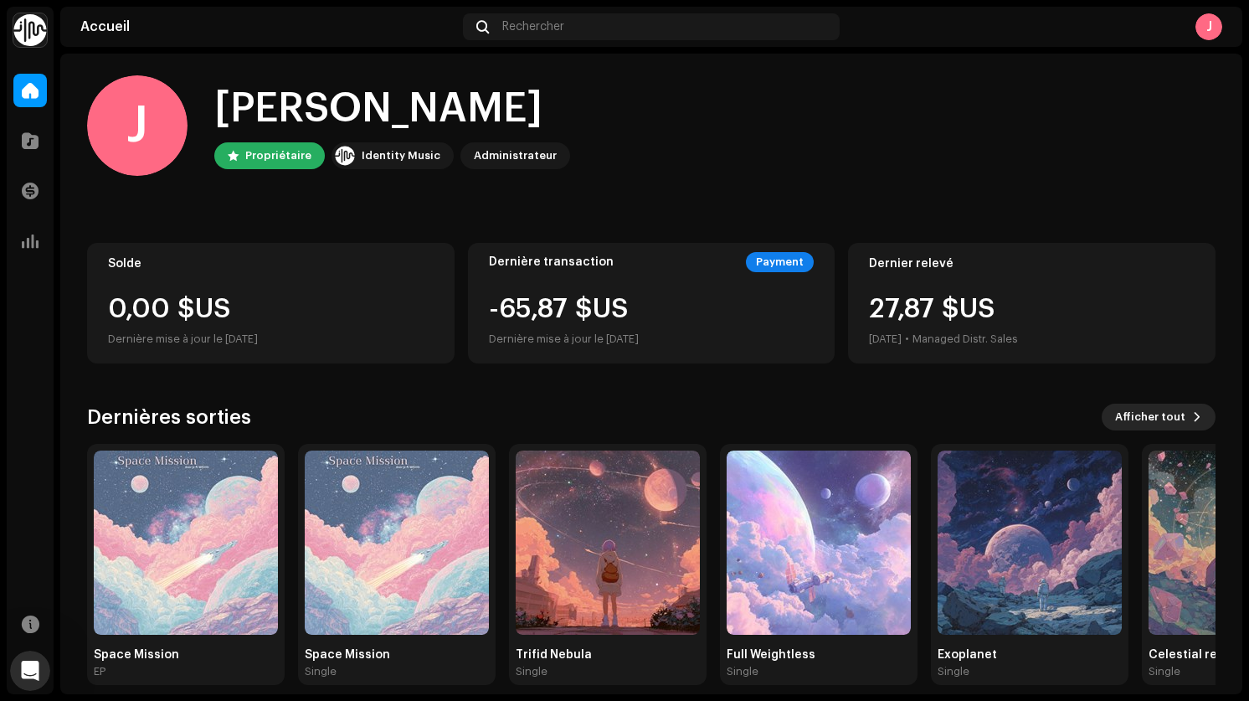
click at [1165, 424] on span "Afficher tout" at bounding box center [1150, 416] width 70 height 33
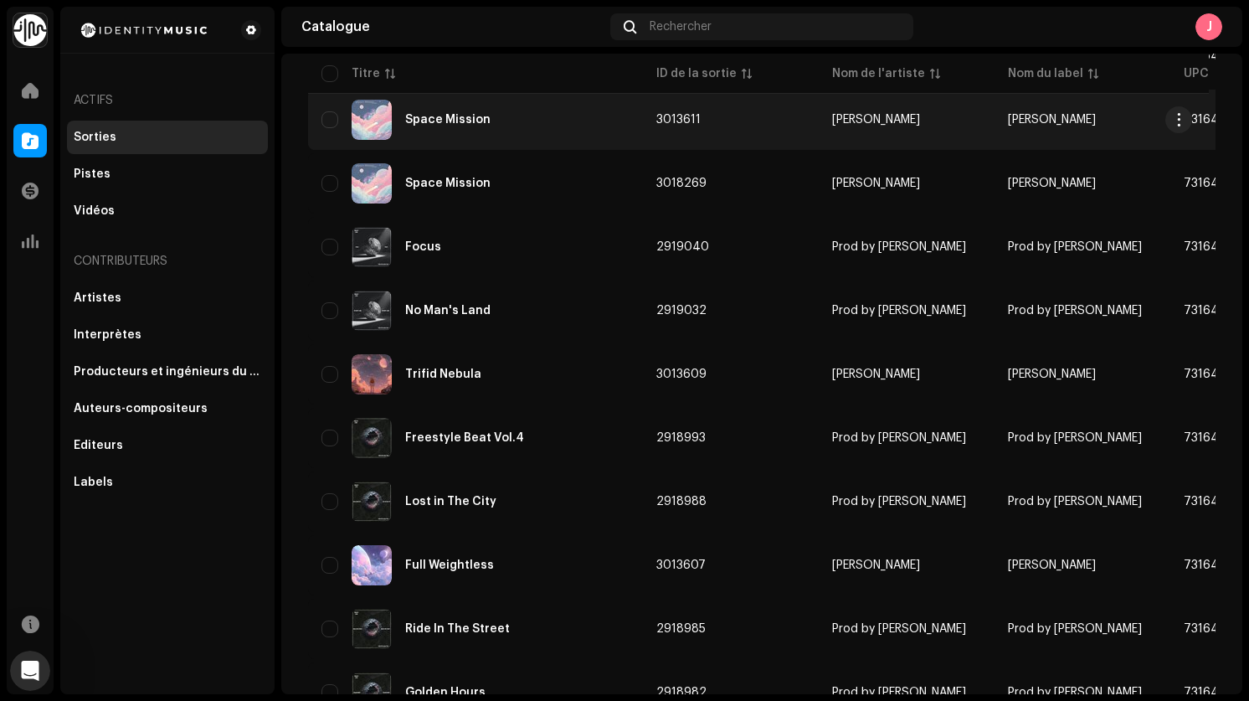
scroll to position [388, 0]
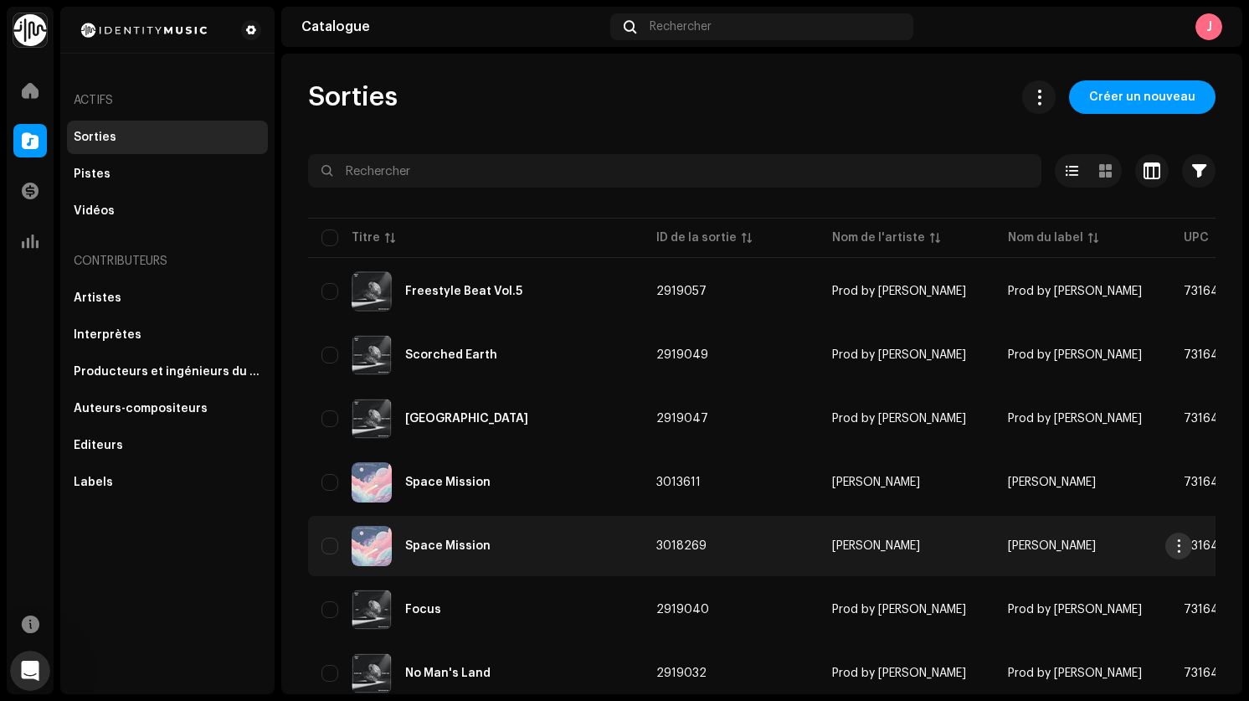
scroll to position [1, 0]
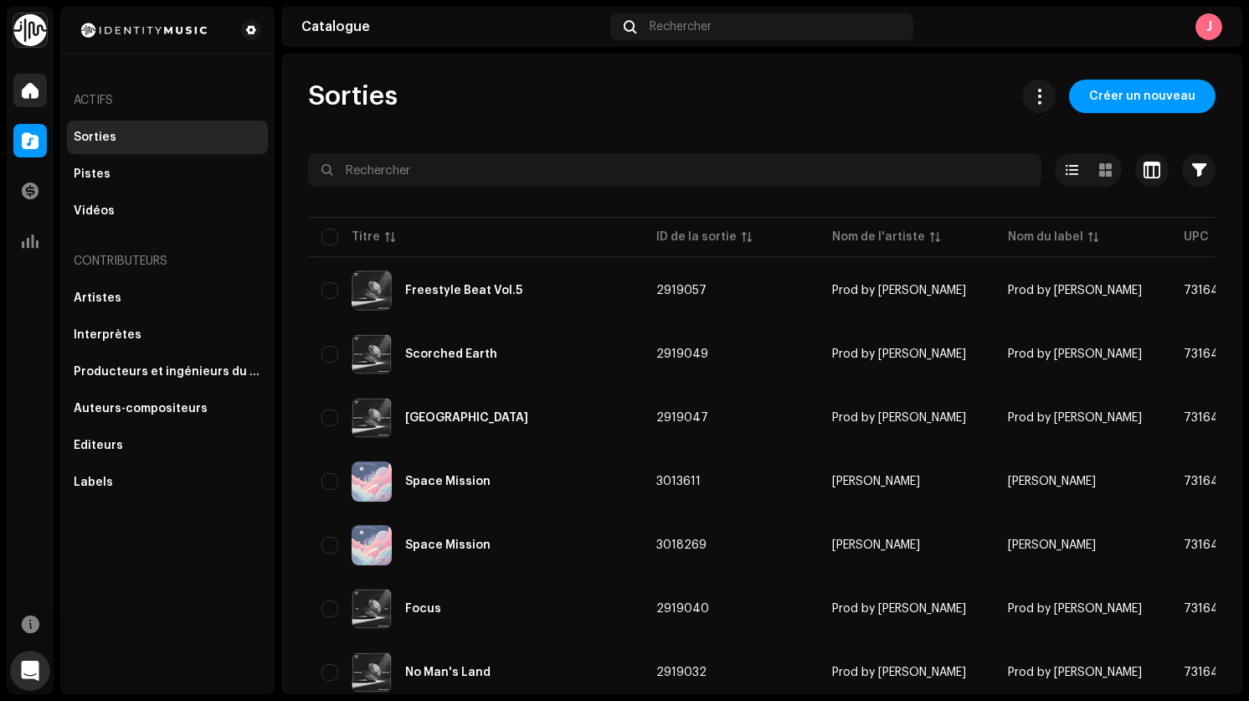
click at [33, 100] on div at bounding box center [29, 90] width 33 height 33
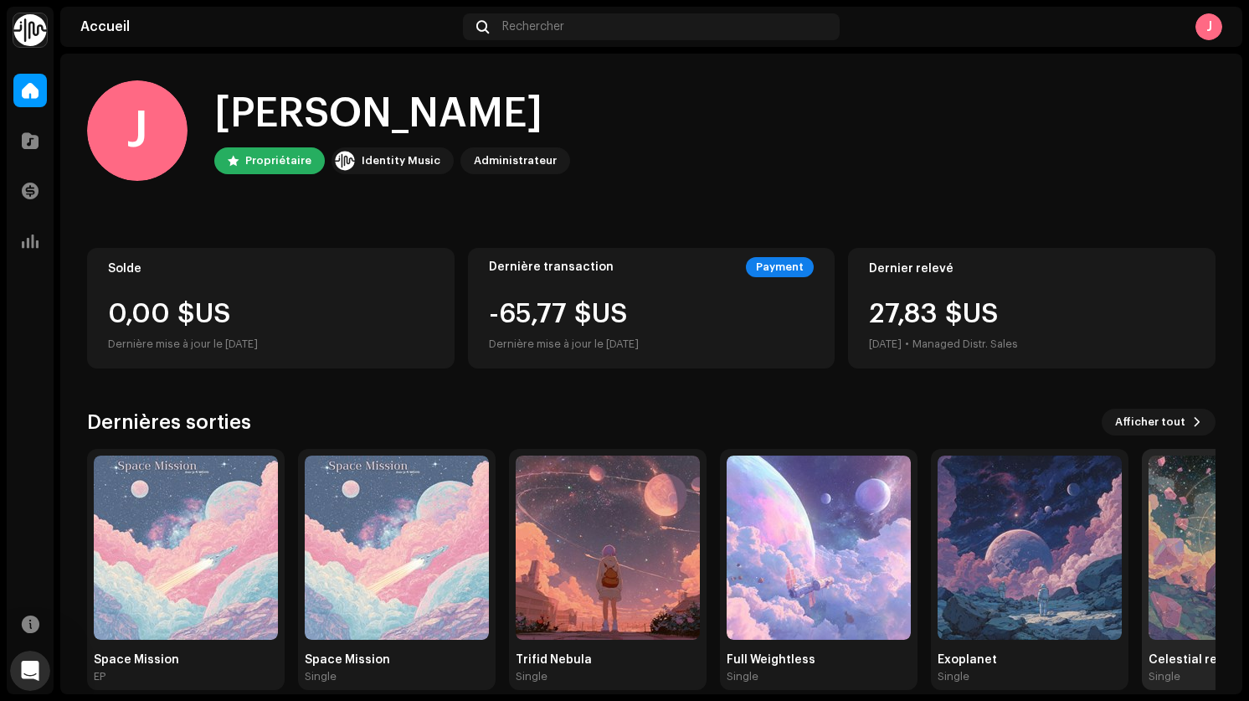
click at [1182, 671] on div "Single" at bounding box center [1241, 676] width 184 height 13
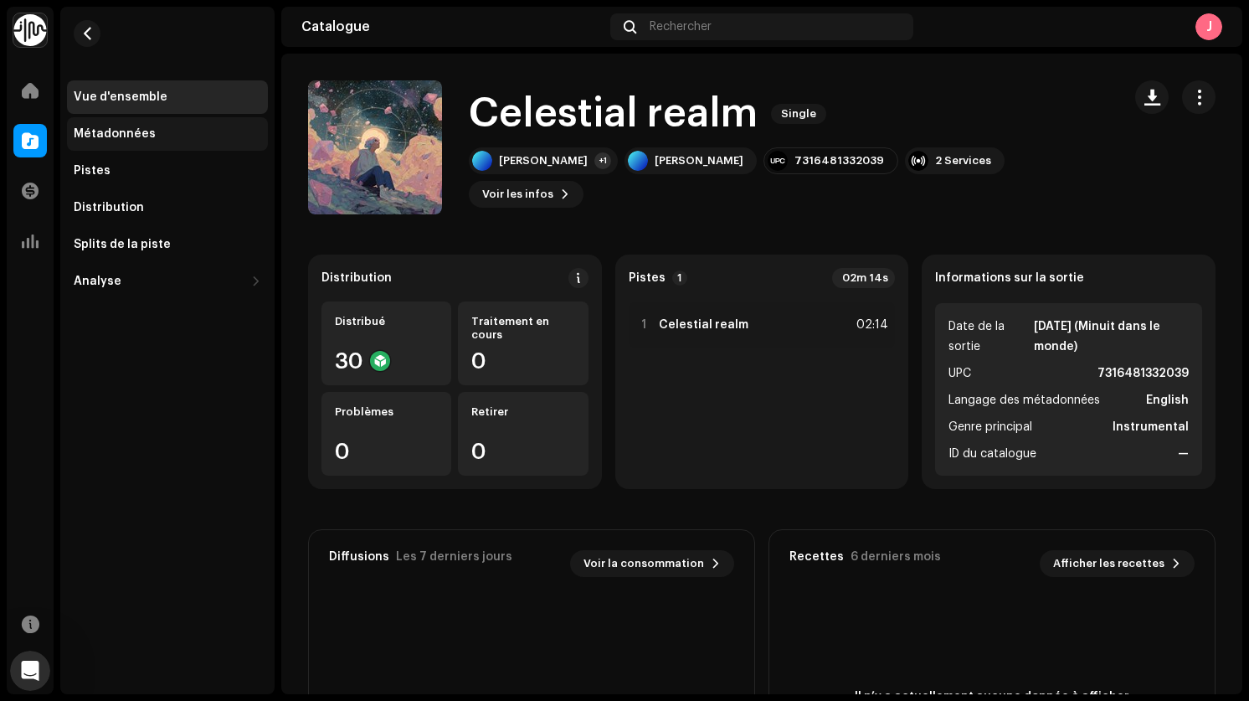
click at [113, 147] on div "Métadonnées" at bounding box center [167, 133] width 201 height 33
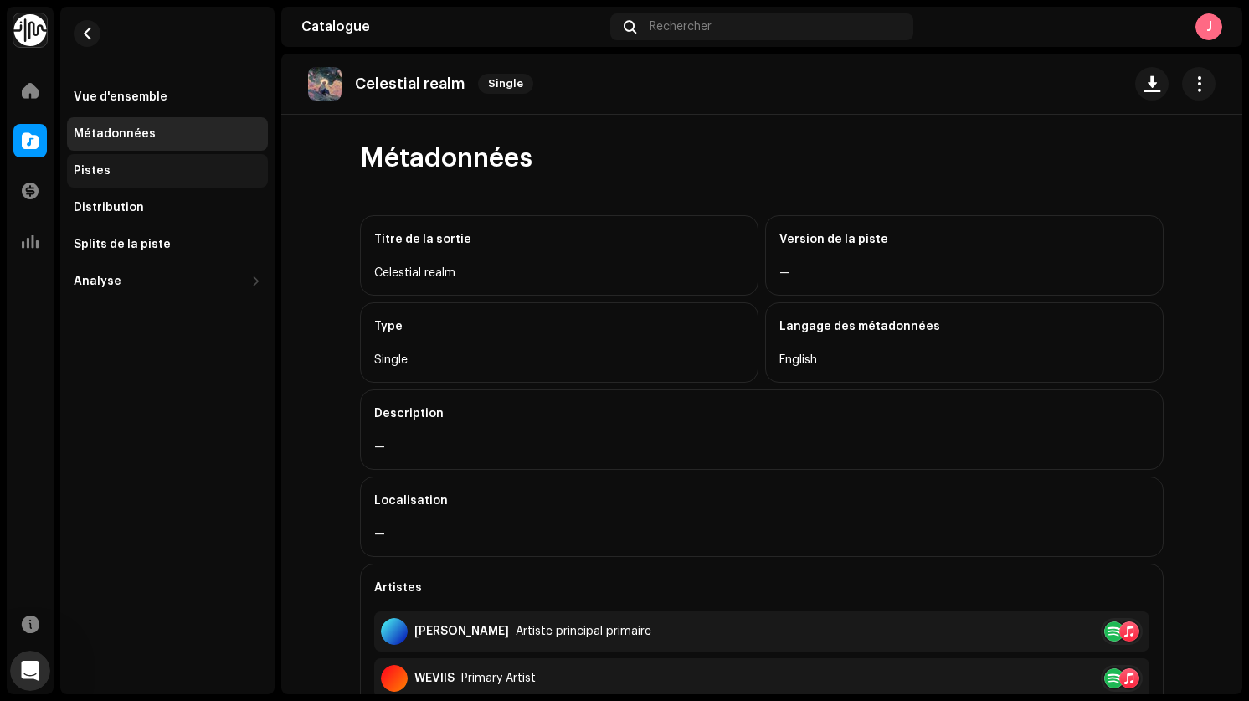
click at [91, 186] on div "Pistes" at bounding box center [167, 170] width 201 height 33
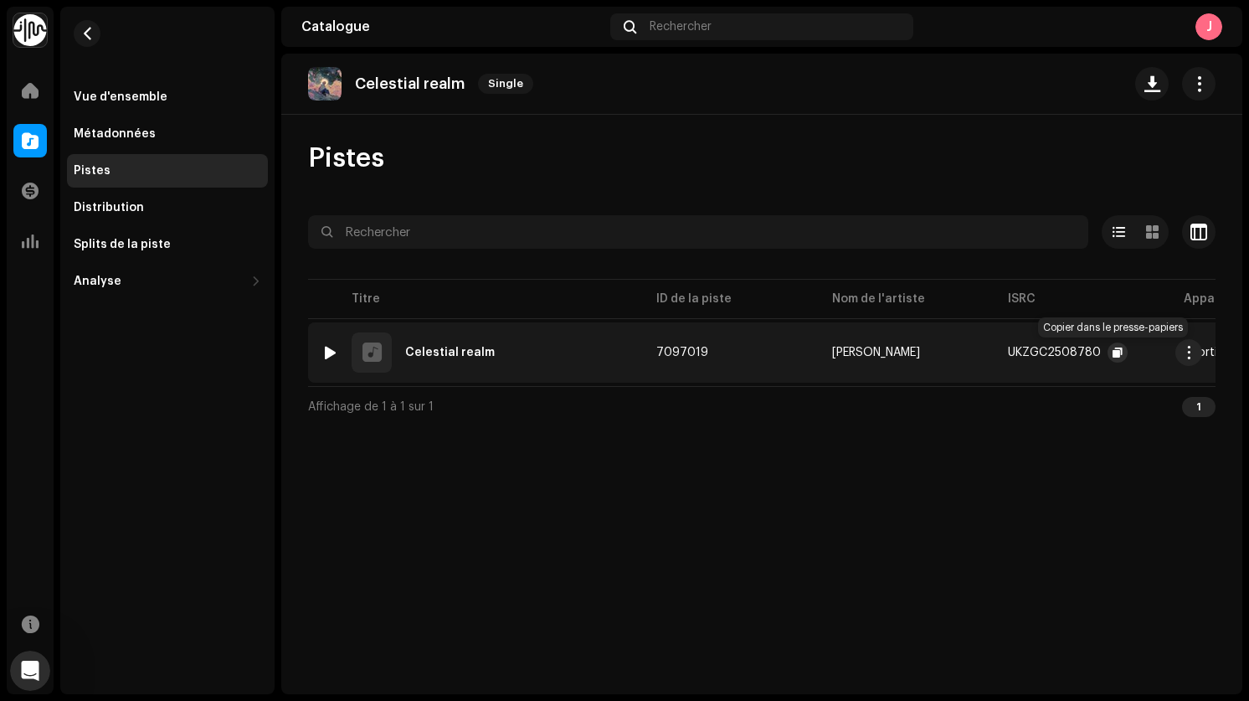
click at [1113, 352] on span "button" at bounding box center [1118, 352] width 10 height 13
click at [116, 99] on div "Vue d'ensemble" at bounding box center [121, 96] width 94 height 13
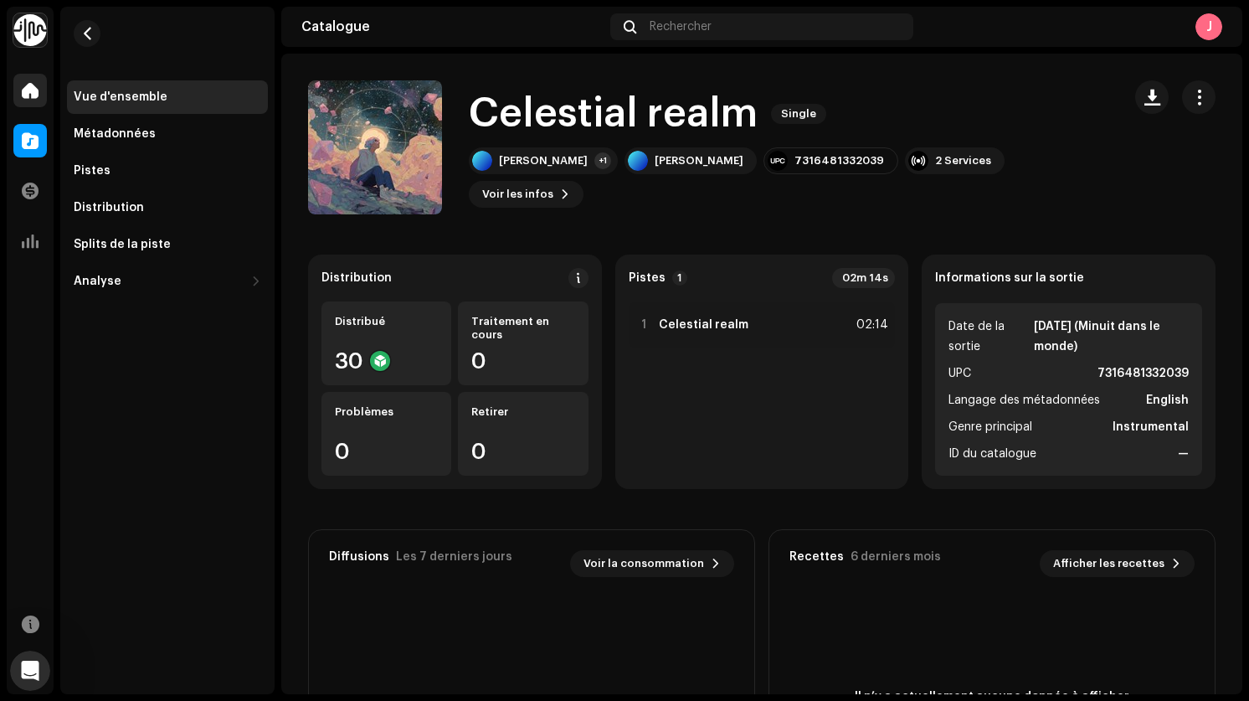
click at [18, 91] on div at bounding box center [29, 90] width 33 height 33
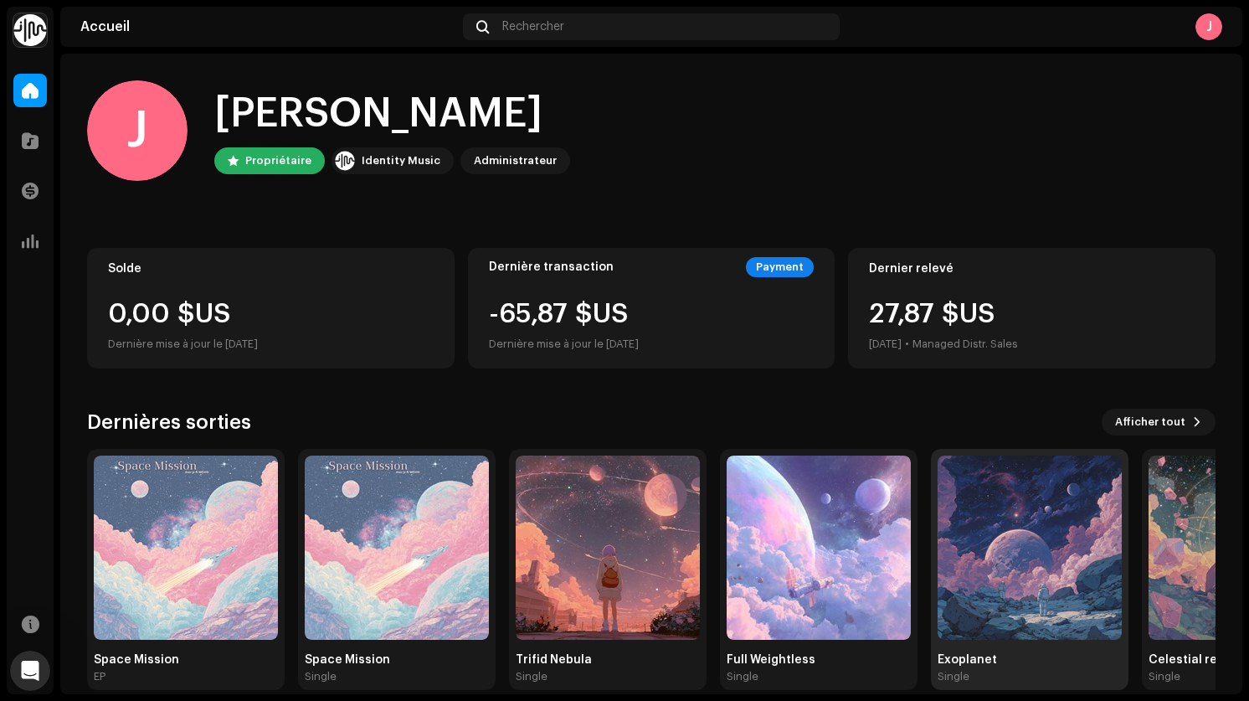
click at [984, 537] on img at bounding box center [1030, 547] width 184 height 184
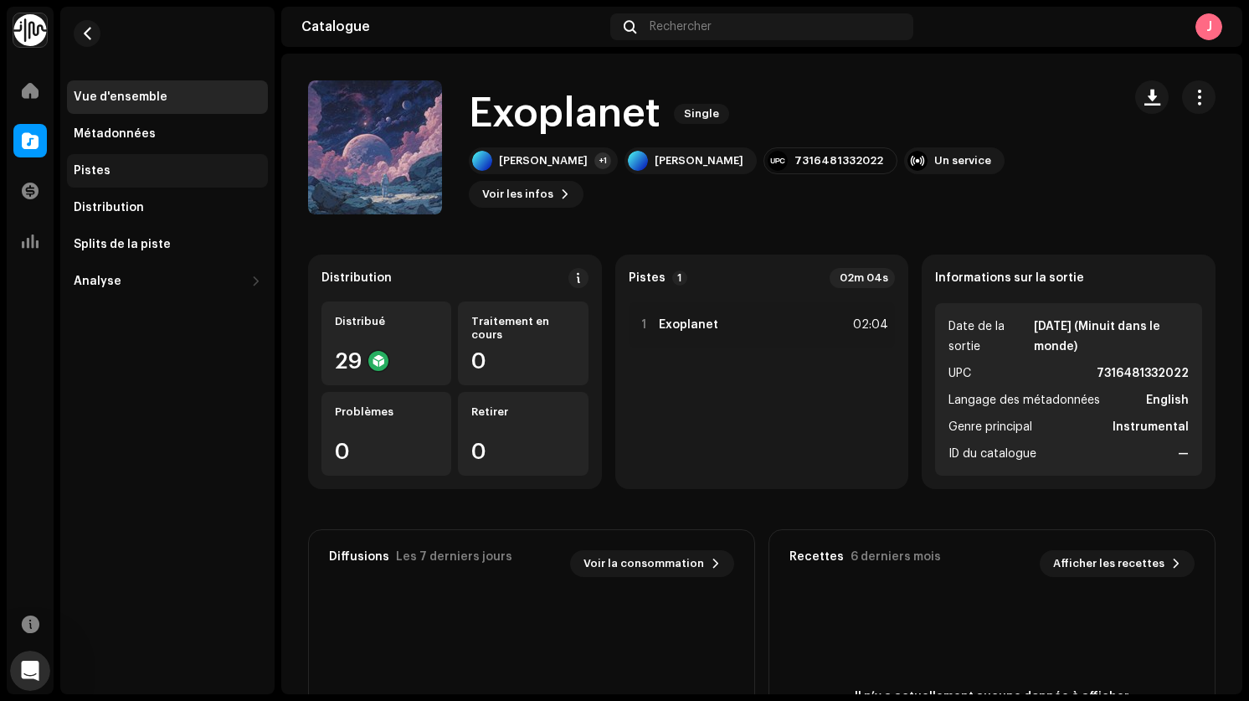
click at [90, 173] on div "Pistes" at bounding box center [92, 170] width 37 height 13
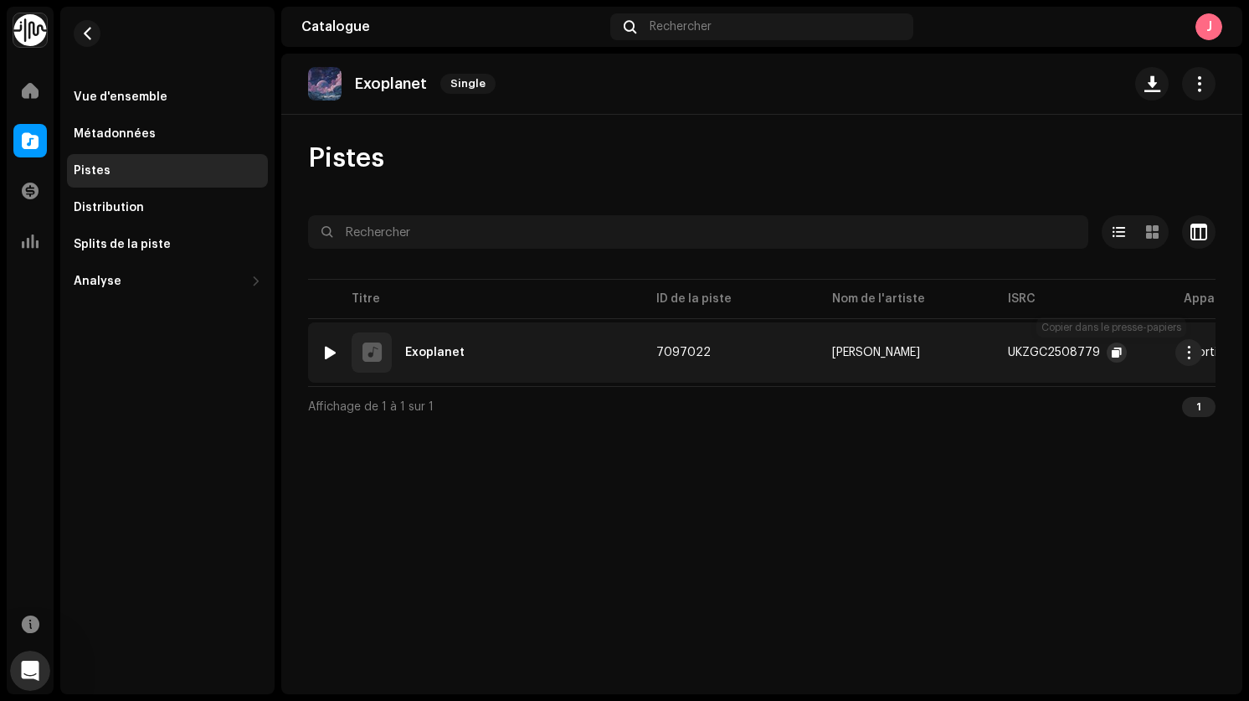
click at [1115, 351] on span "button" at bounding box center [1117, 352] width 10 height 13
click at [115, 100] on div "Vue d'ensemble" at bounding box center [121, 96] width 94 height 13
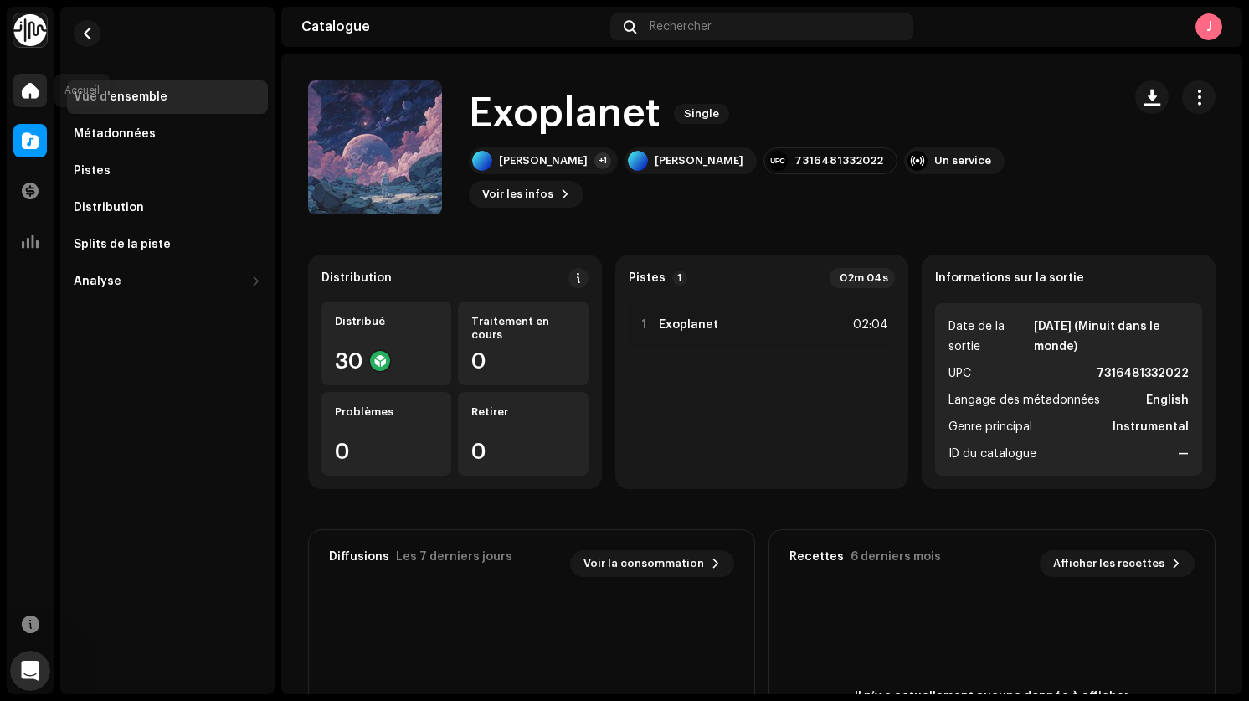
click at [31, 92] on span at bounding box center [30, 90] width 17 height 13
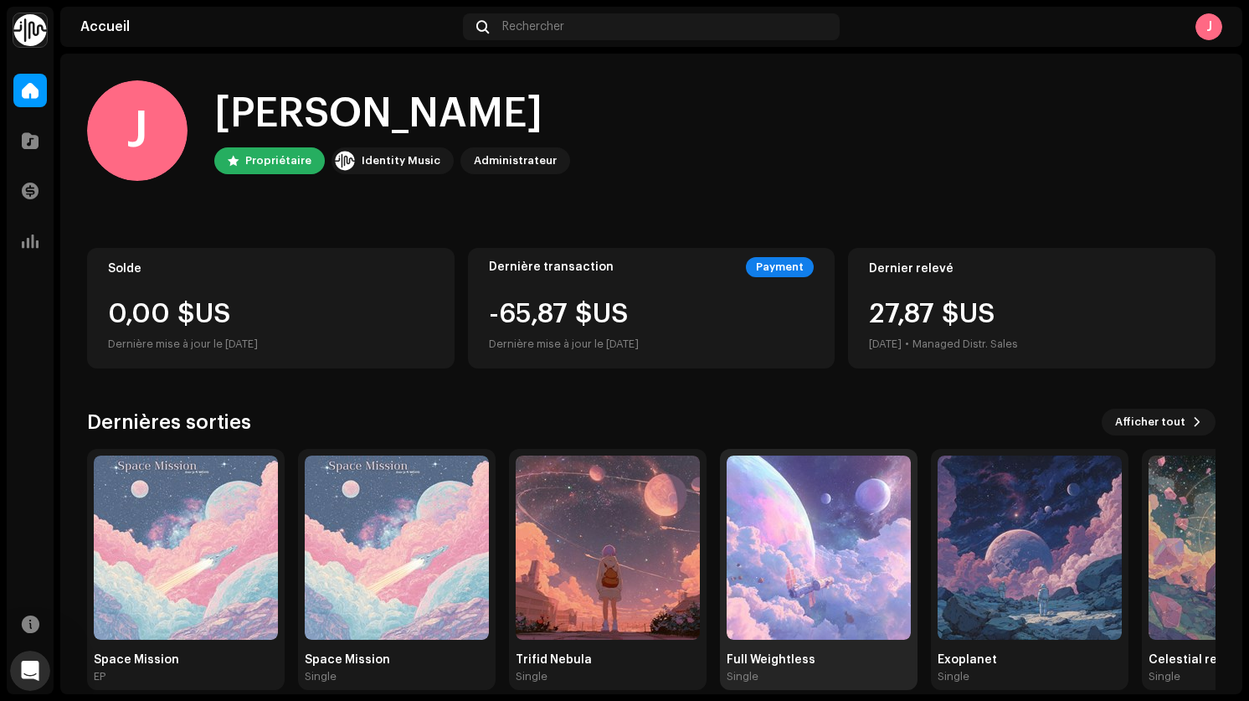
click at [854, 527] on img at bounding box center [819, 547] width 184 height 184
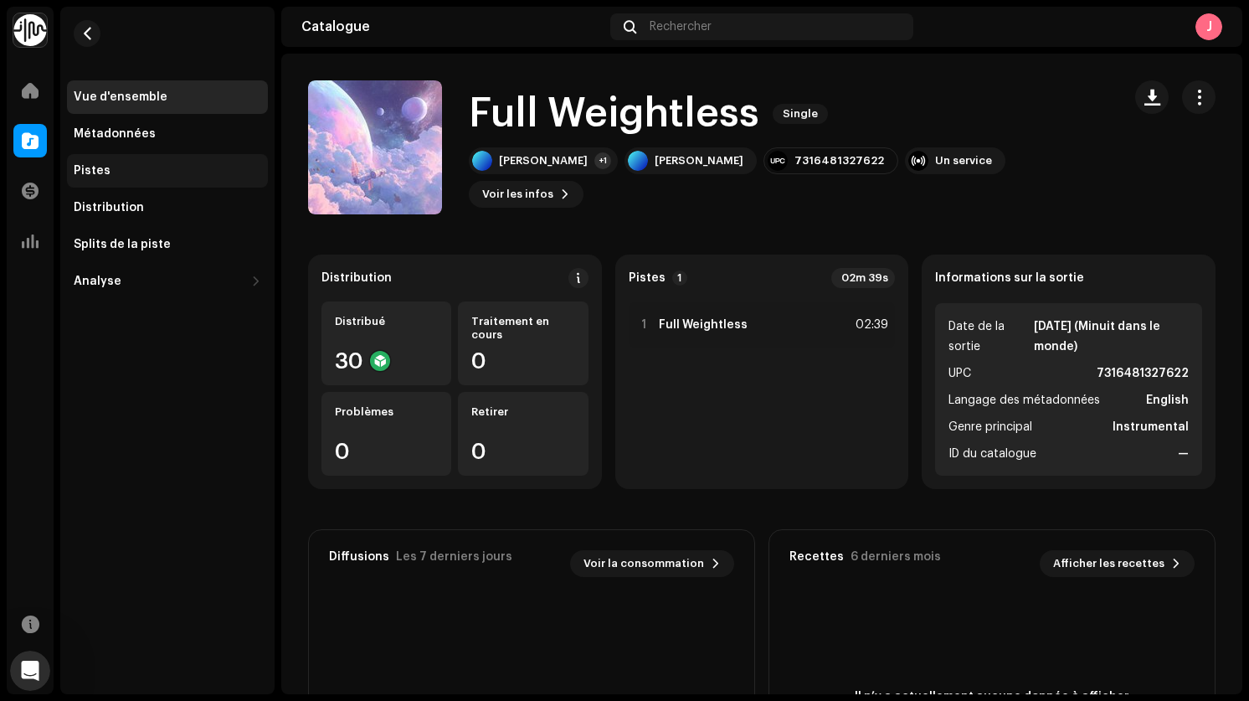
click at [105, 186] on div "Pistes" at bounding box center [167, 170] width 201 height 33
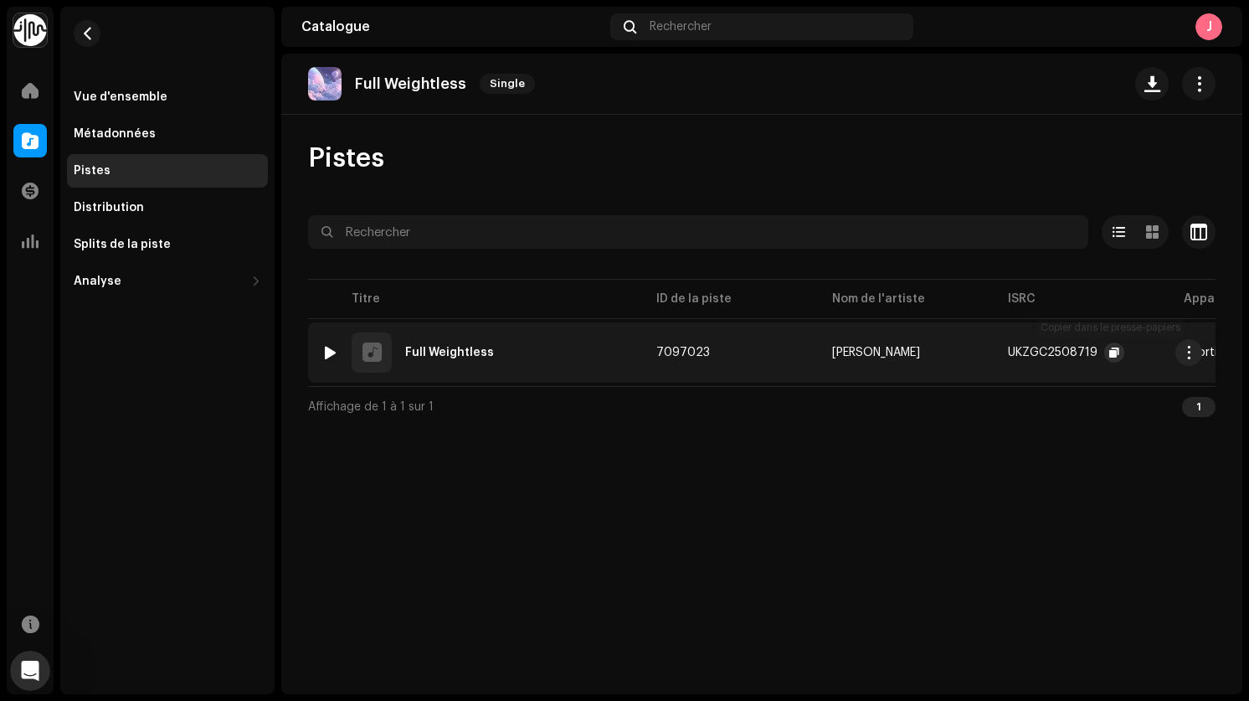
click at [1113, 357] on span "button" at bounding box center [1114, 352] width 10 height 13
click at [88, 34] on span "button" at bounding box center [87, 33] width 13 height 13
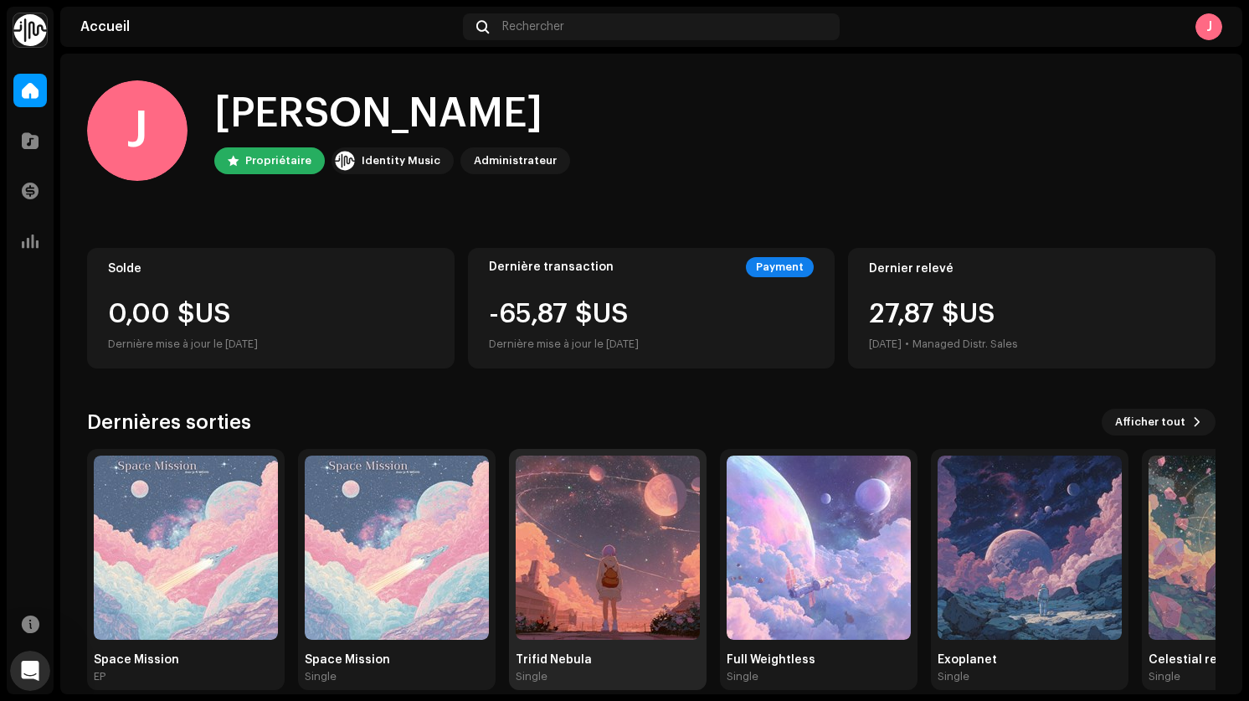
click at [579, 558] on img at bounding box center [608, 547] width 184 height 184
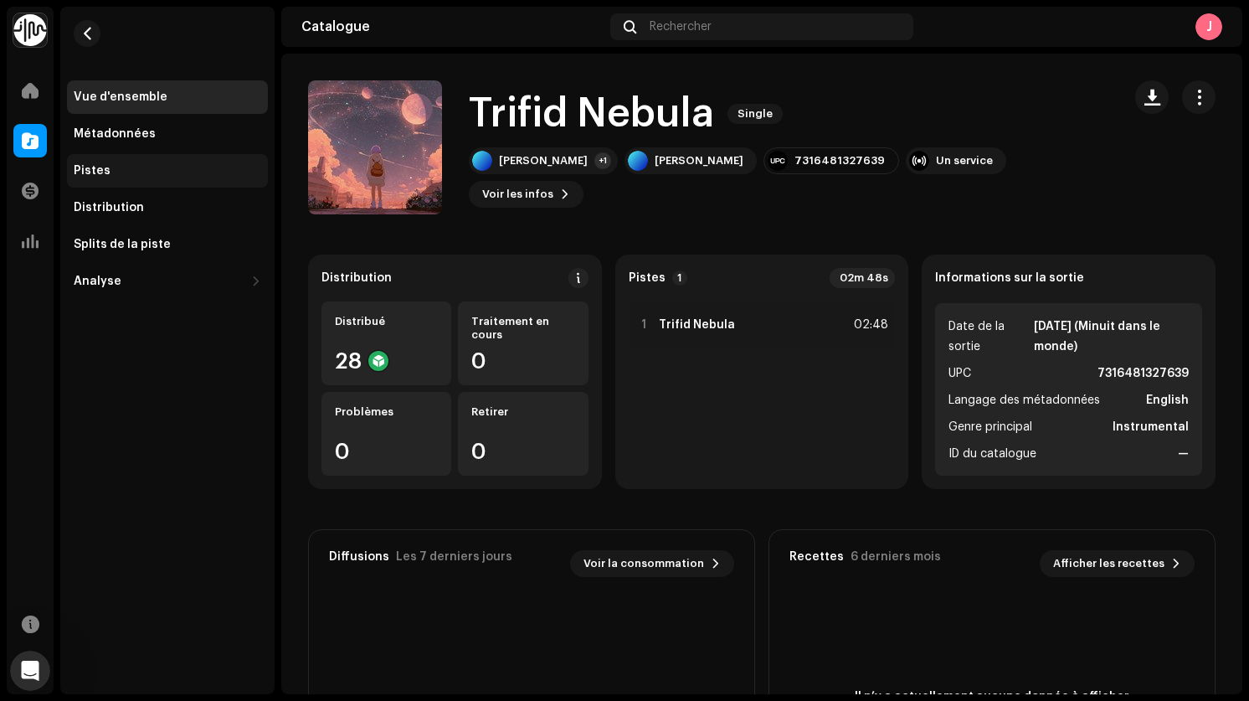
click at [100, 162] on div "Pistes" at bounding box center [167, 170] width 201 height 33
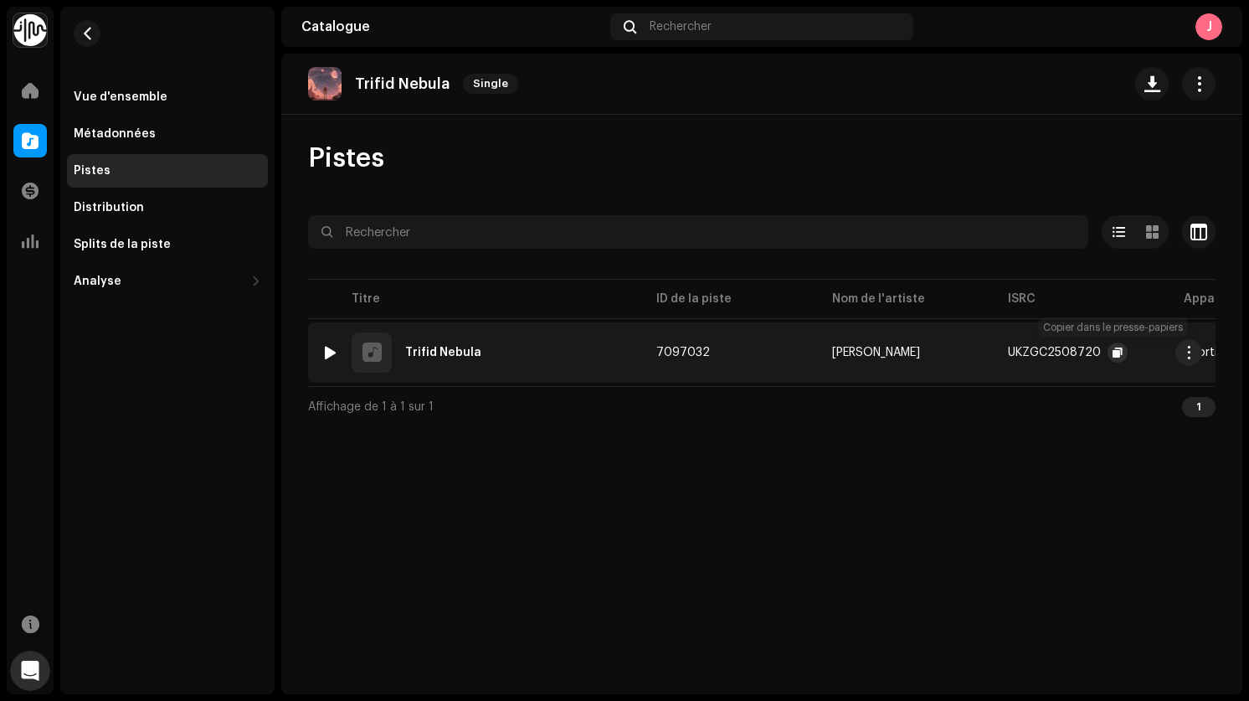
click at [1113, 351] on span "button" at bounding box center [1118, 352] width 10 height 13
click at [34, 91] on span at bounding box center [30, 90] width 17 height 13
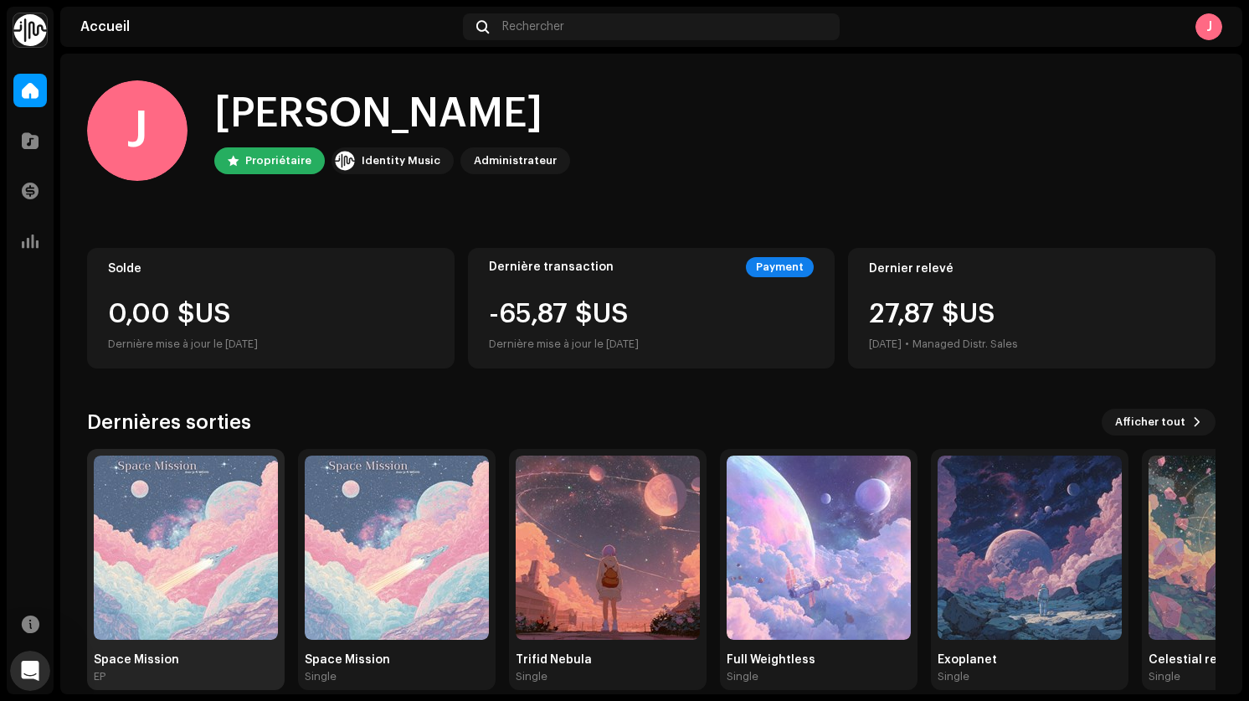
click at [146, 583] on img at bounding box center [186, 547] width 184 height 184
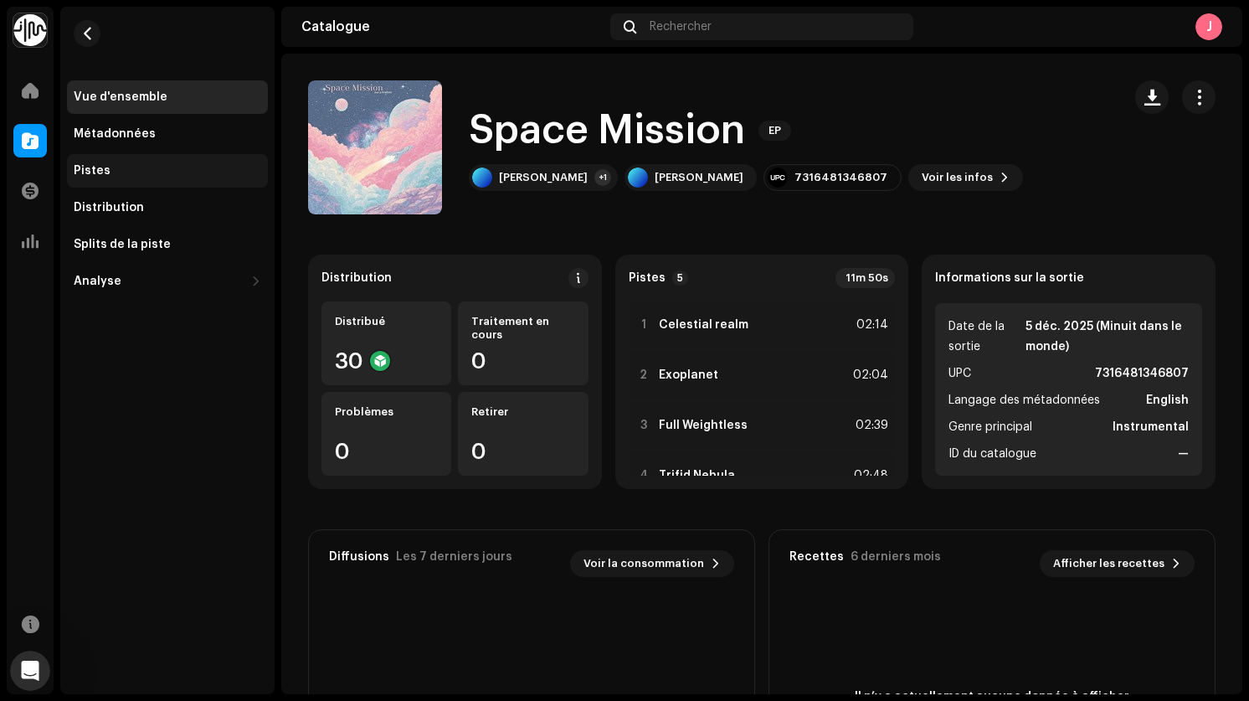
click at [121, 171] on div "Pistes" at bounding box center [168, 170] width 188 height 13
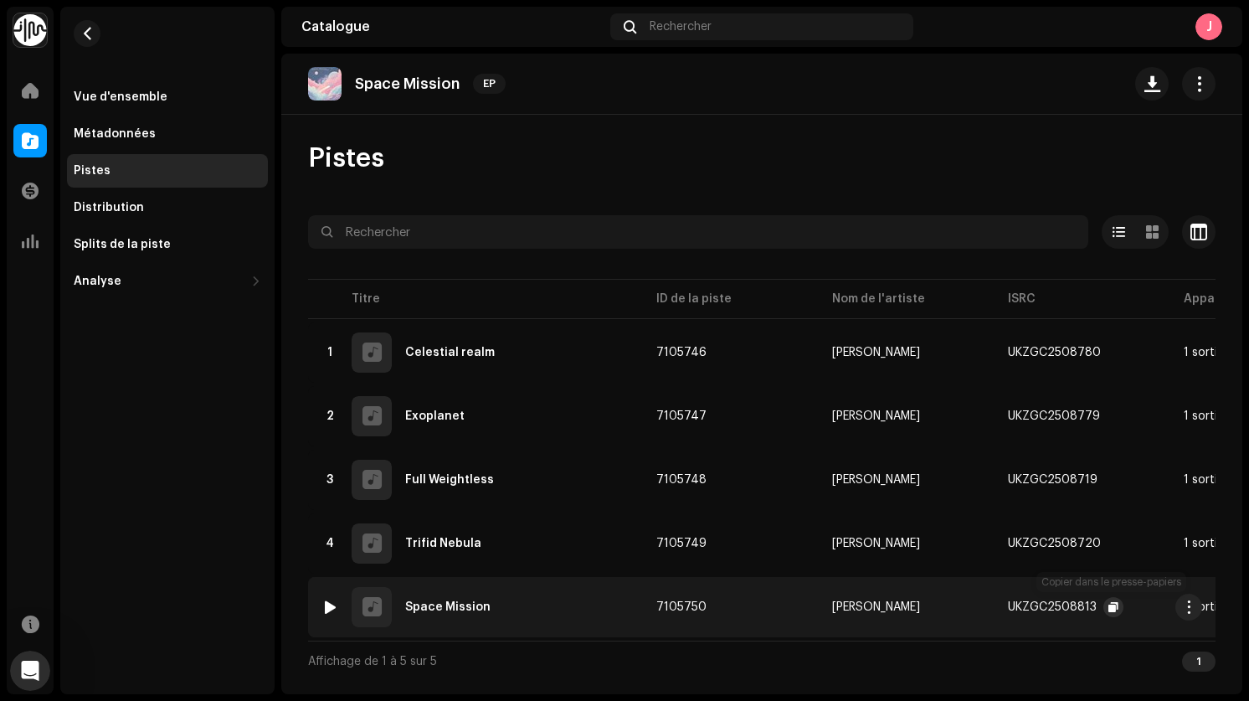
click at [1113, 603] on span "button" at bounding box center [1113, 606] width 10 height 13
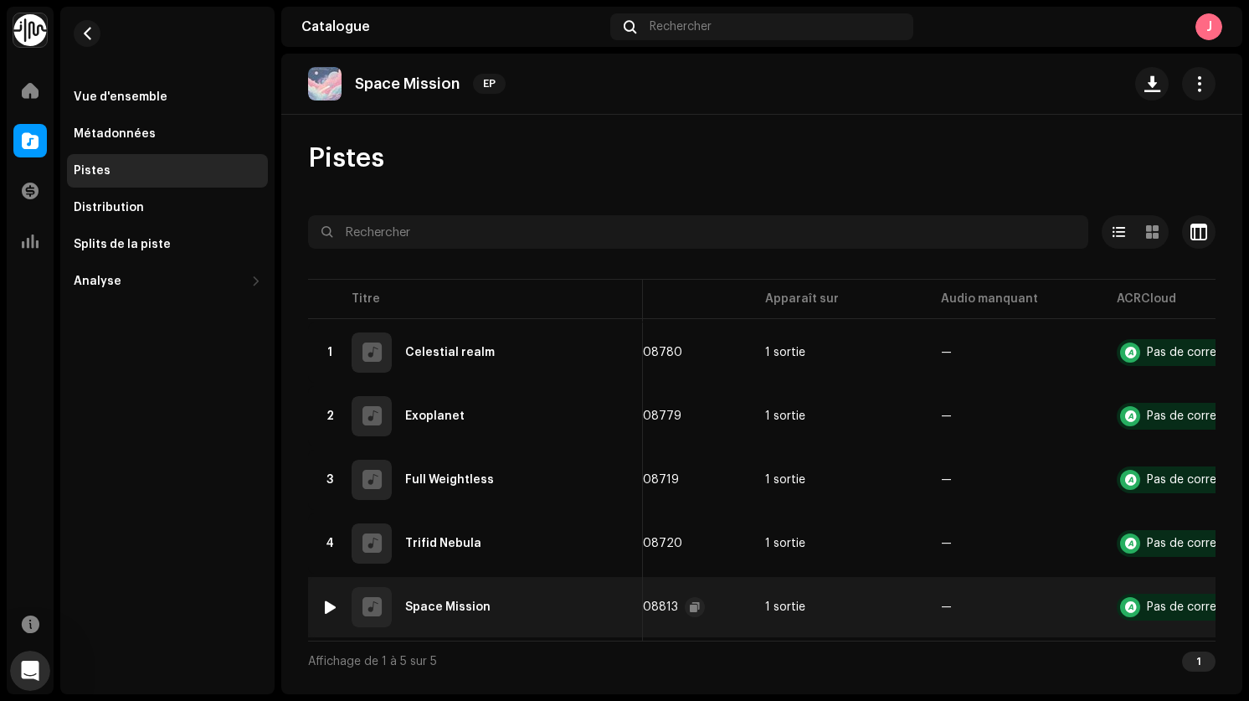
scroll to position [0, 536]
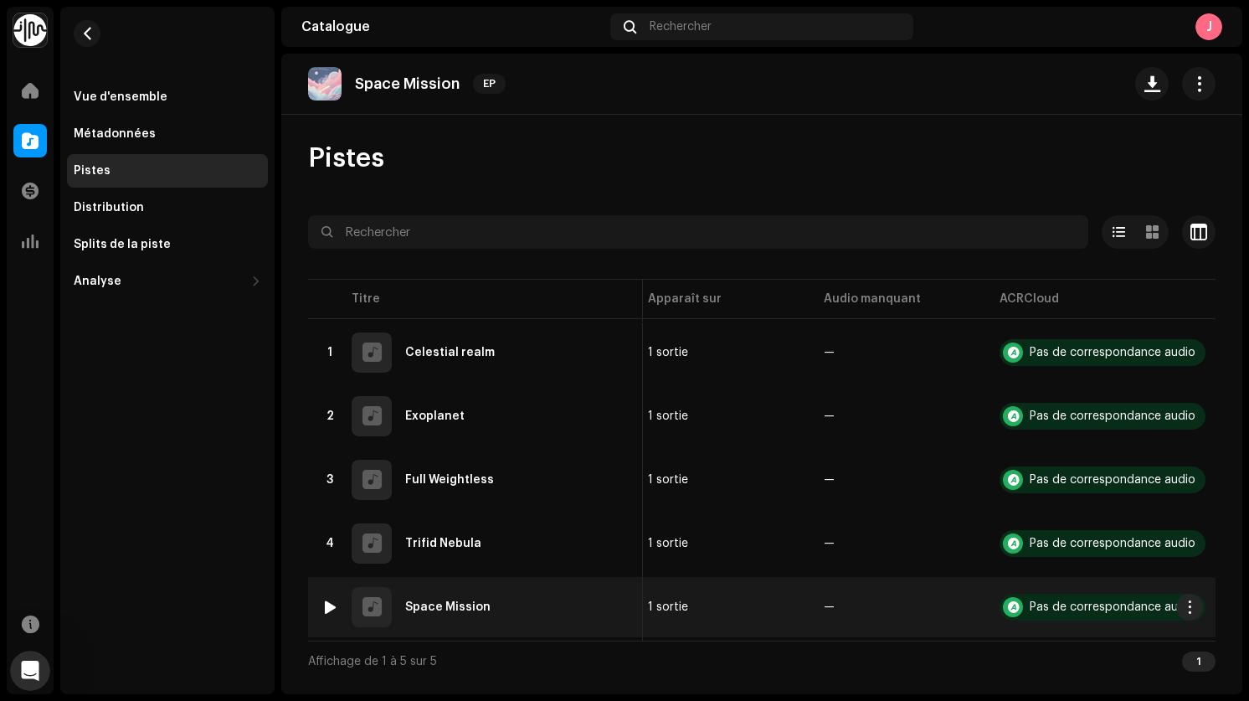
click at [463, 609] on div "Space Mission" at bounding box center [447, 607] width 85 height 12
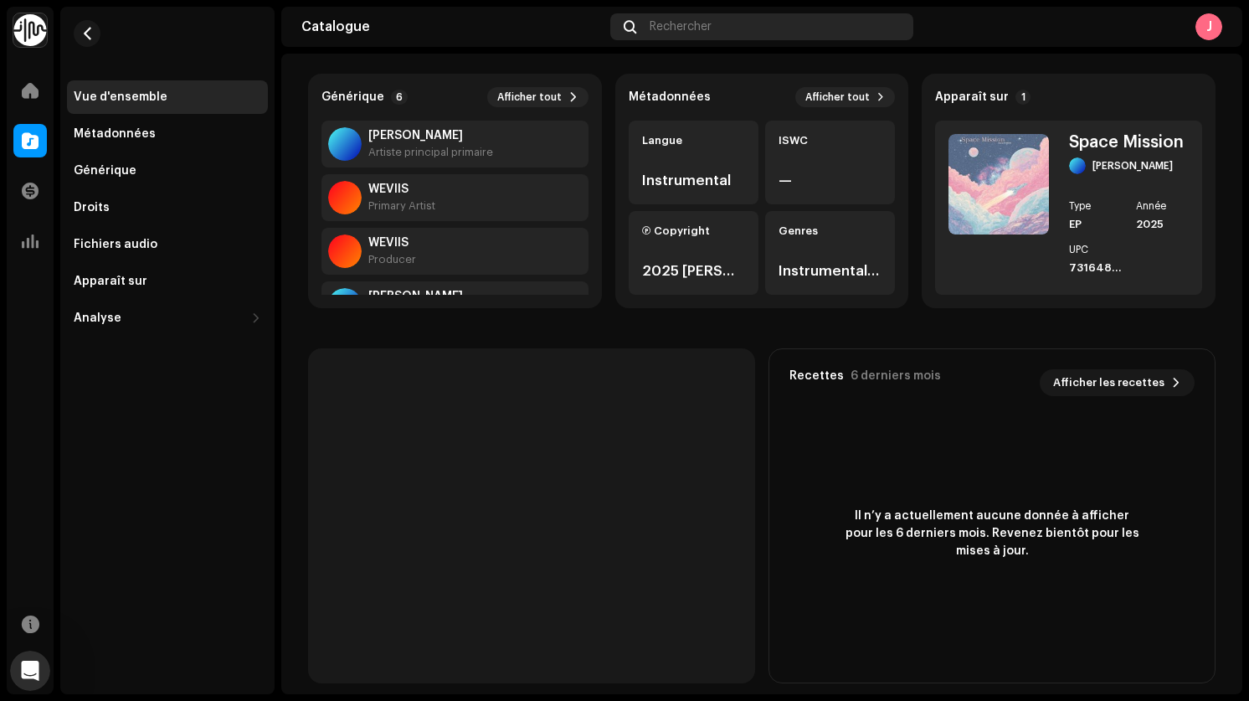
scroll to position [197, 0]
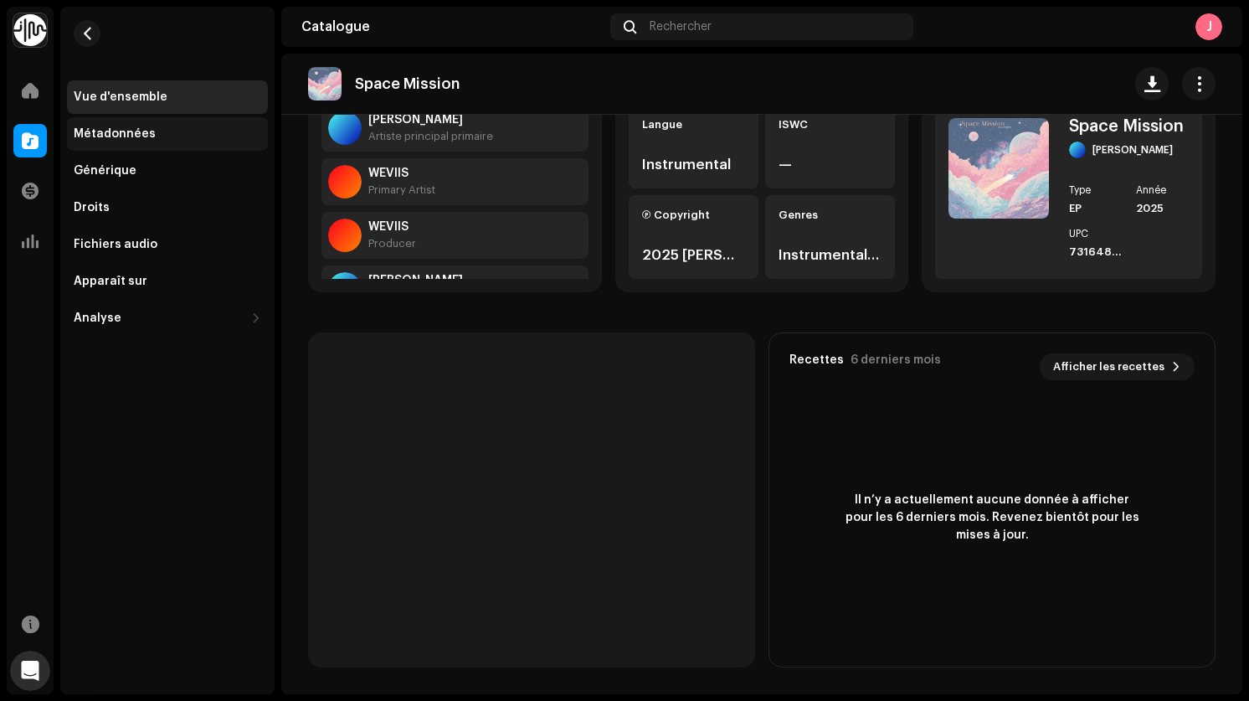
click at [128, 131] on div "Métadonnées" at bounding box center [115, 133] width 82 height 13
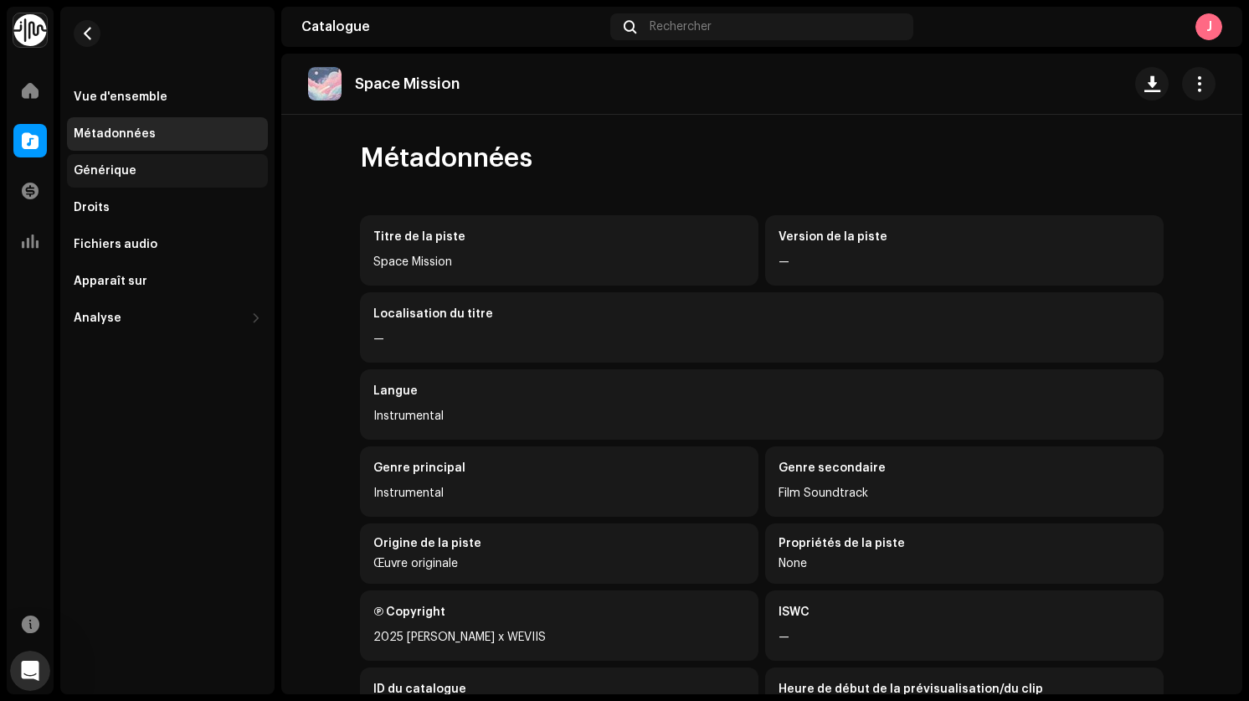
click at [118, 172] on div "Générique" at bounding box center [105, 170] width 63 height 13
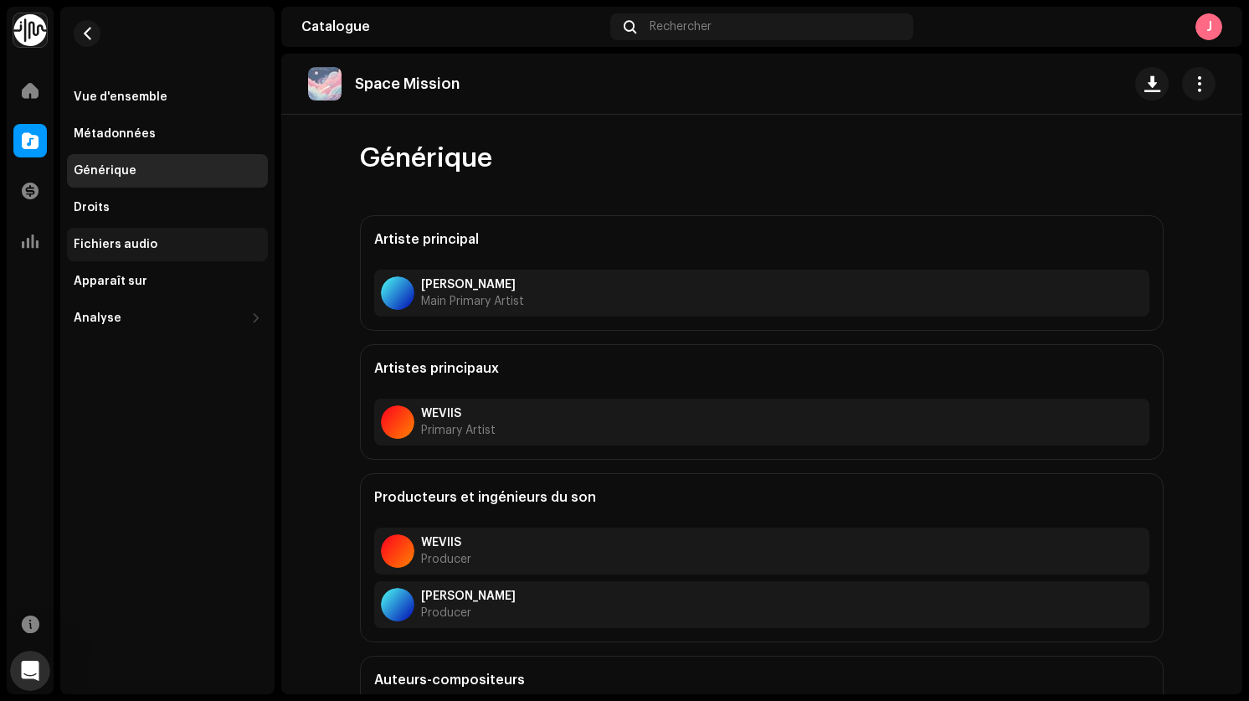
click at [113, 240] on div "Fichiers audio" at bounding box center [116, 244] width 84 height 13
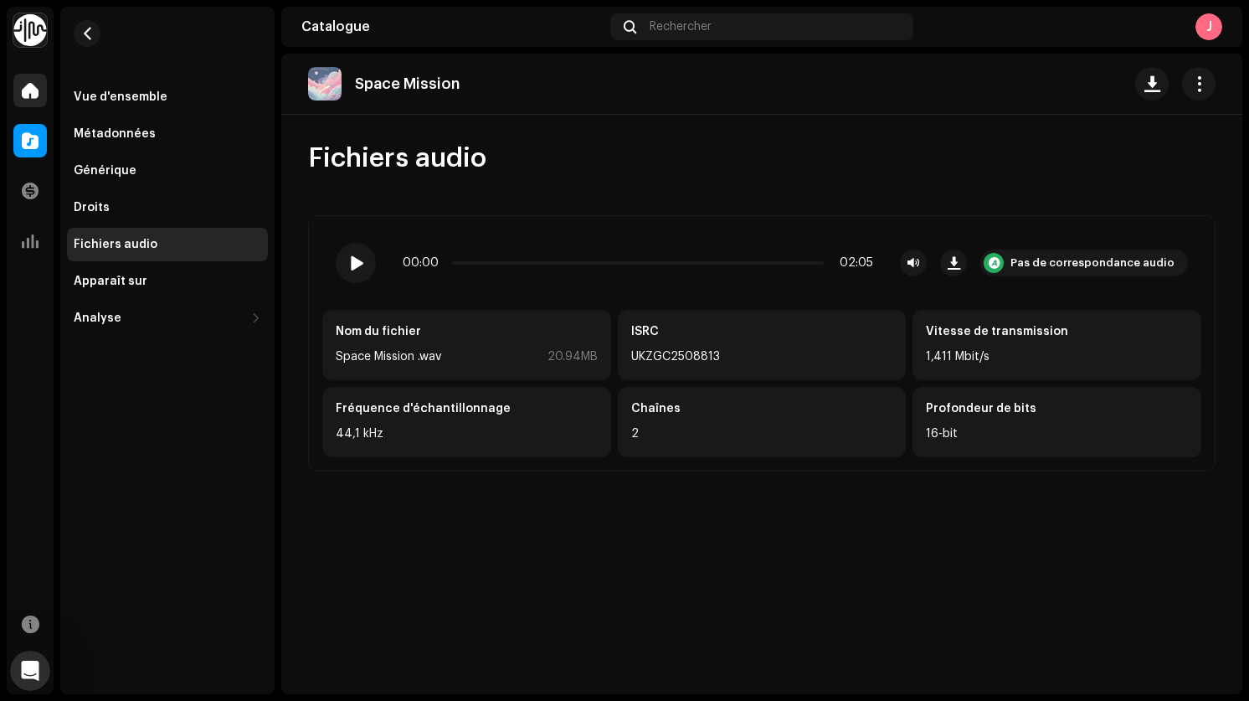
click at [23, 87] on span at bounding box center [30, 90] width 17 height 13
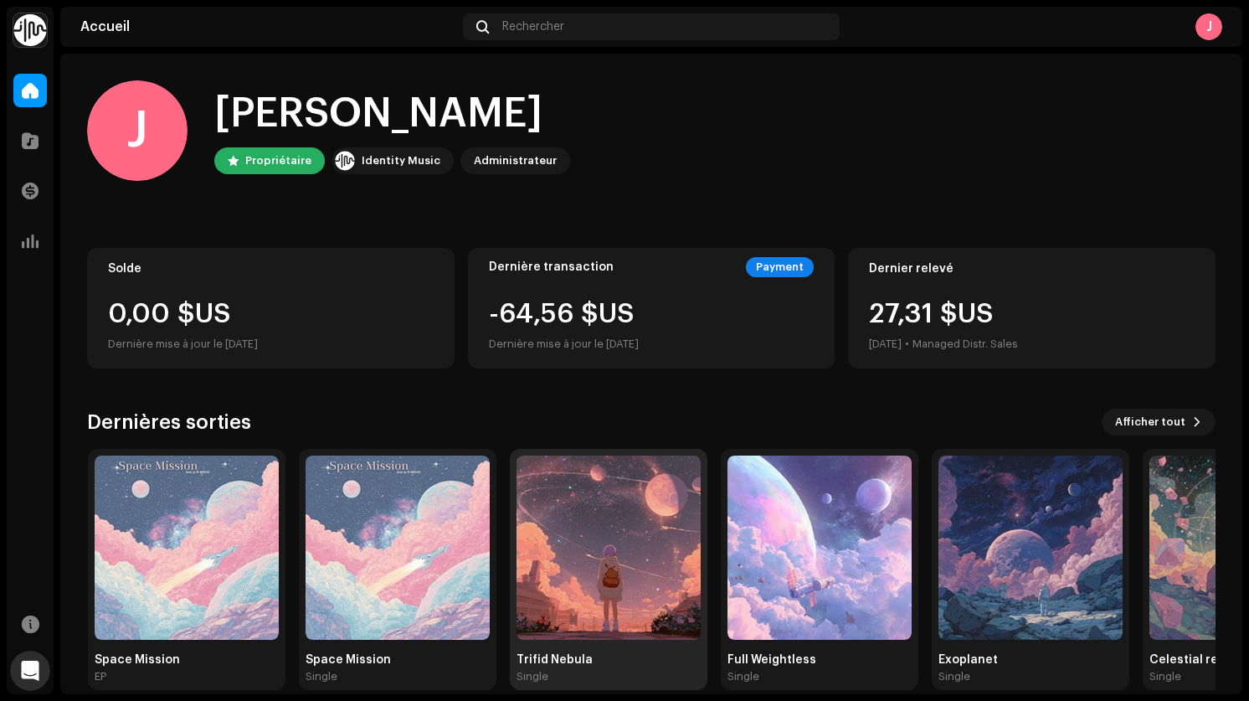
click at [583, 540] on img at bounding box center [609, 547] width 184 height 184
click at [583, 540] on img at bounding box center [608, 547] width 184 height 184
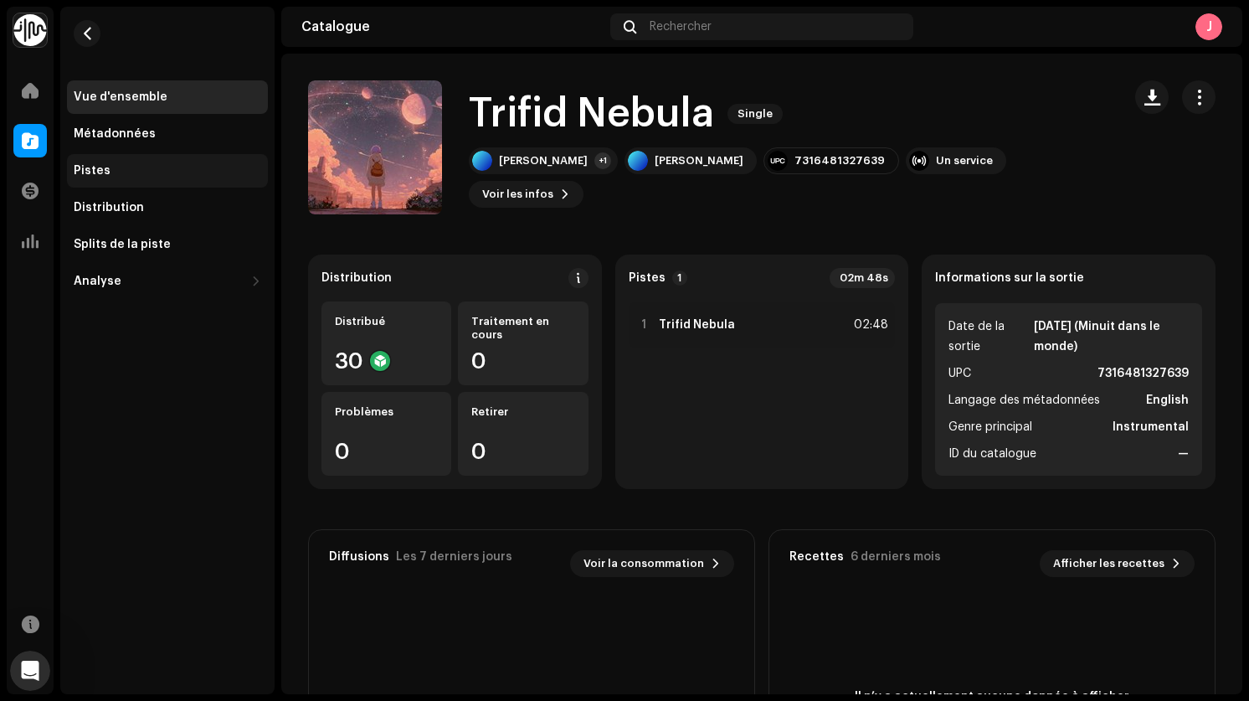
click at [119, 169] on div "Pistes" at bounding box center [168, 170] width 188 height 13
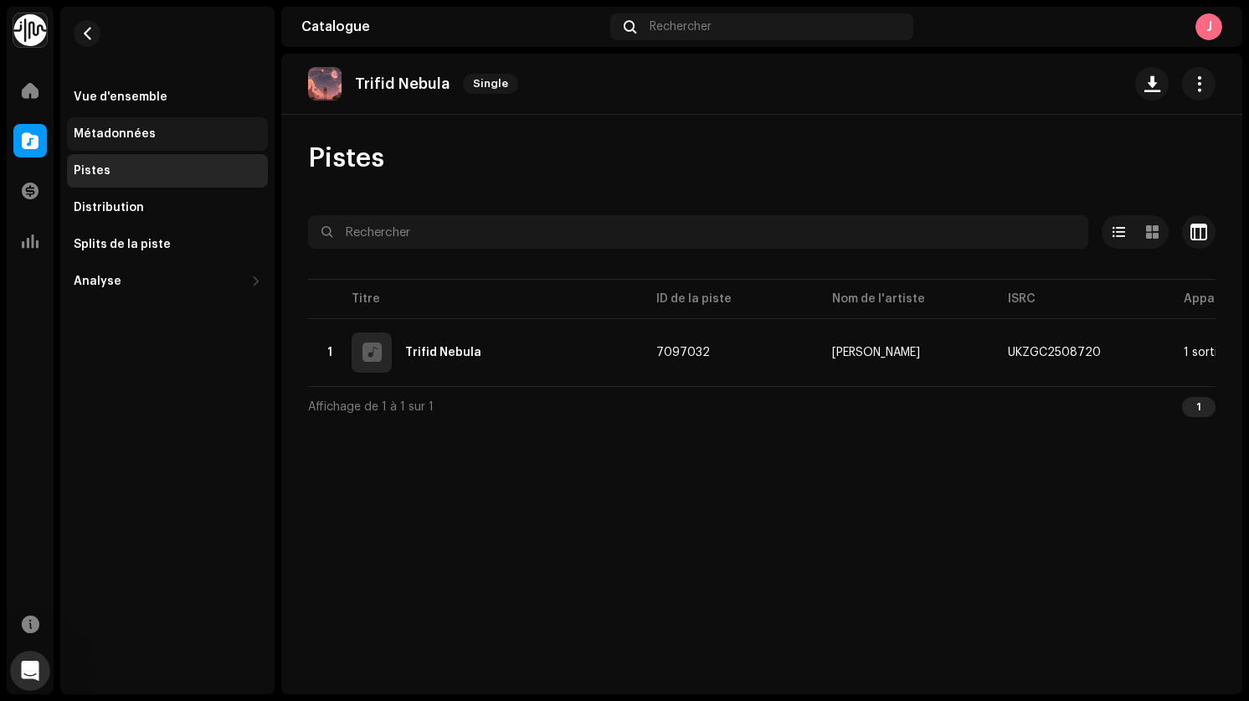
click at [131, 147] on div "Métadonnées" at bounding box center [167, 133] width 201 height 33
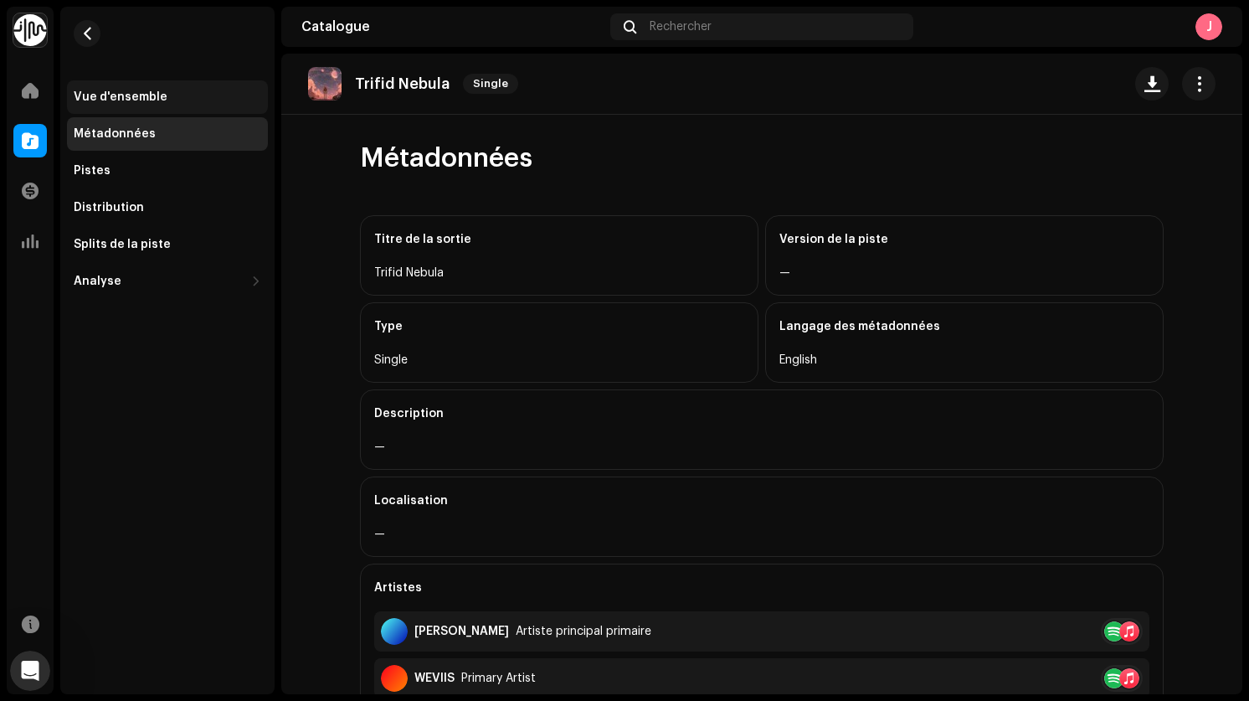
click at [121, 99] on div "Vue d'ensemble" at bounding box center [121, 96] width 94 height 13
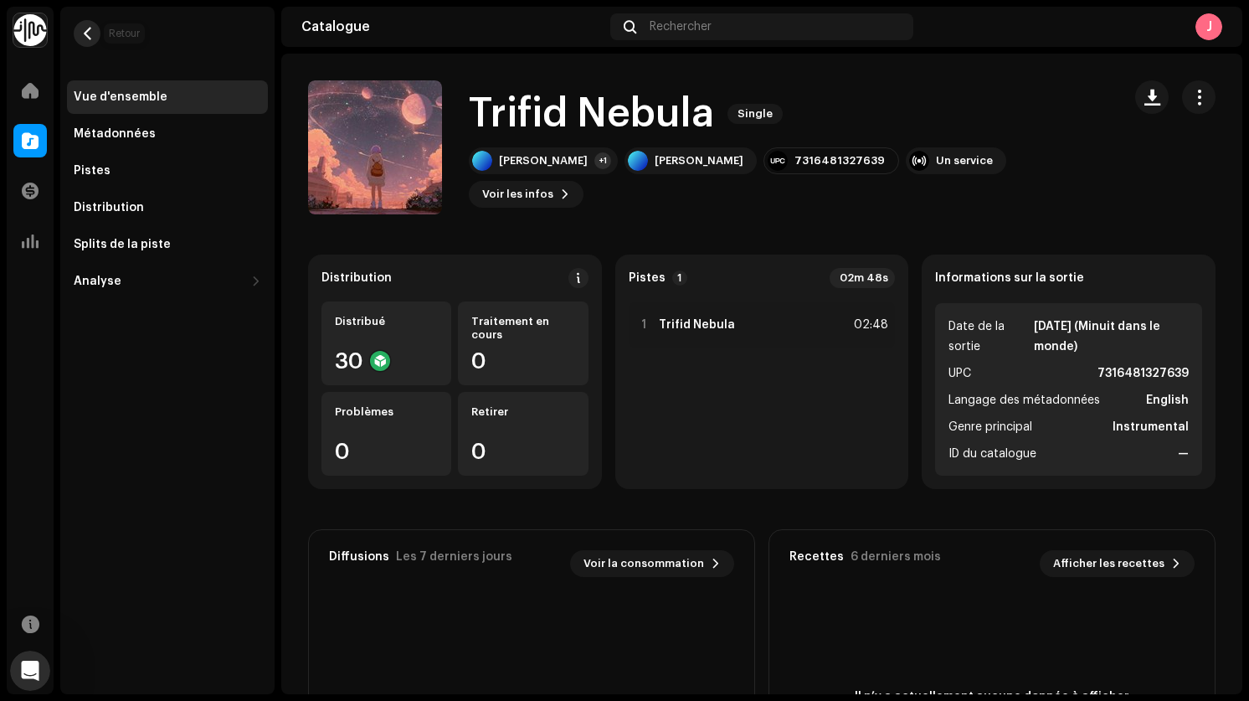
click at [90, 36] on span "button" at bounding box center [87, 33] width 13 height 13
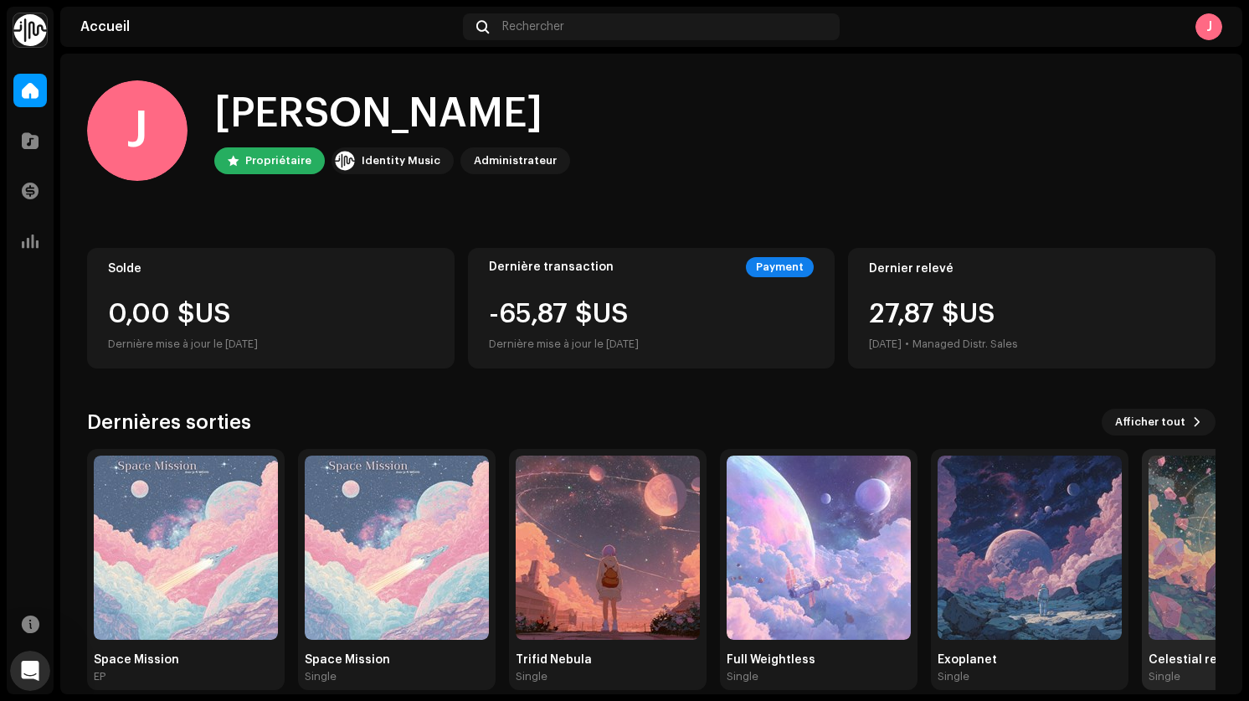
click at [1187, 494] on img at bounding box center [1241, 547] width 184 height 184
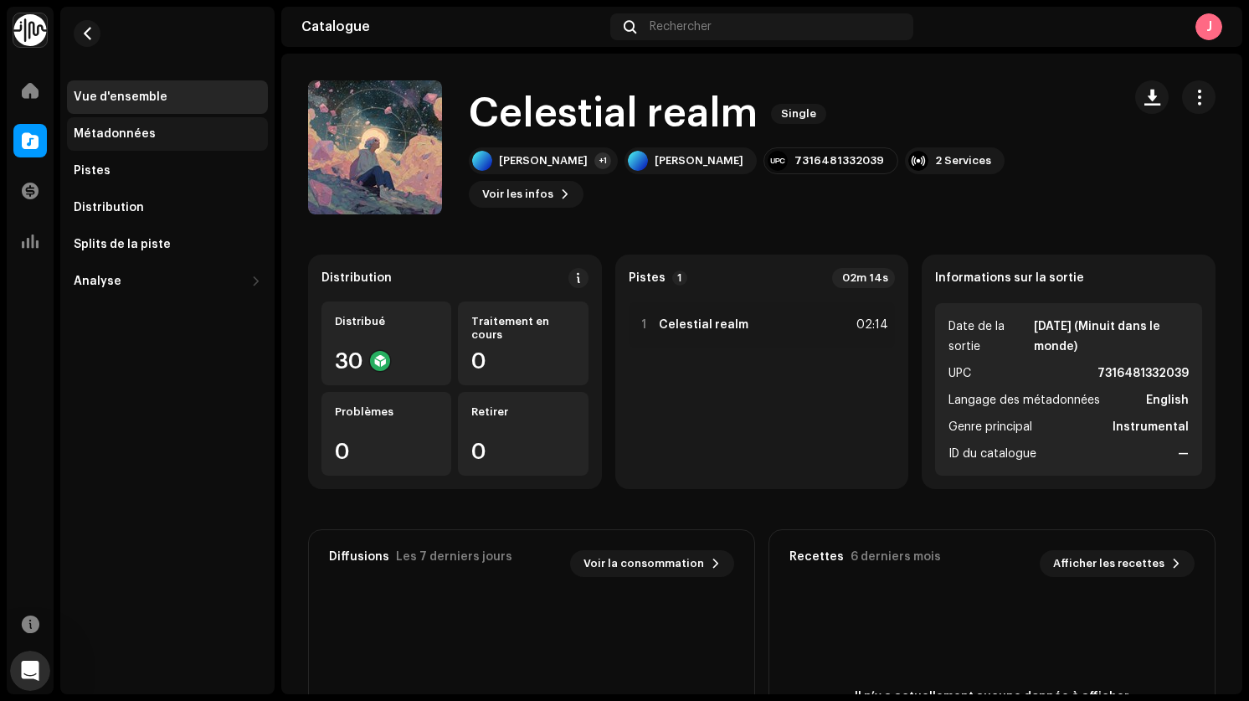
click at [182, 125] on div "Métadonnées" at bounding box center [167, 133] width 201 height 33
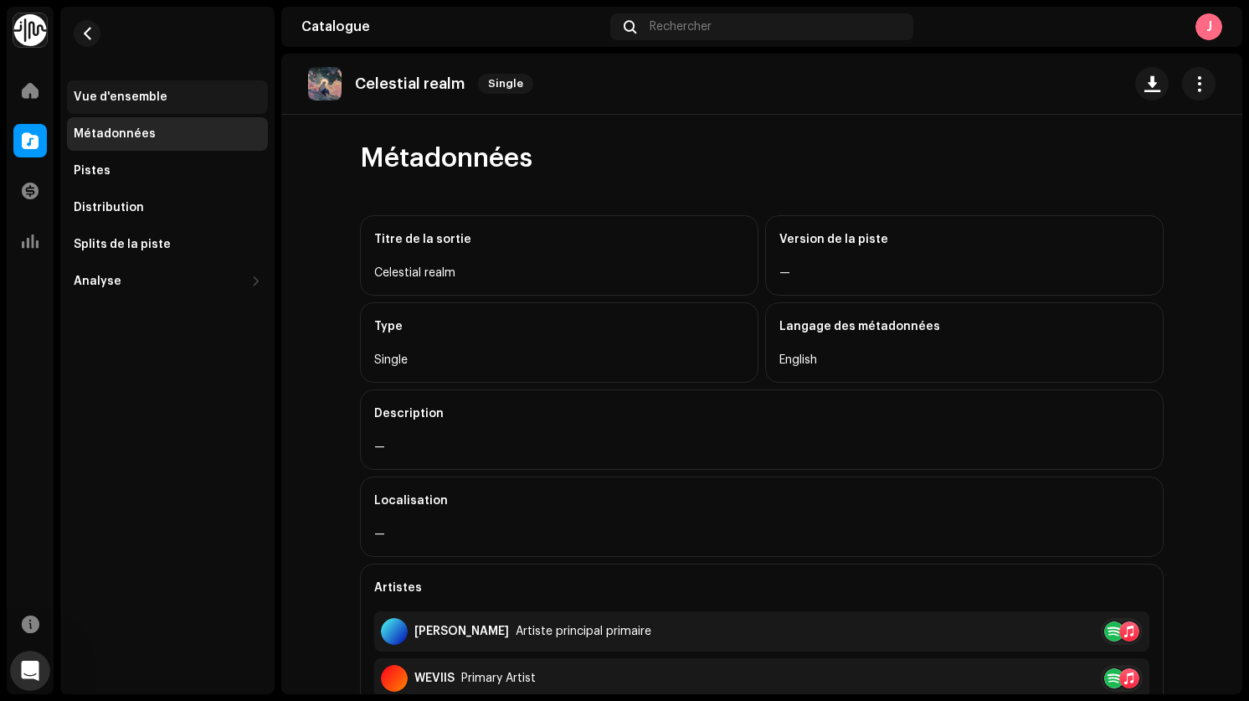
click at [171, 103] on div "Vue d'ensemble" at bounding box center [168, 96] width 188 height 13
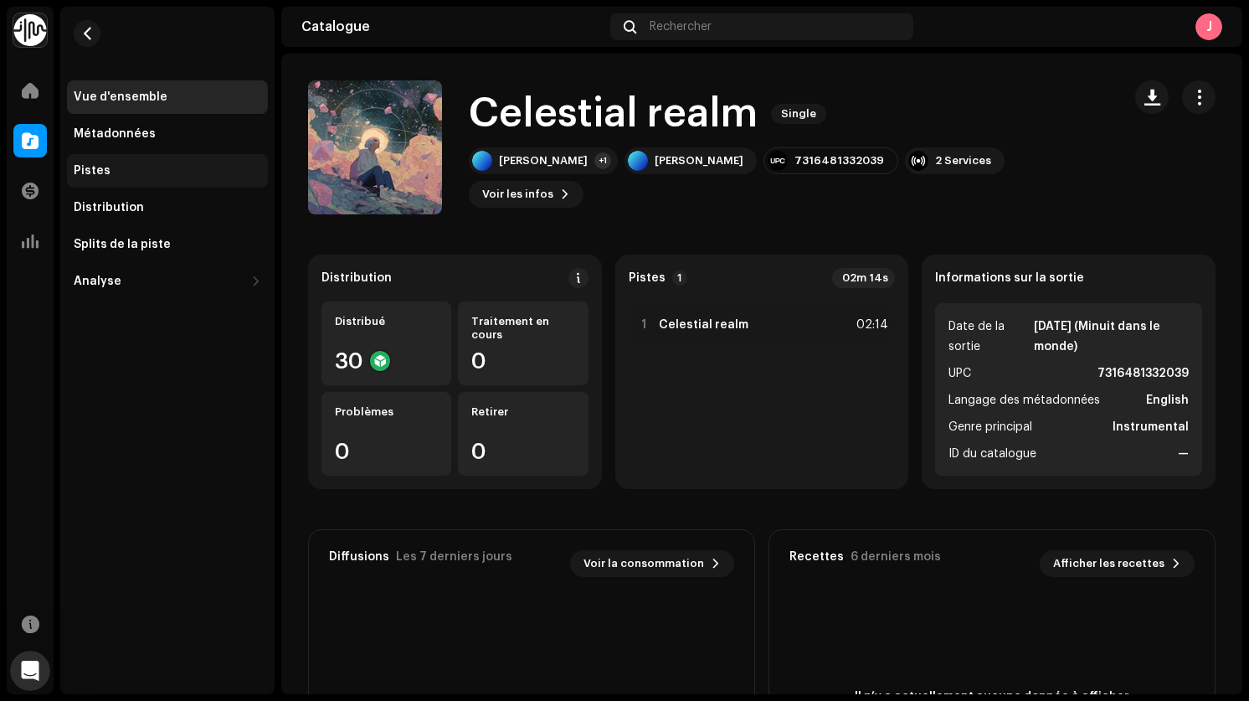
click at [148, 177] on div "Pistes" at bounding box center [168, 170] width 188 height 13
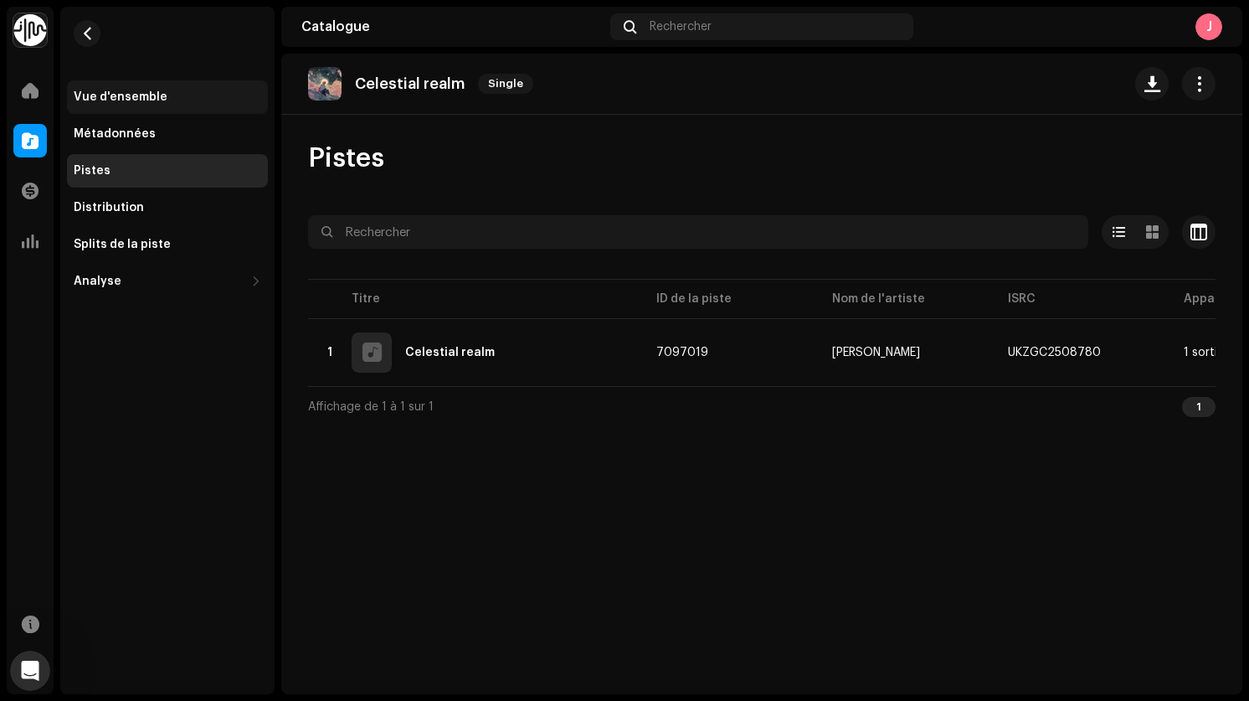
click at [142, 94] on div "Vue d'ensemble" at bounding box center [121, 96] width 94 height 13
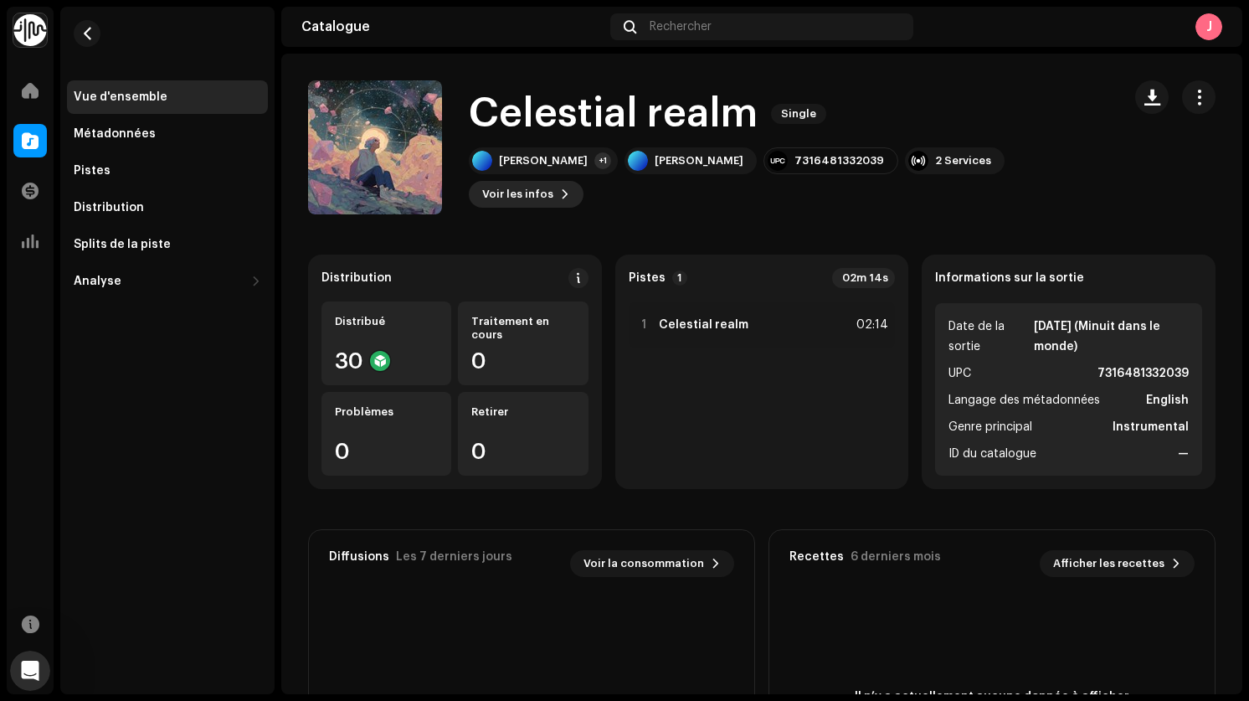
click at [553, 177] on span "Voir les infos" at bounding box center [517, 193] width 71 height 33
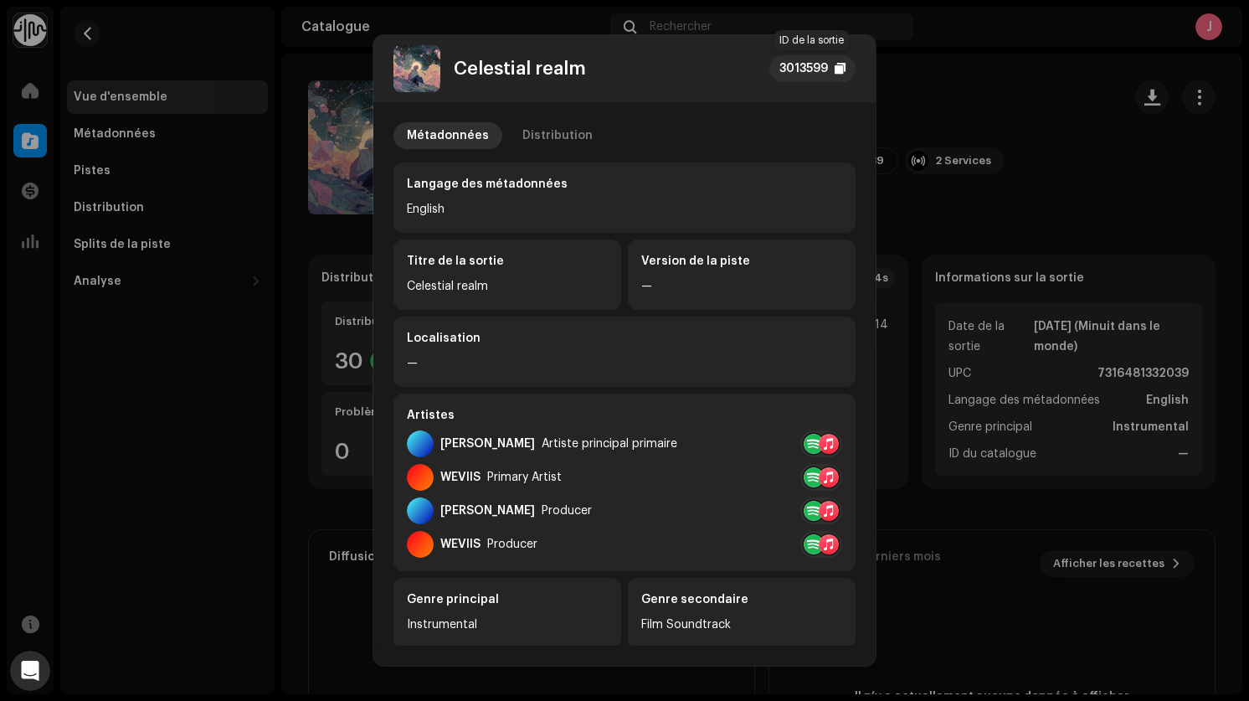
click at [836, 78] on div "3013599" at bounding box center [812, 68] width 86 height 27
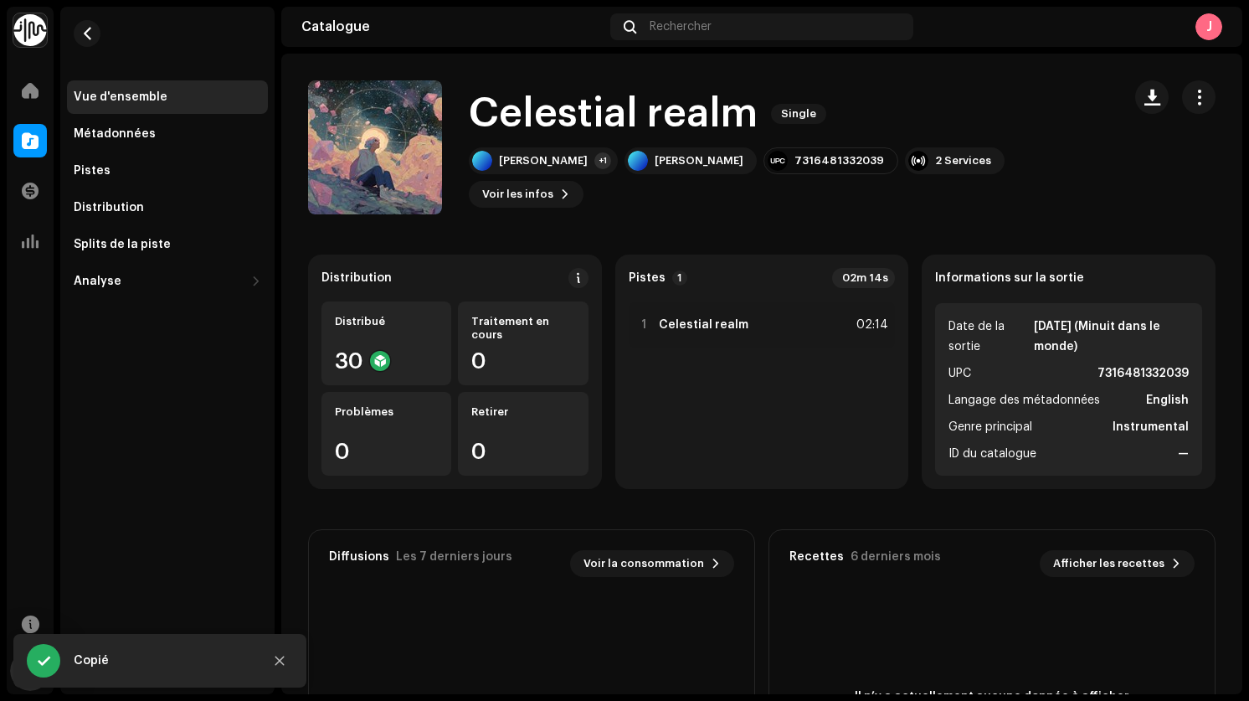
click at [96, 46] on div "Celestial realm 3013599 Métadonnées Distribution Langage des métadonnées Englis…" at bounding box center [624, 350] width 1249 height 701
click at [91, 39] on span "button" at bounding box center [87, 33] width 13 height 13
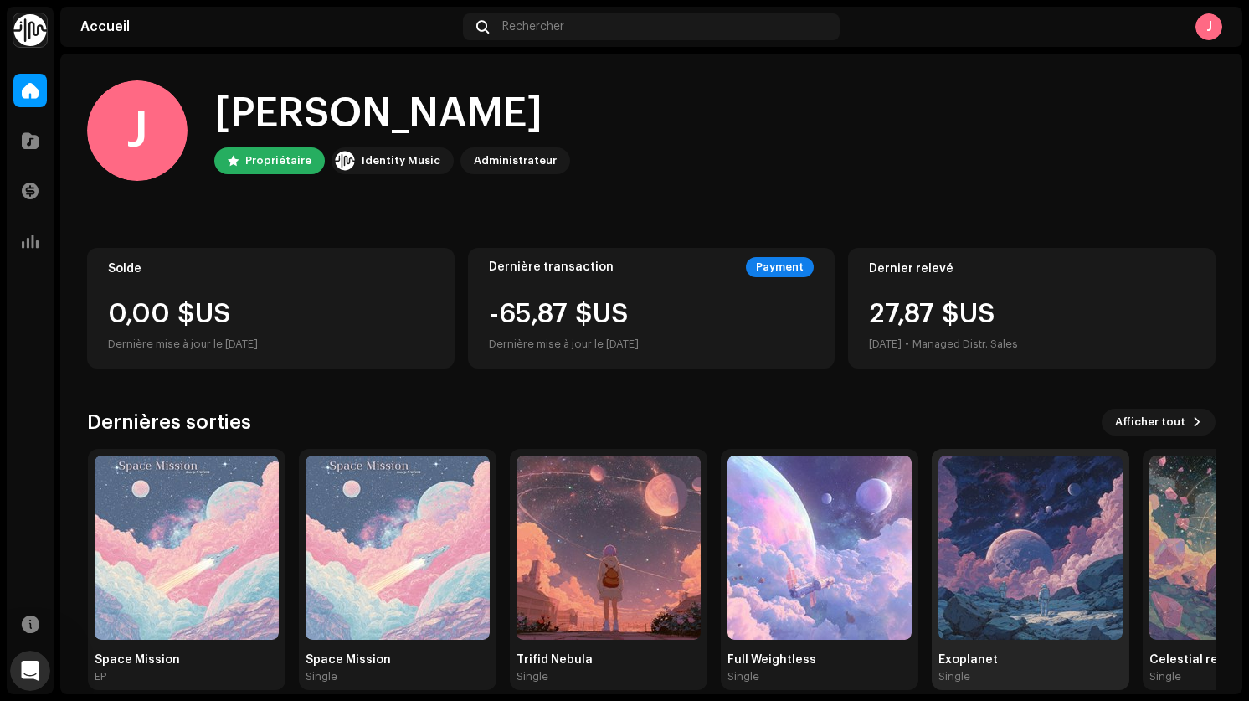
click at [999, 496] on img at bounding box center [1030, 547] width 184 height 184
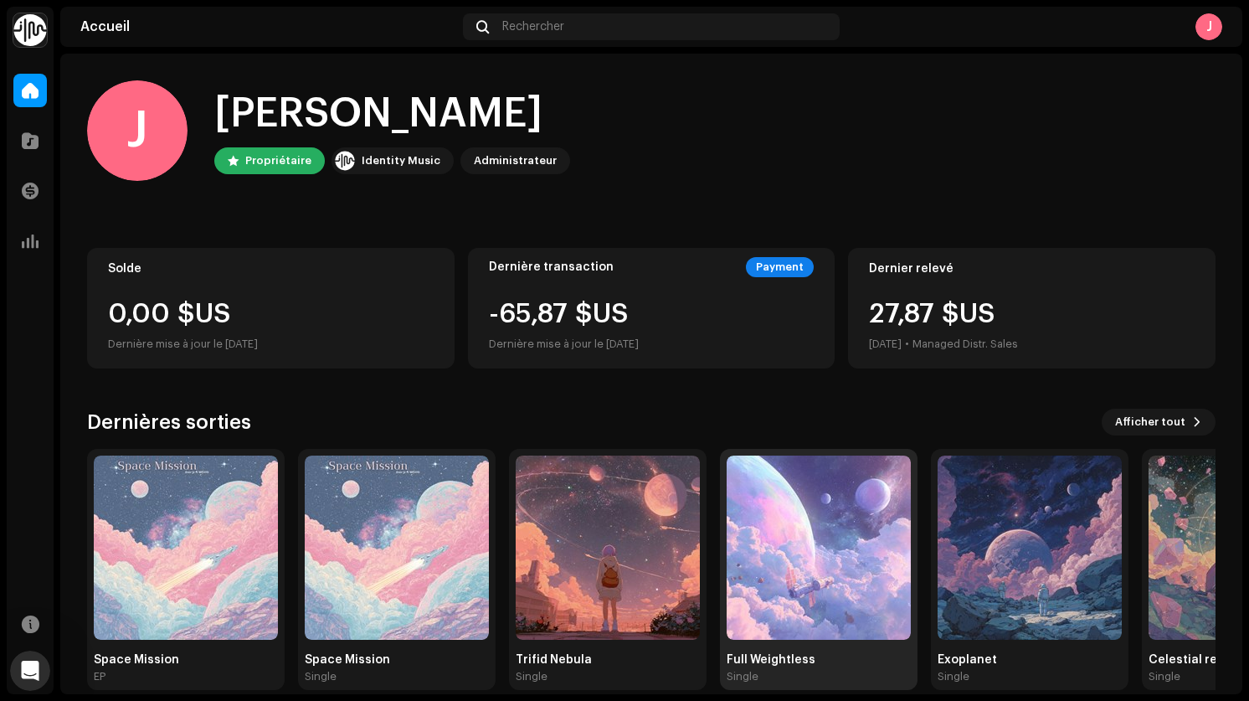
click at [907, 527] on img at bounding box center [819, 547] width 184 height 184
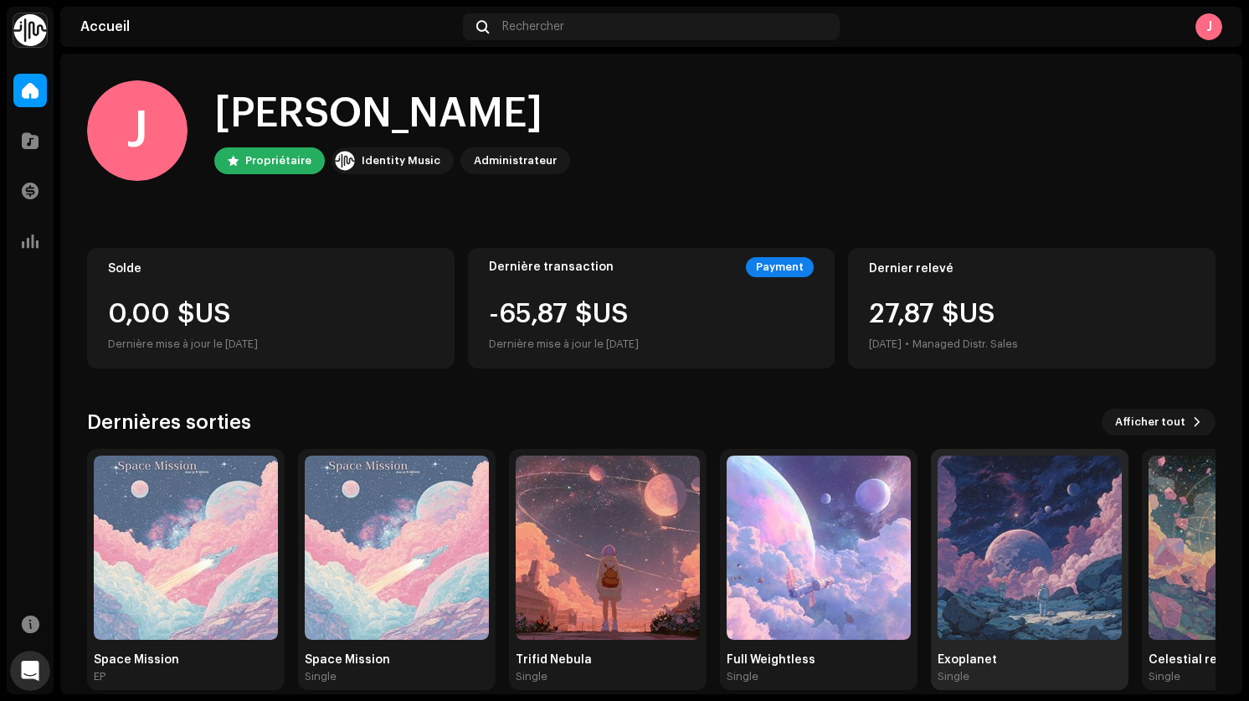
click at [979, 516] on img at bounding box center [1030, 547] width 184 height 184
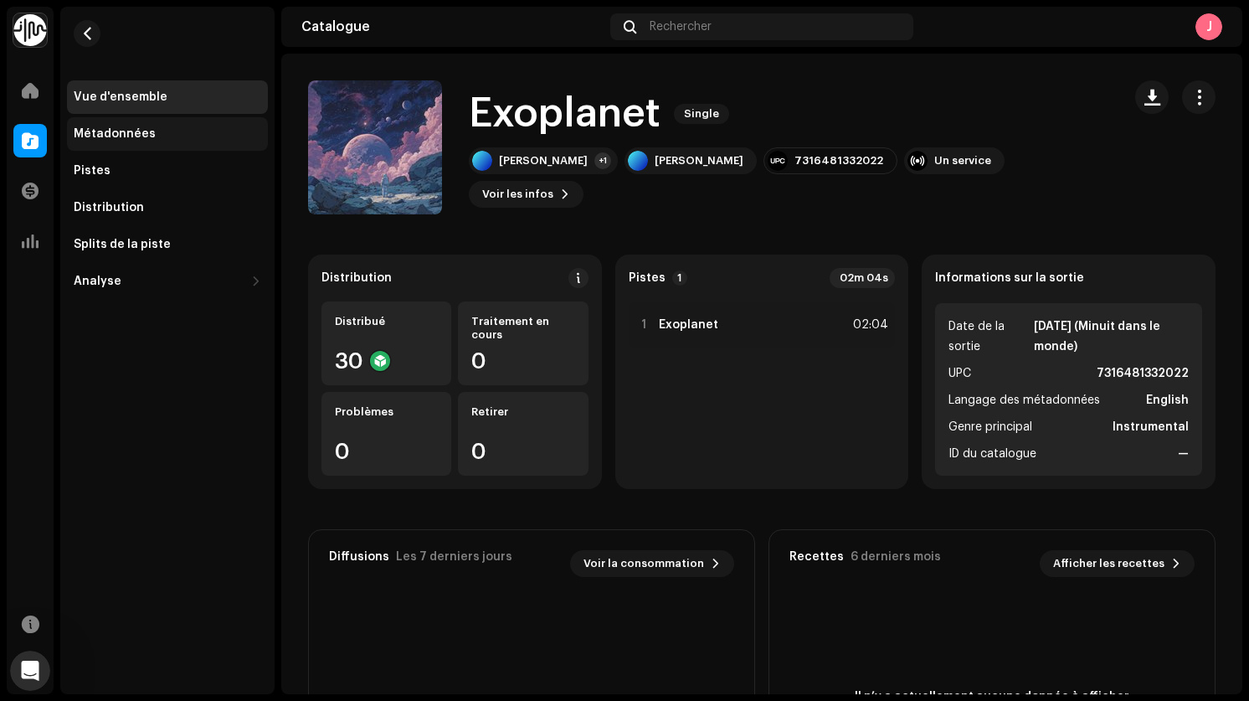
click at [203, 131] on div "Métadonnées" at bounding box center [168, 133] width 188 height 13
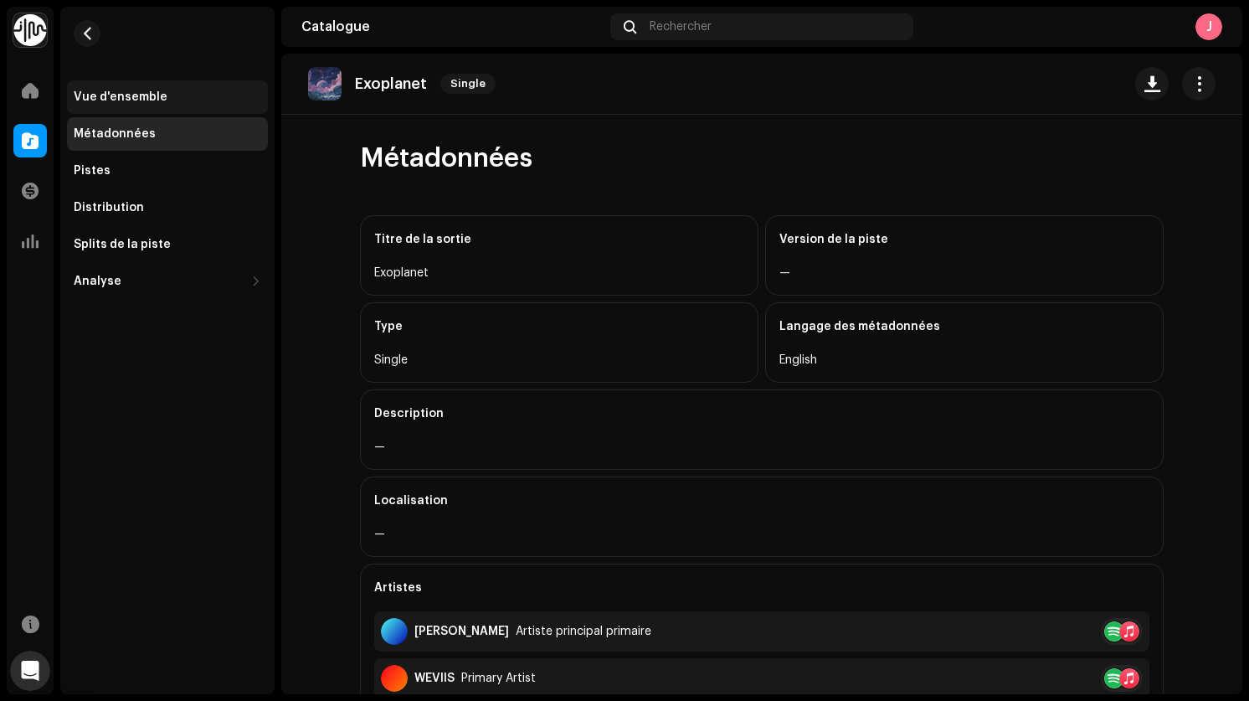
click at [130, 94] on div "Vue d'ensemble" at bounding box center [121, 96] width 94 height 13
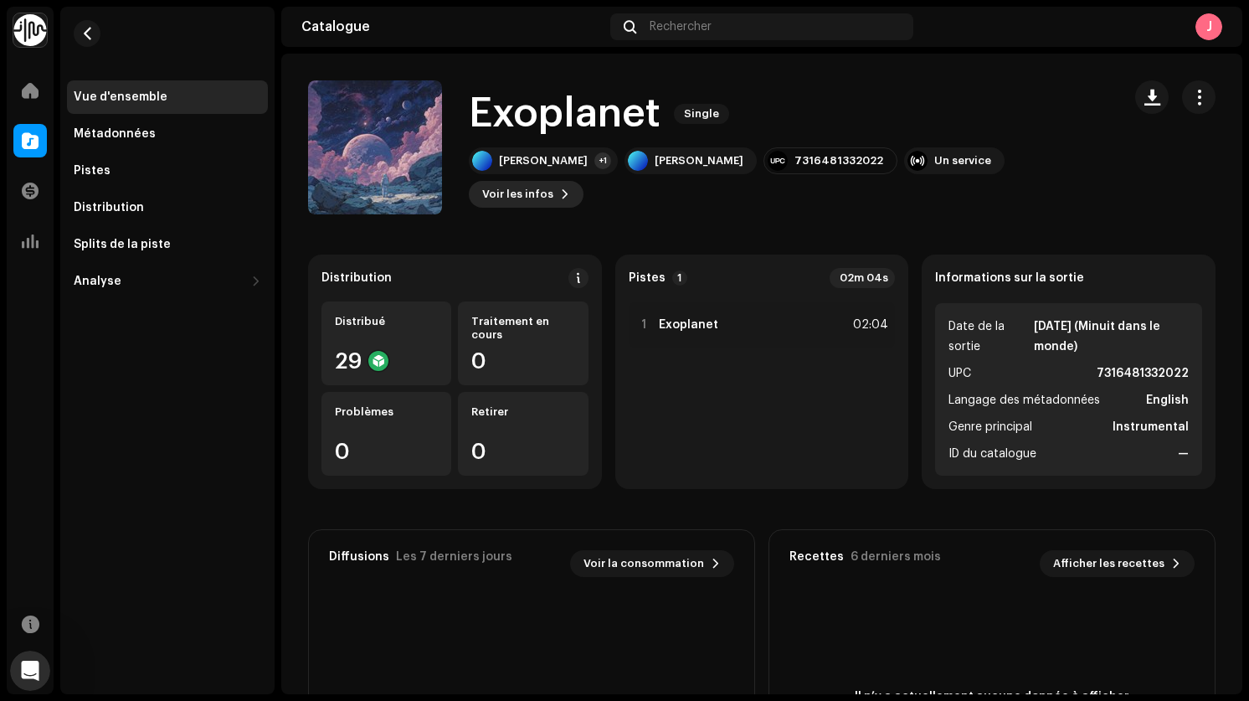
click at [553, 177] on span "Voir les infos" at bounding box center [517, 193] width 71 height 33
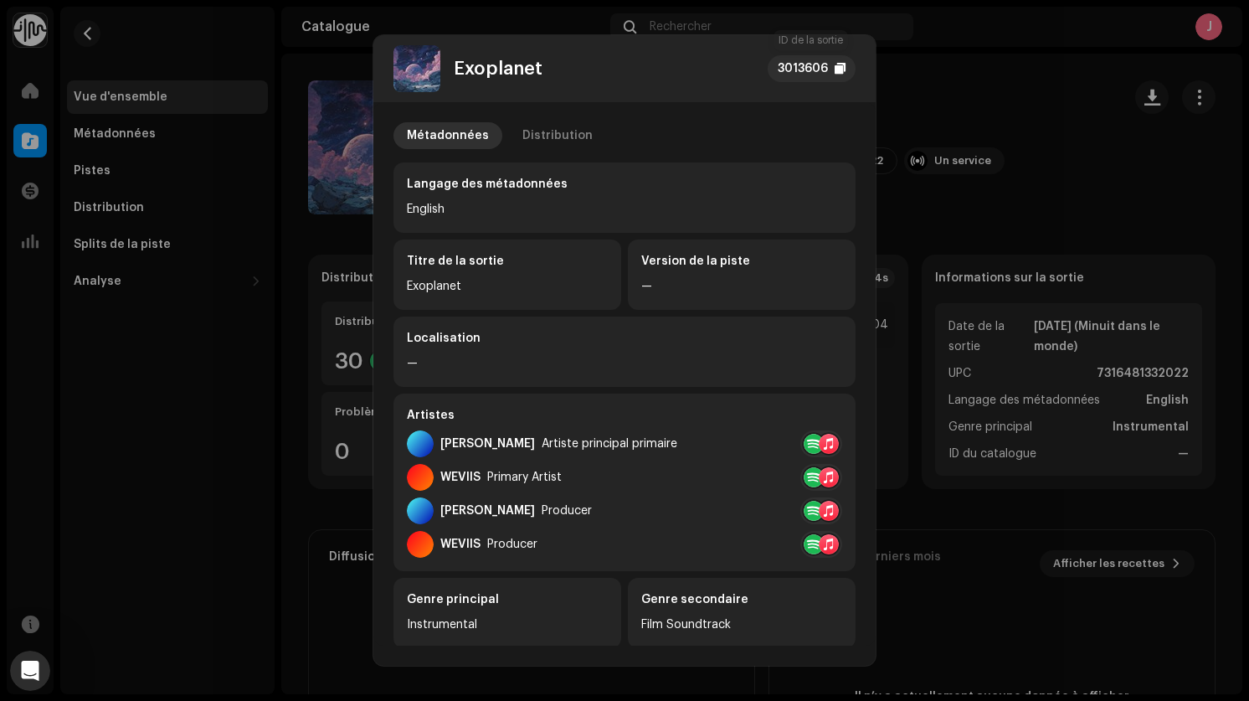
click at [815, 67] on div "3013606" at bounding box center [803, 69] width 50 height 20
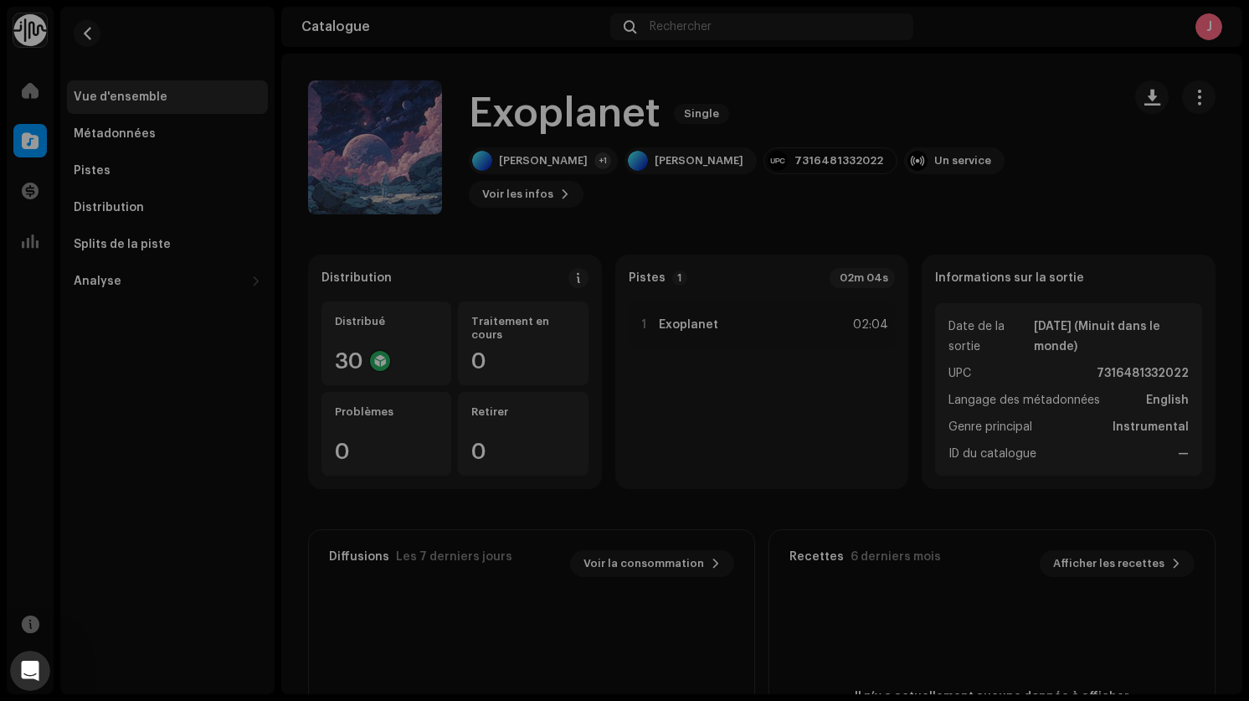
click at [92, 49] on div "Exoplanet 3013606 Métadonnées Distribution Langage des métadonnées English Titr…" at bounding box center [624, 350] width 1249 height 701
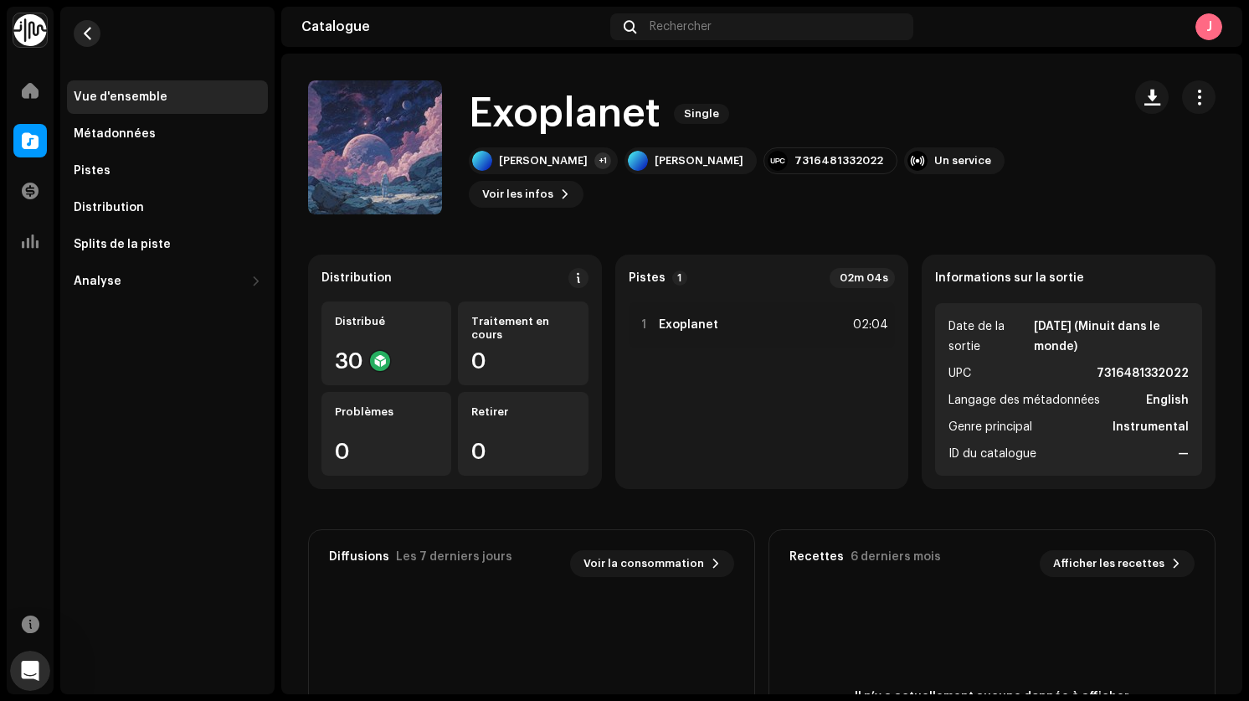
click at [87, 35] on span "button" at bounding box center [87, 33] width 13 height 13
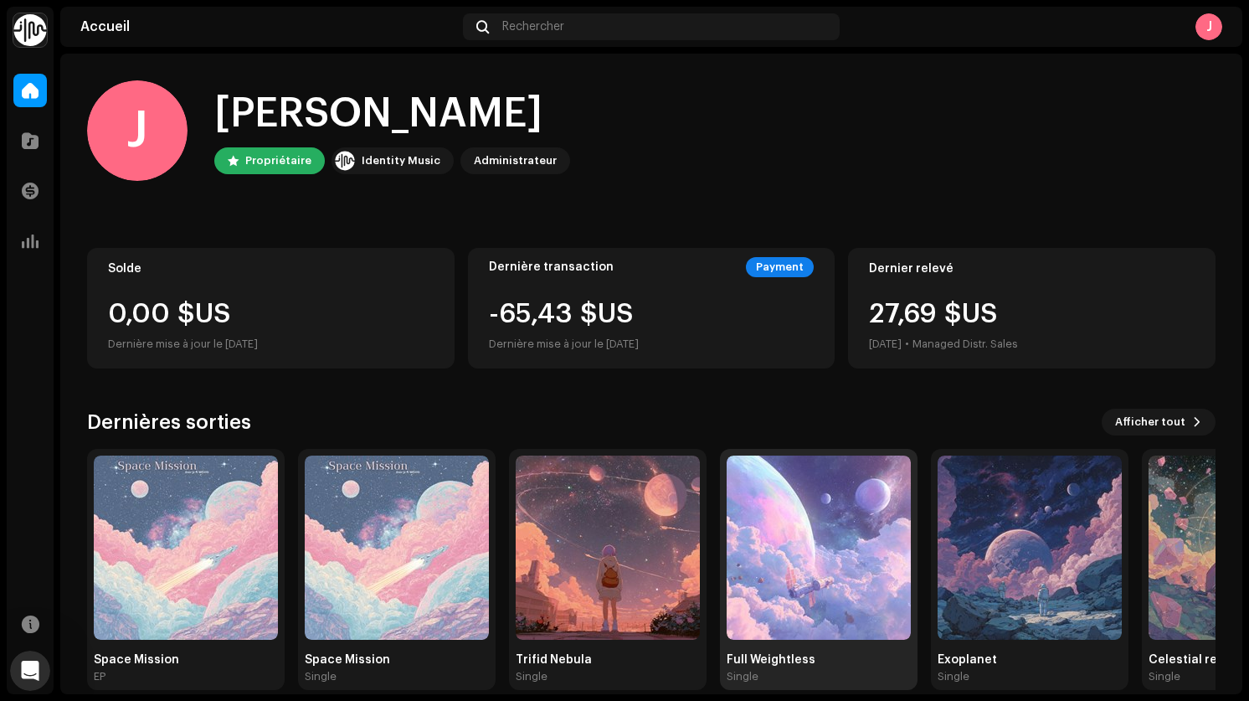
click at [778, 504] on img at bounding box center [819, 547] width 184 height 184
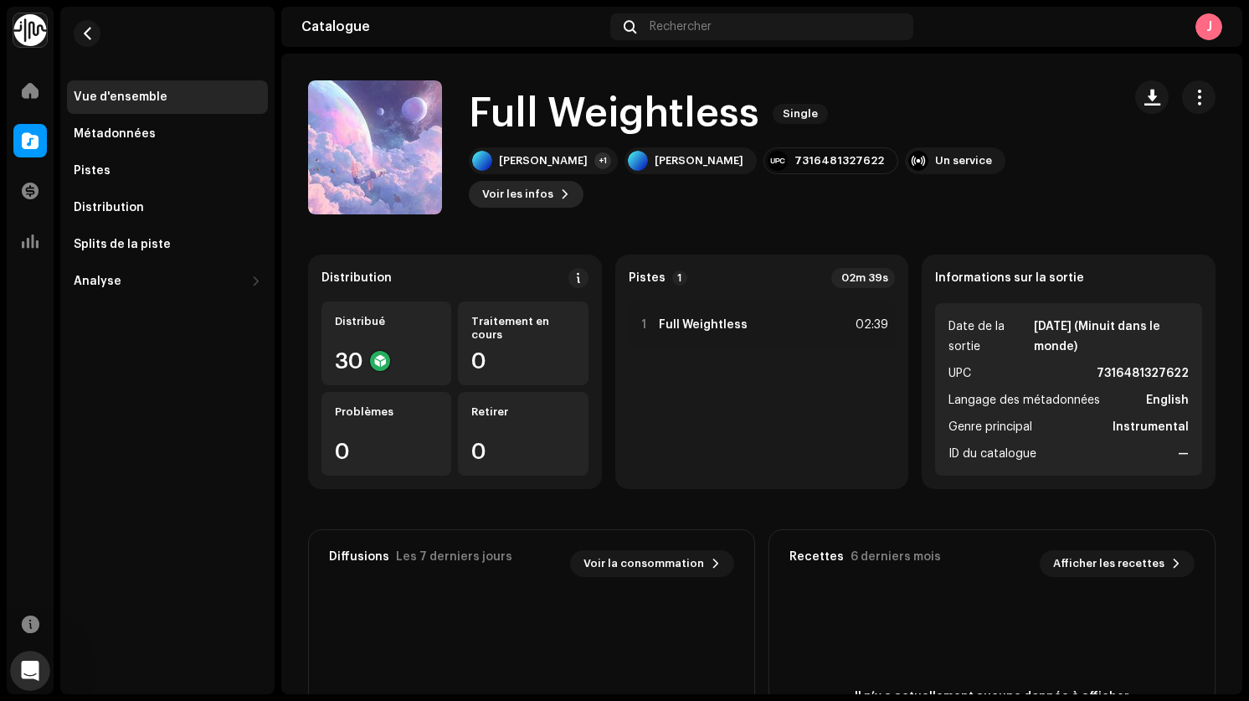
click at [553, 177] on span "Voir les infos" at bounding box center [517, 193] width 71 height 33
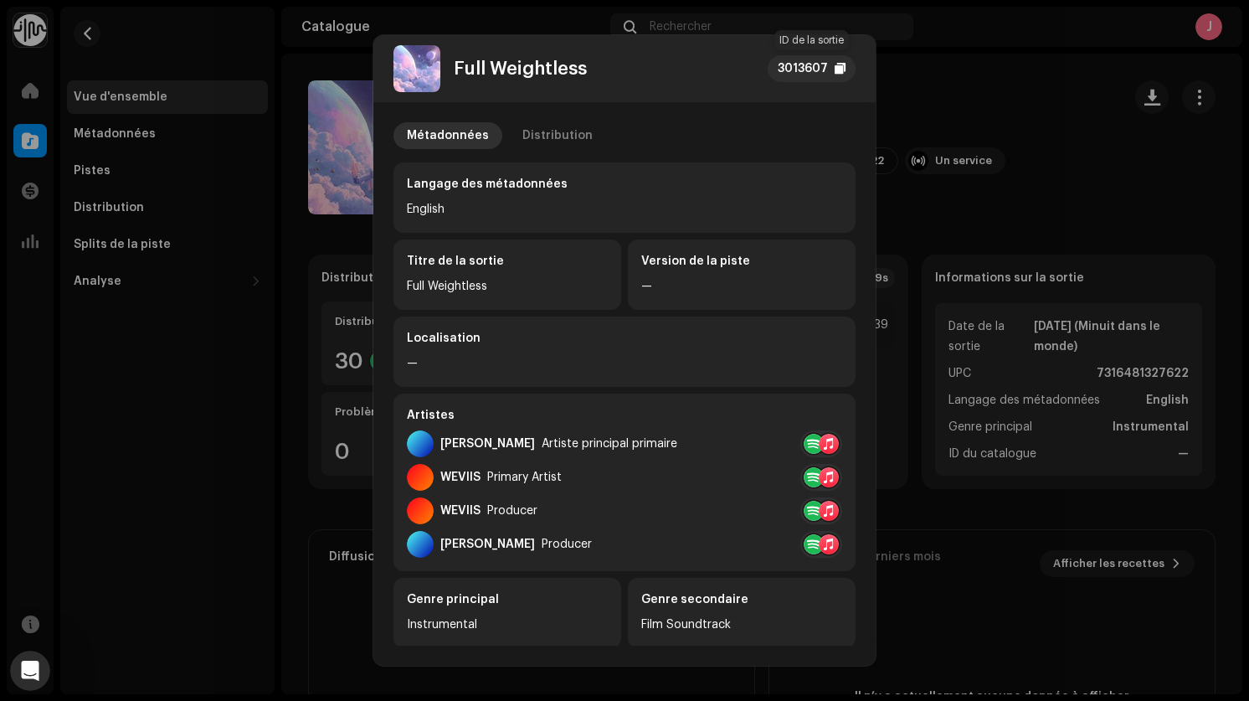
click at [822, 75] on div "3013607" at bounding box center [803, 69] width 50 height 20
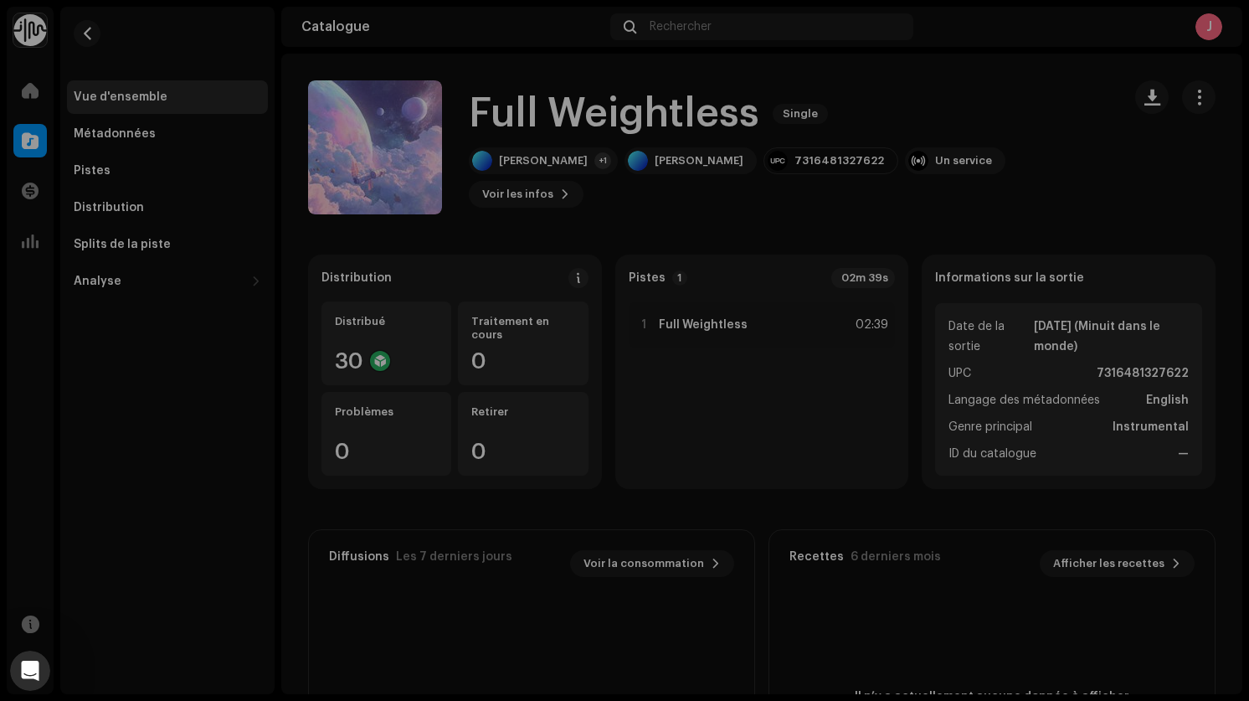
click at [27, 111] on div "Full Weightless 3013607 Métadonnées Distribution Langage des métadonnées Englis…" at bounding box center [624, 350] width 1249 height 701
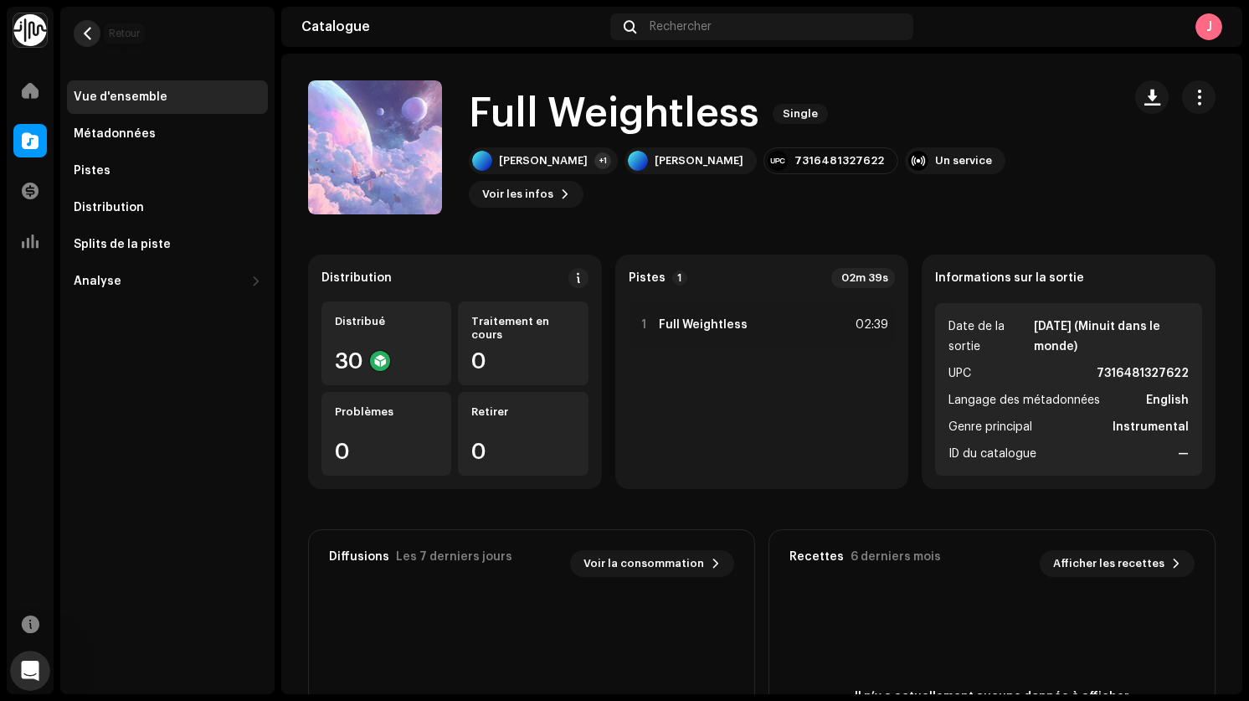
click at [83, 31] on span "button" at bounding box center [87, 33] width 13 height 13
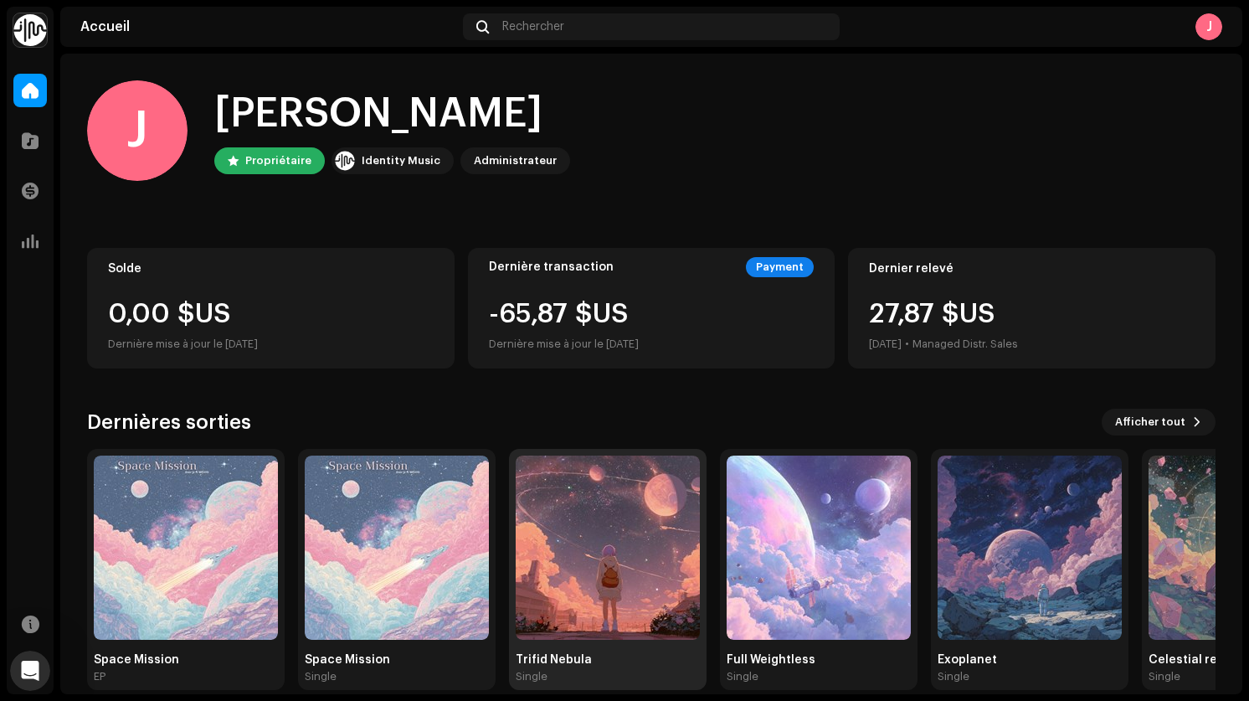
click at [584, 519] on img at bounding box center [608, 547] width 184 height 184
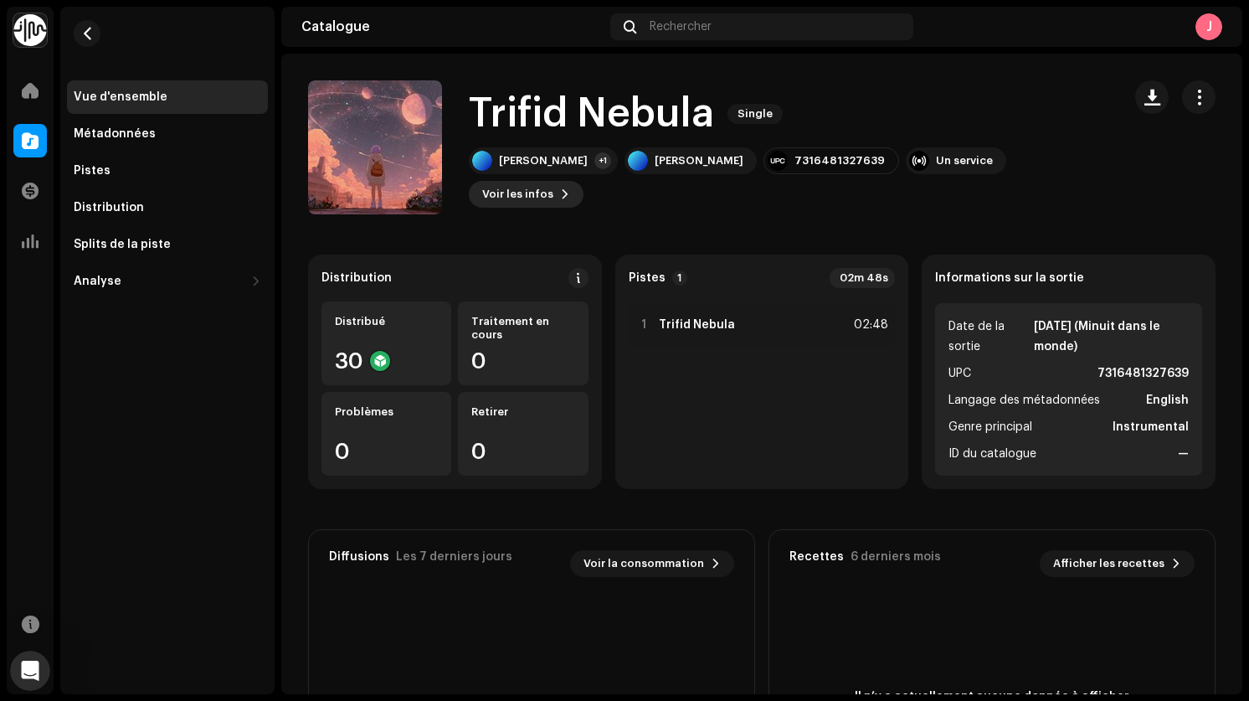
click at [553, 178] on span "Voir les infos" at bounding box center [517, 193] width 71 height 33
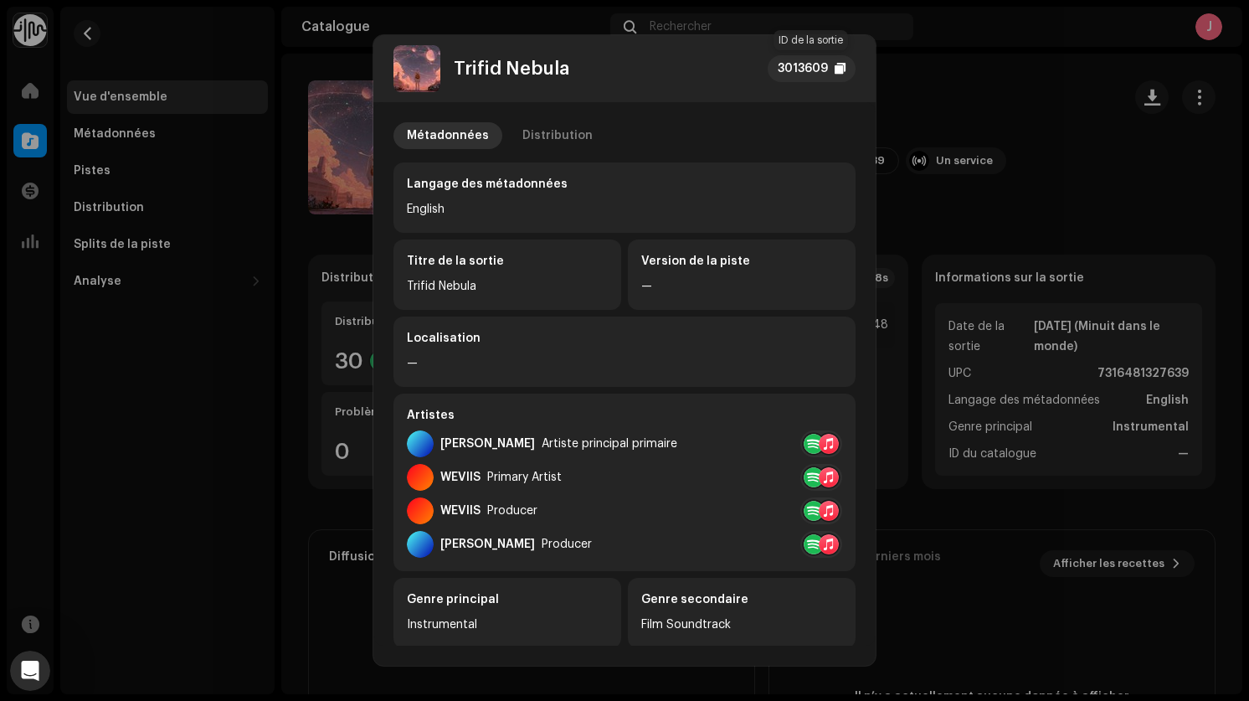
click at [837, 74] on div at bounding box center [840, 68] width 11 height 13
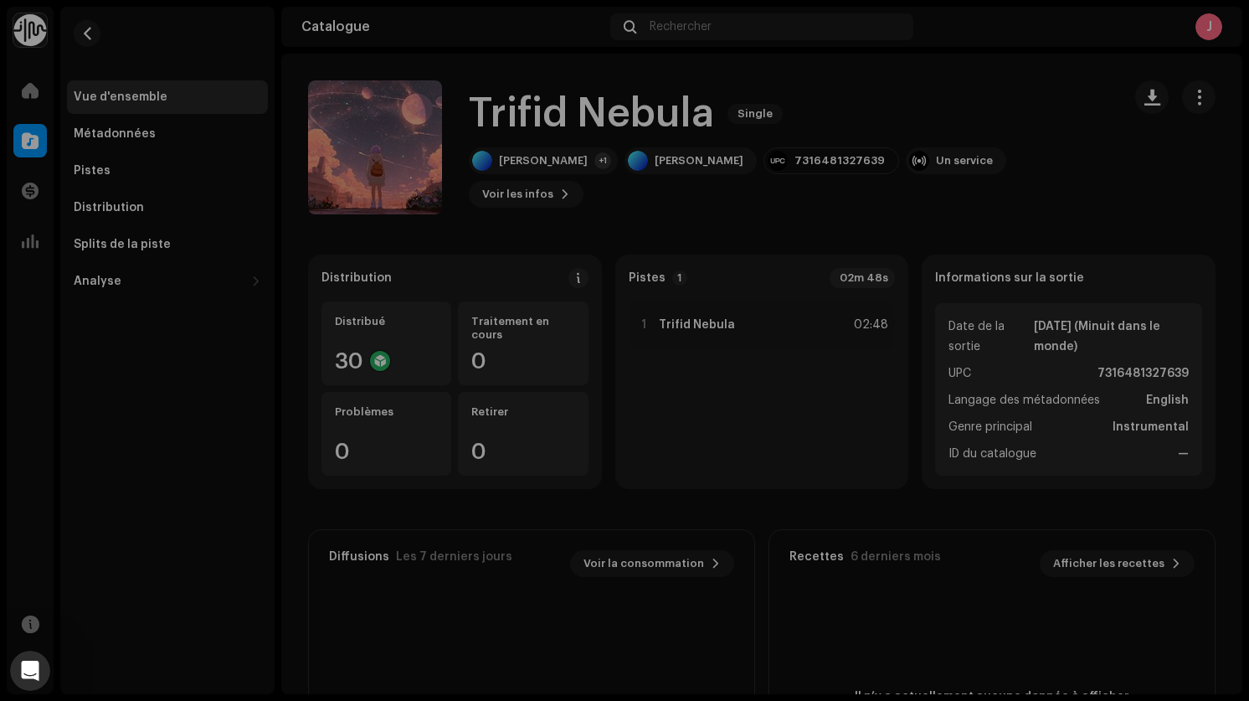
click at [71, 39] on div "Trifid Nebula 3013609 Métadonnées Distribution Langage des métadonnées English …" at bounding box center [624, 350] width 1249 height 701
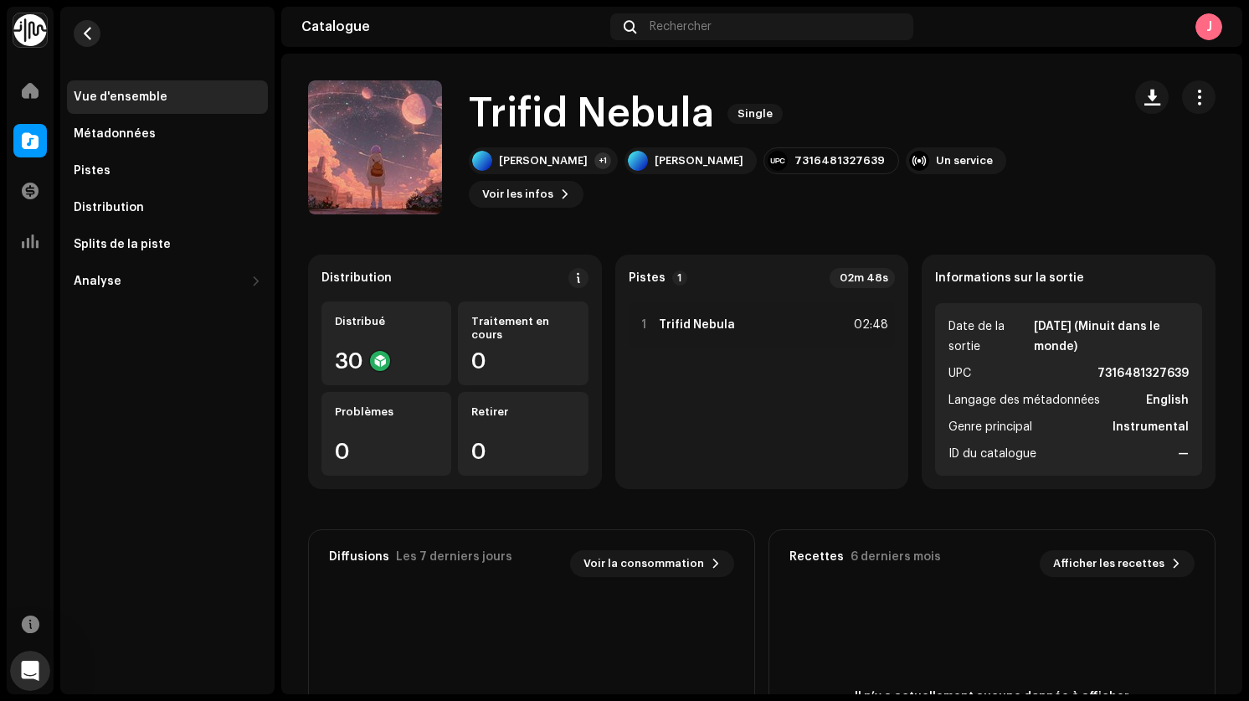
click at [86, 32] on span "button" at bounding box center [87, 33] width 13 height 13
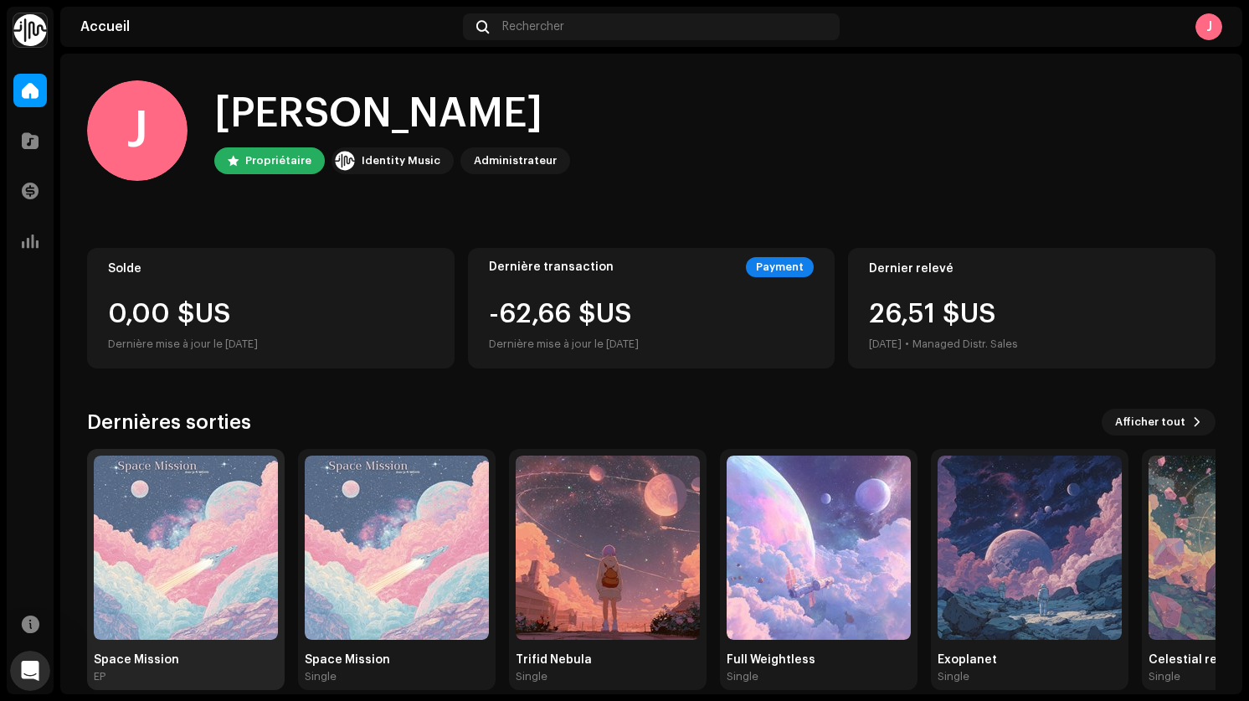
click at [210, 576] on img at bounding box center [186, 547] width 184 height 184
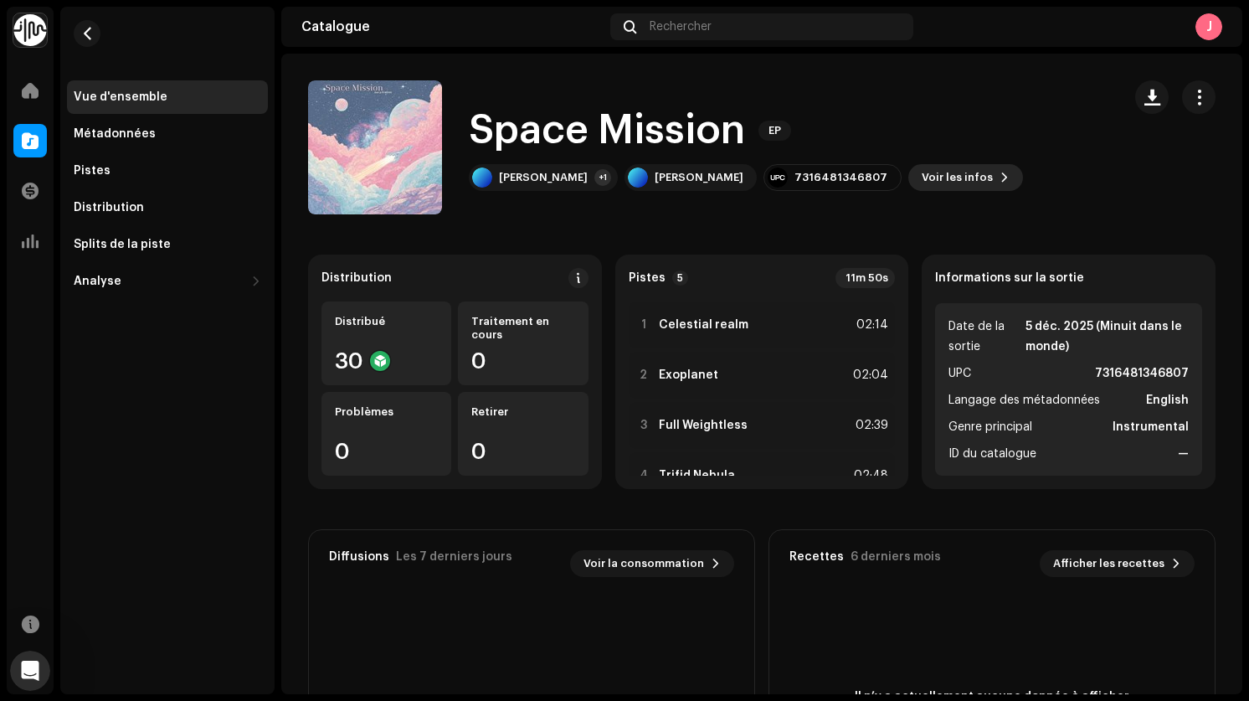
click at [922, 179] on span "Voir les infos" at bounding box center [957, 177] width 71 height 33
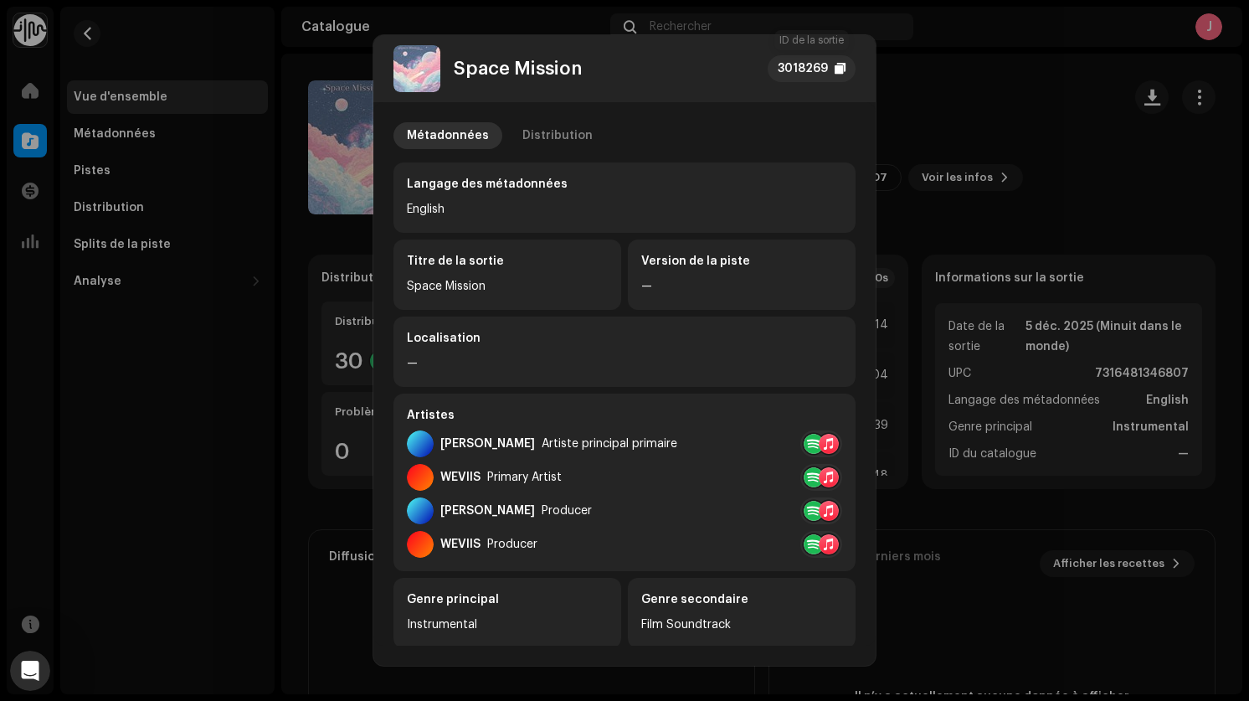
click at [825, 69] on div "3018269" at bounding box center [803, 69] width 50 height 20
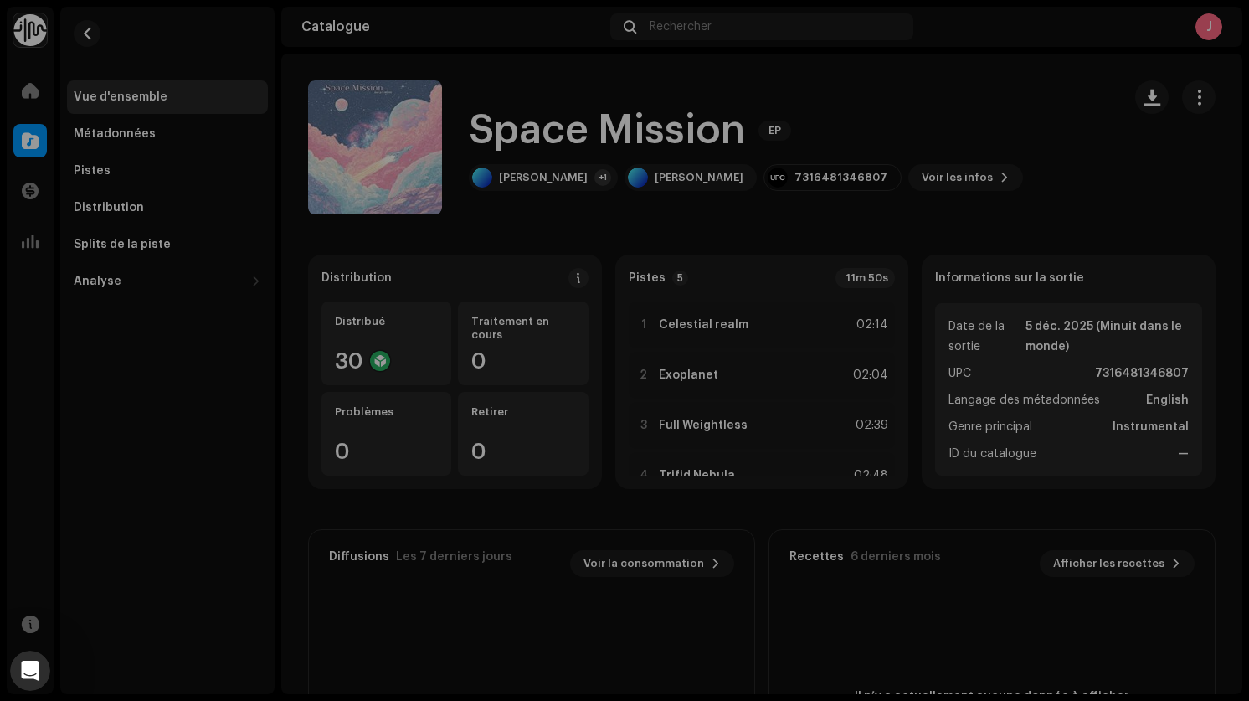
click at [195, 356] on div "Space Mission 3018269 Métadonnées Distribution Langage des métadonnées English …" at bounding box center [624, 350] width 1249 height 701
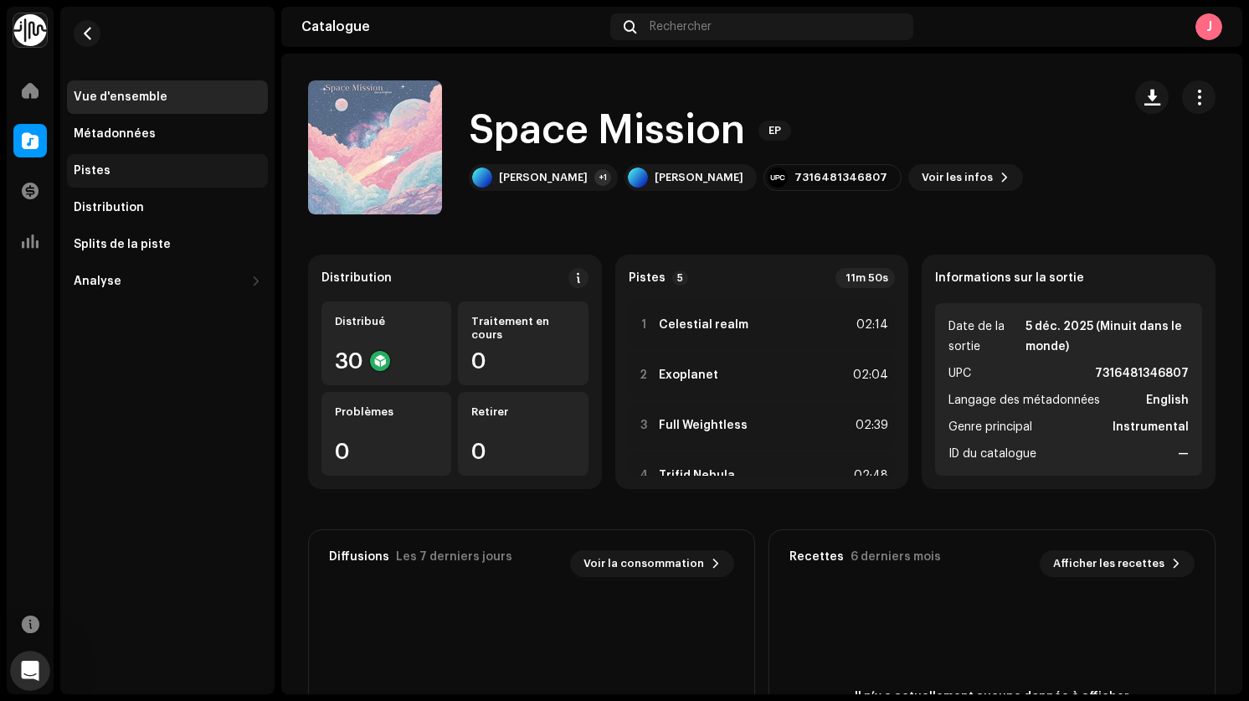
click at [107, 170] on div "Pistes" at bounding box center [168, 170] width 188 height 13
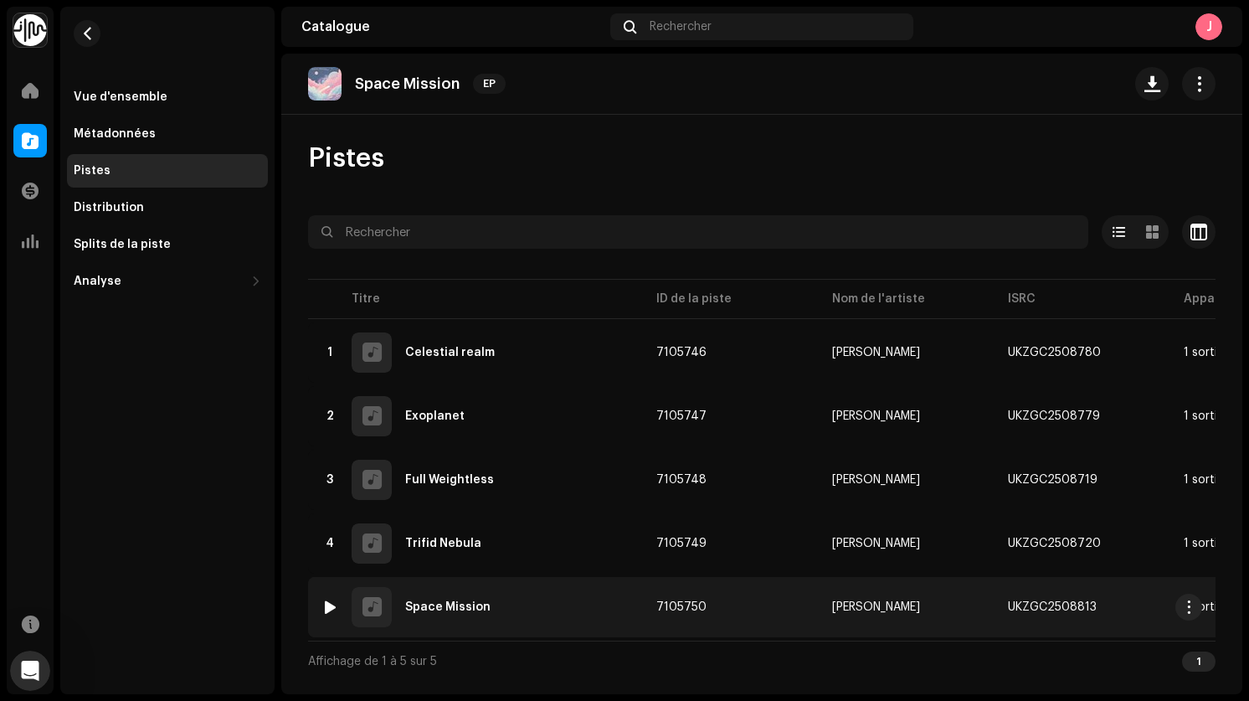
click at [470, 604] on div "Space Mission" at bounding box center [447, 607] width 85 height 12
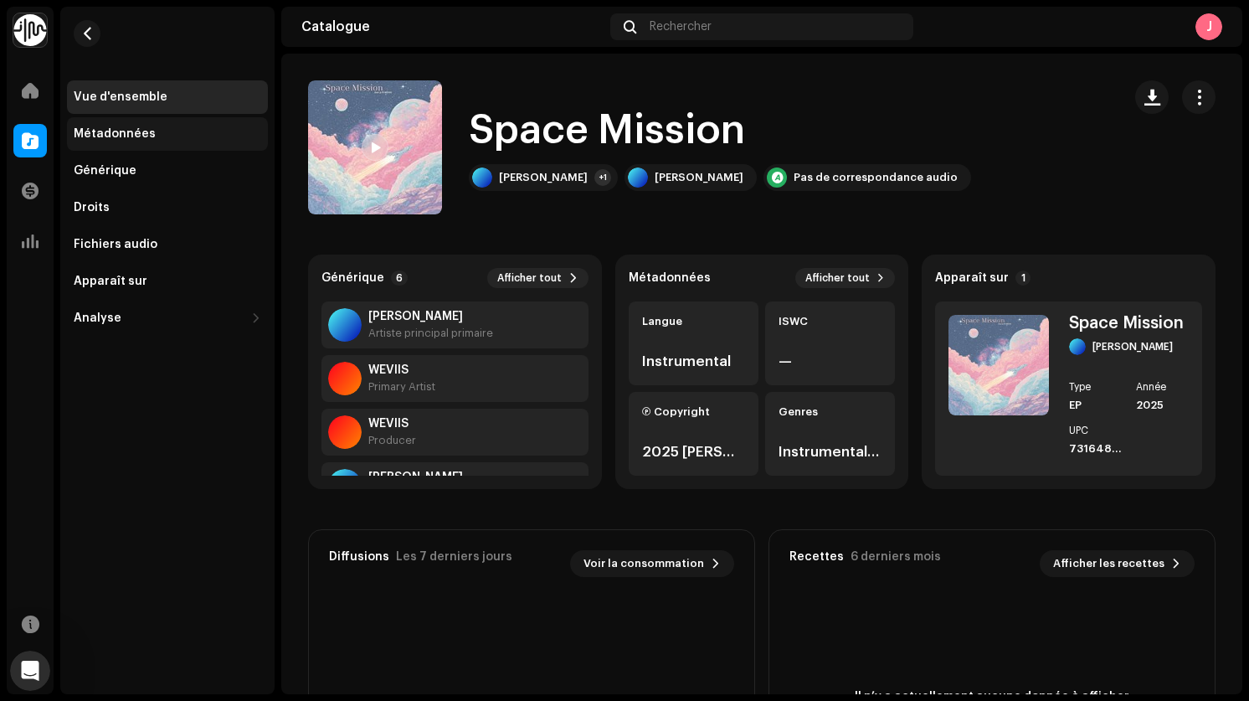
click at [147, 137] on div "Métadonnées" at bounding box center [115, 133] width 82 height 13
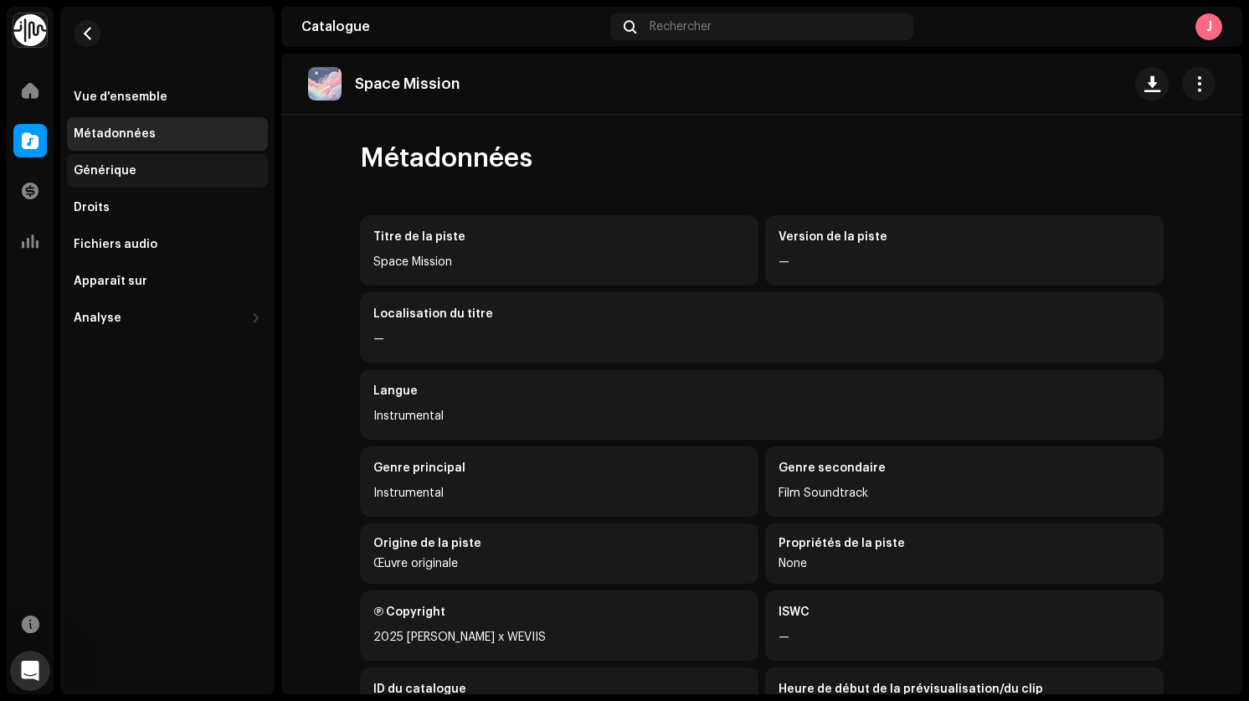
click at [172, 169] on div "Générique" at bounding box center [168, 170] width 188 height 13
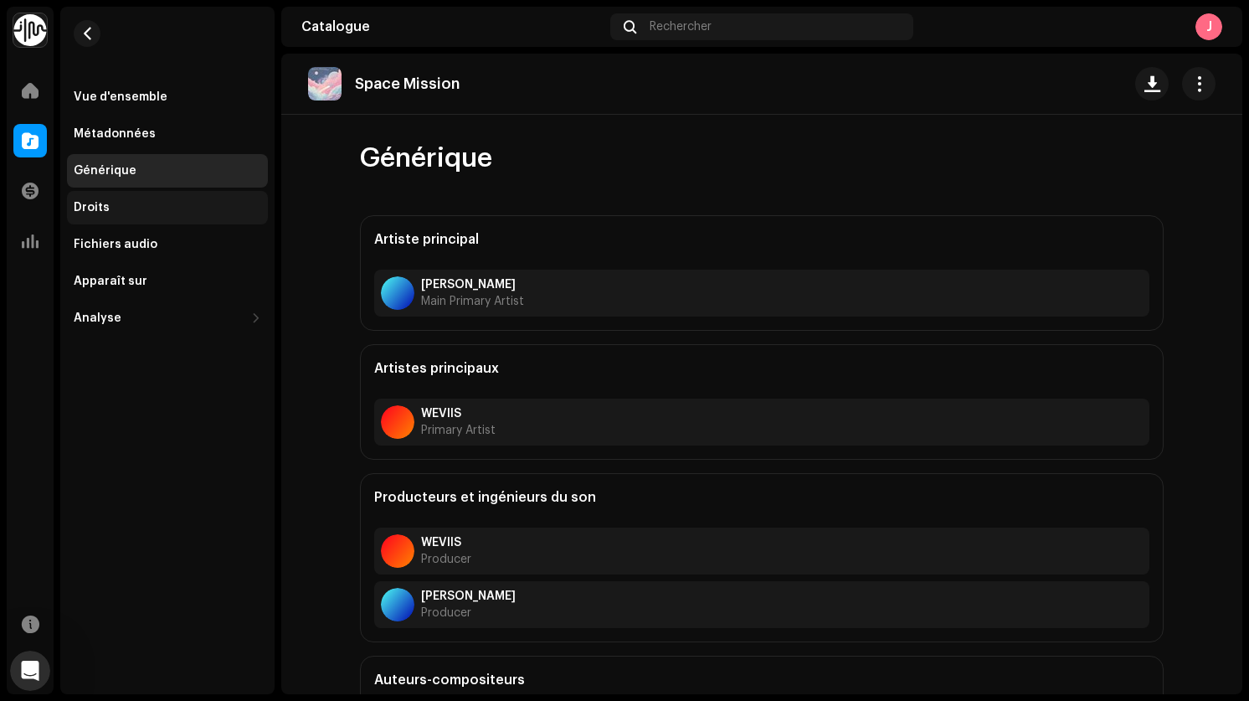
click at [167, 210] on div "Droits" at bounding box center [168, 207] width 188 height 13
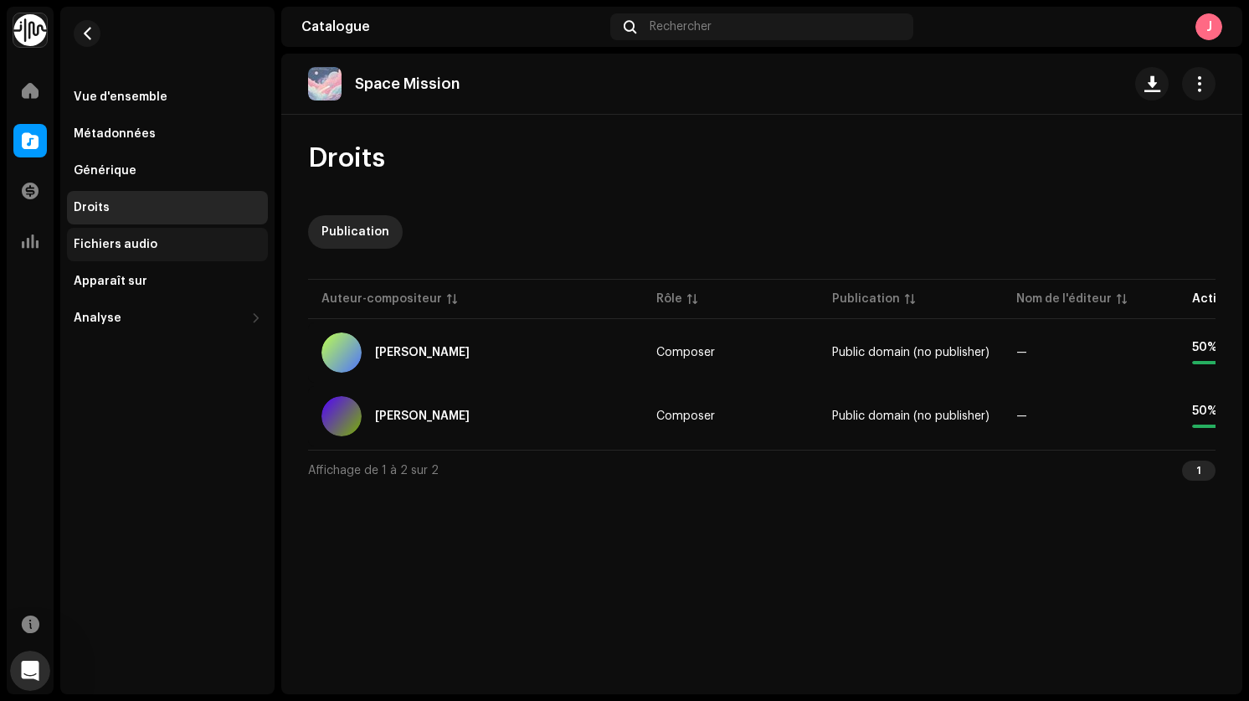
click at [166, 257] on div "Fichiers audio" at bounding box center [167, 244] width 201 height 33
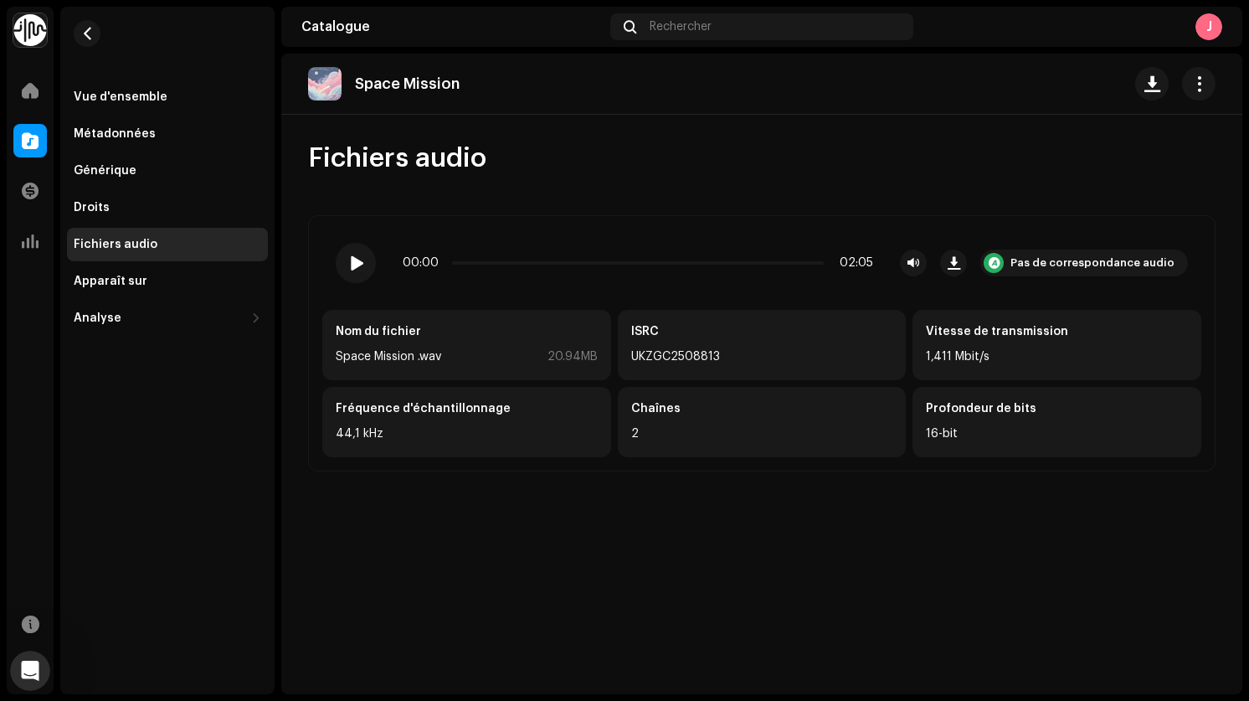
click at [174, 298] on div "Vue d'ensemble Métadonnées Générique Droits Fichiers audio Apparaît sur Analyse…" at bounding box center [167, 207] width 201 height 254
click at [150, 285] on div "Apparaît sur" at bounding box center [168, 281] width 188 height 13
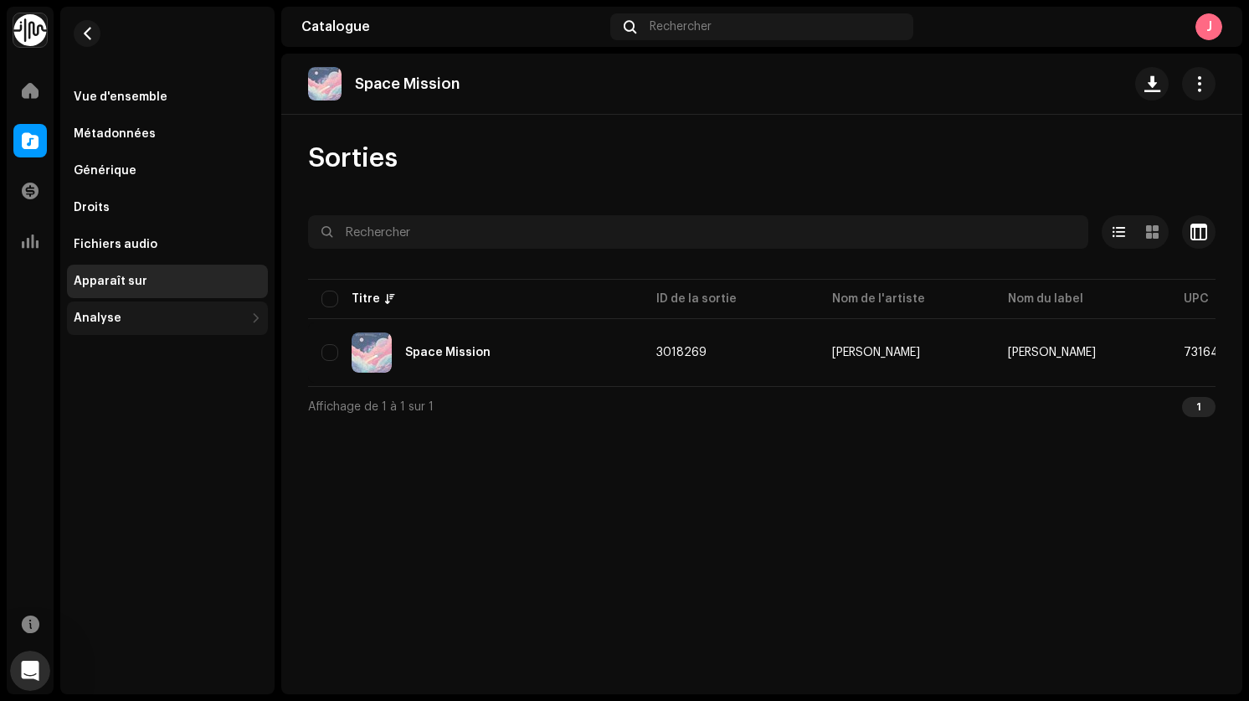
click at [148, 323] on div "Analyse" at bounding box center [159, 317] width 171 height 13
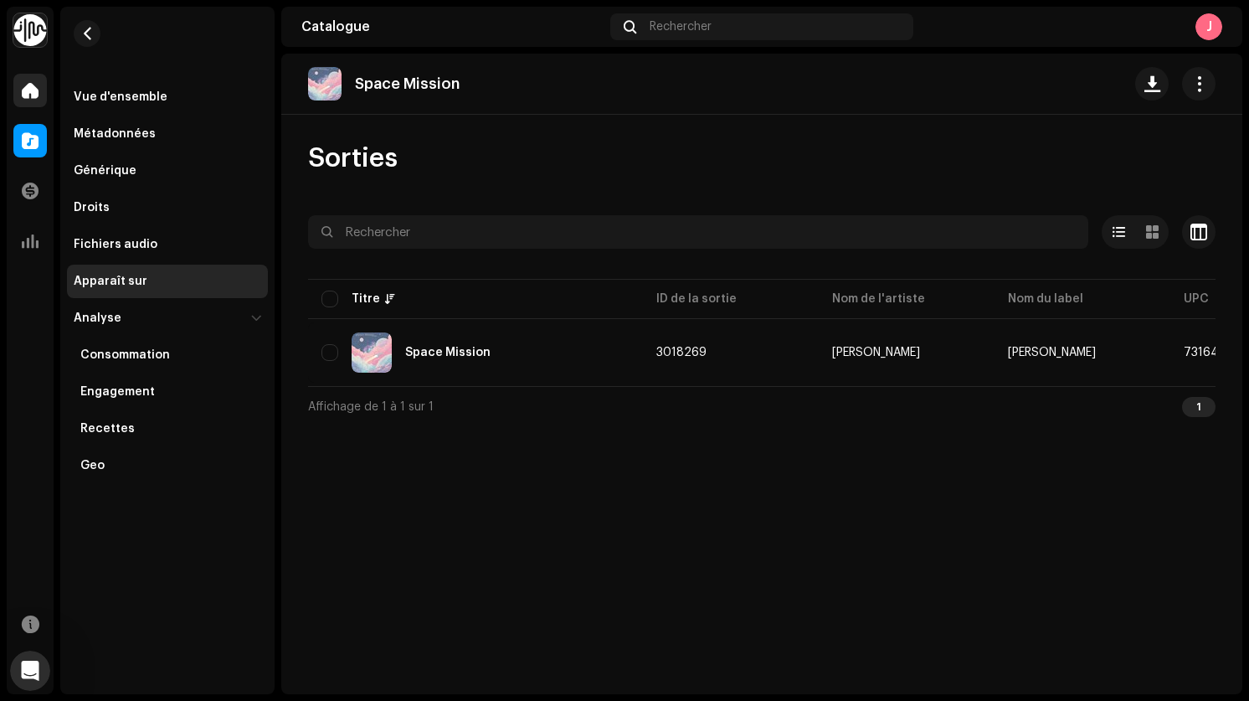
click at [28, 84] on span at bounding box center [30, 90] width 17 height 13
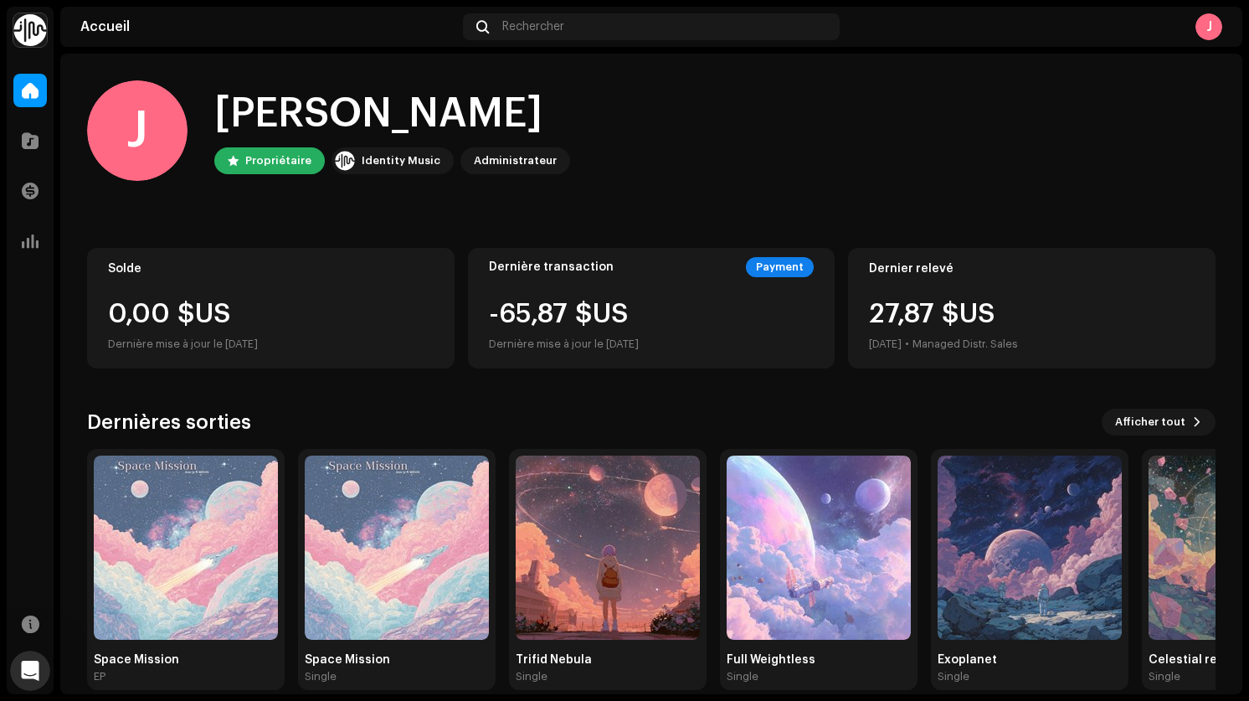
click at [820, 106] on div "[PERSON_NAME], [PERSON_NAME] Propriétaire Identity Music Administrateur" at bounding box center [651, 130] width 1128 height 100
click at [825, 106] on div "[PERSON_NAME], [PERSON_NAME] Propriétaire Identity Music Administrateur" at bounding box center [651, 130] width 1128 height 100
